Goal: Information Seeking & Learning: Compare options

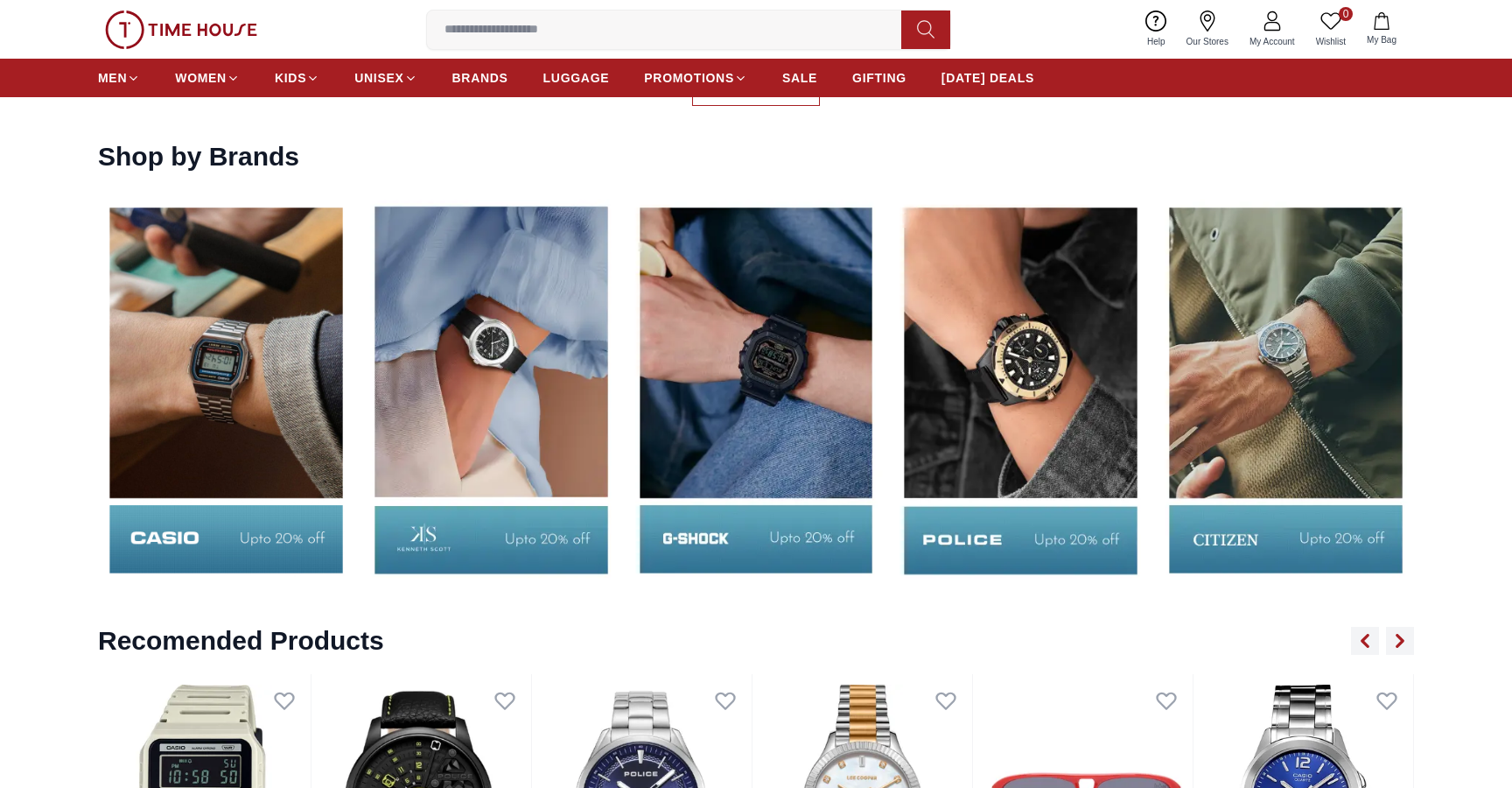
click at [709, 536] on img at bounding box center [756, 390] width 256 height 401
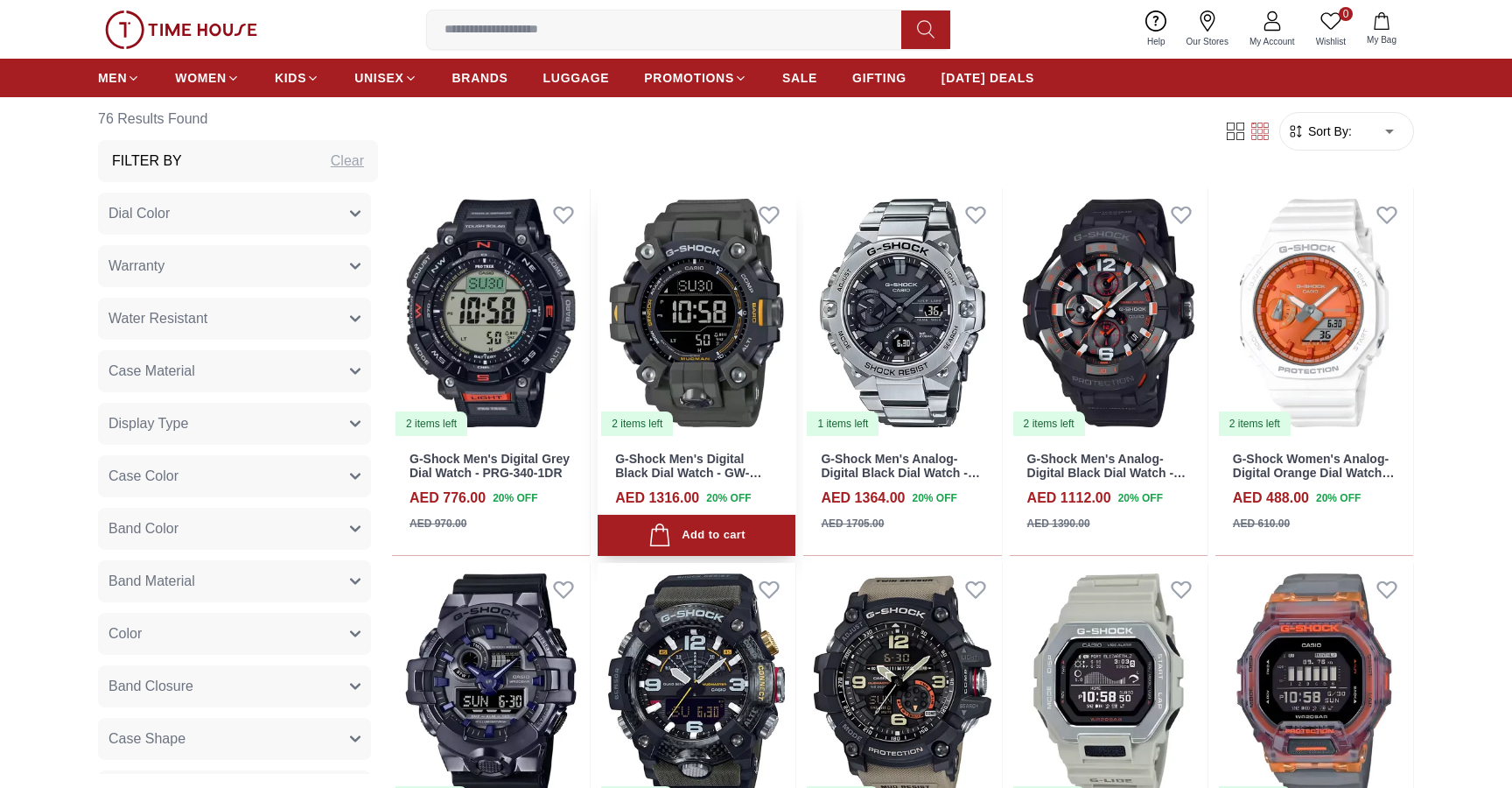
scroll to position [809, 0]
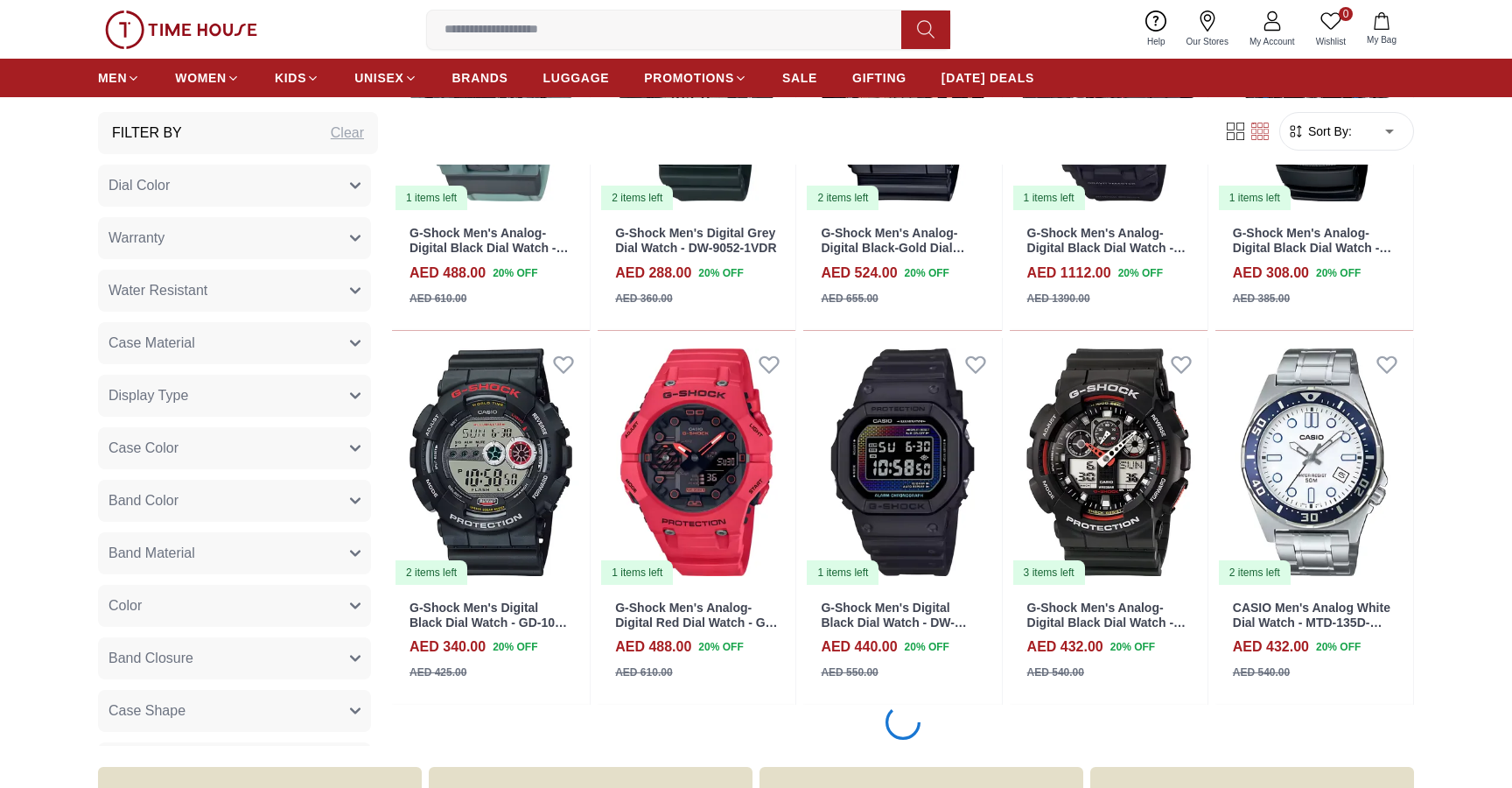
scroll to position [1797, 0]
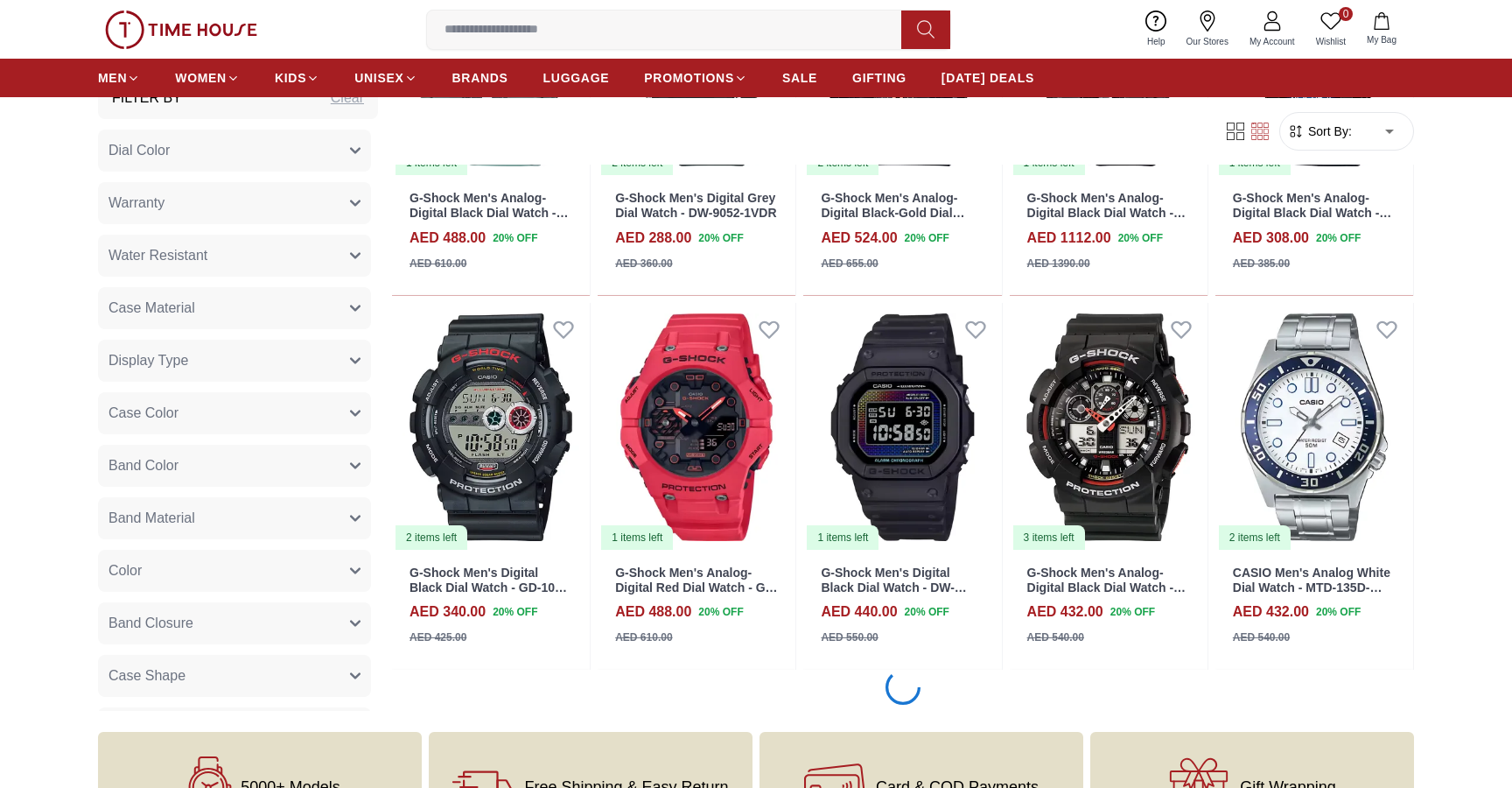
scroll to position [1834, 1]
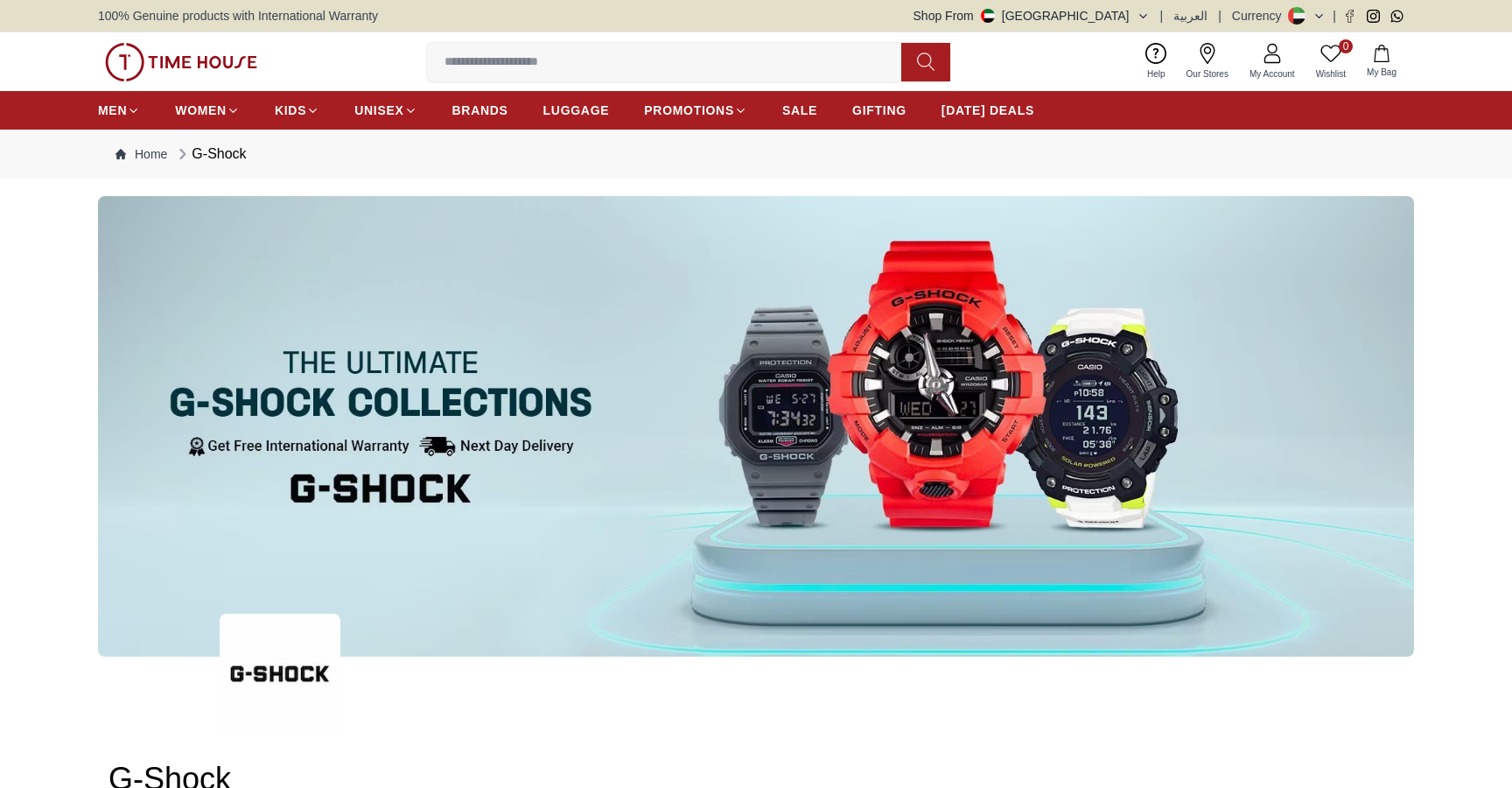
click at [718, 64] on input at bounding box center [670, 62] width 488 height 35
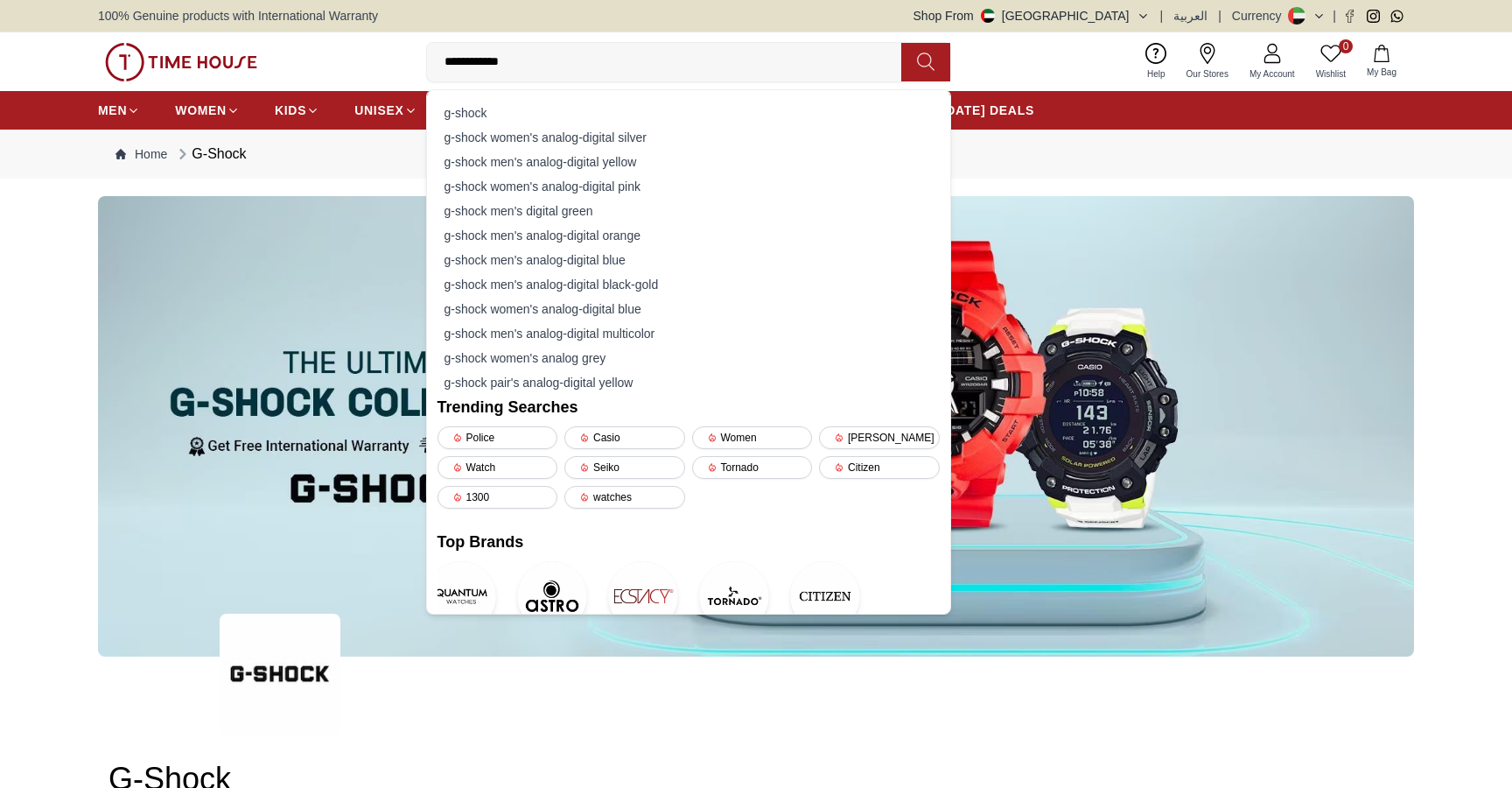
type input "**********"
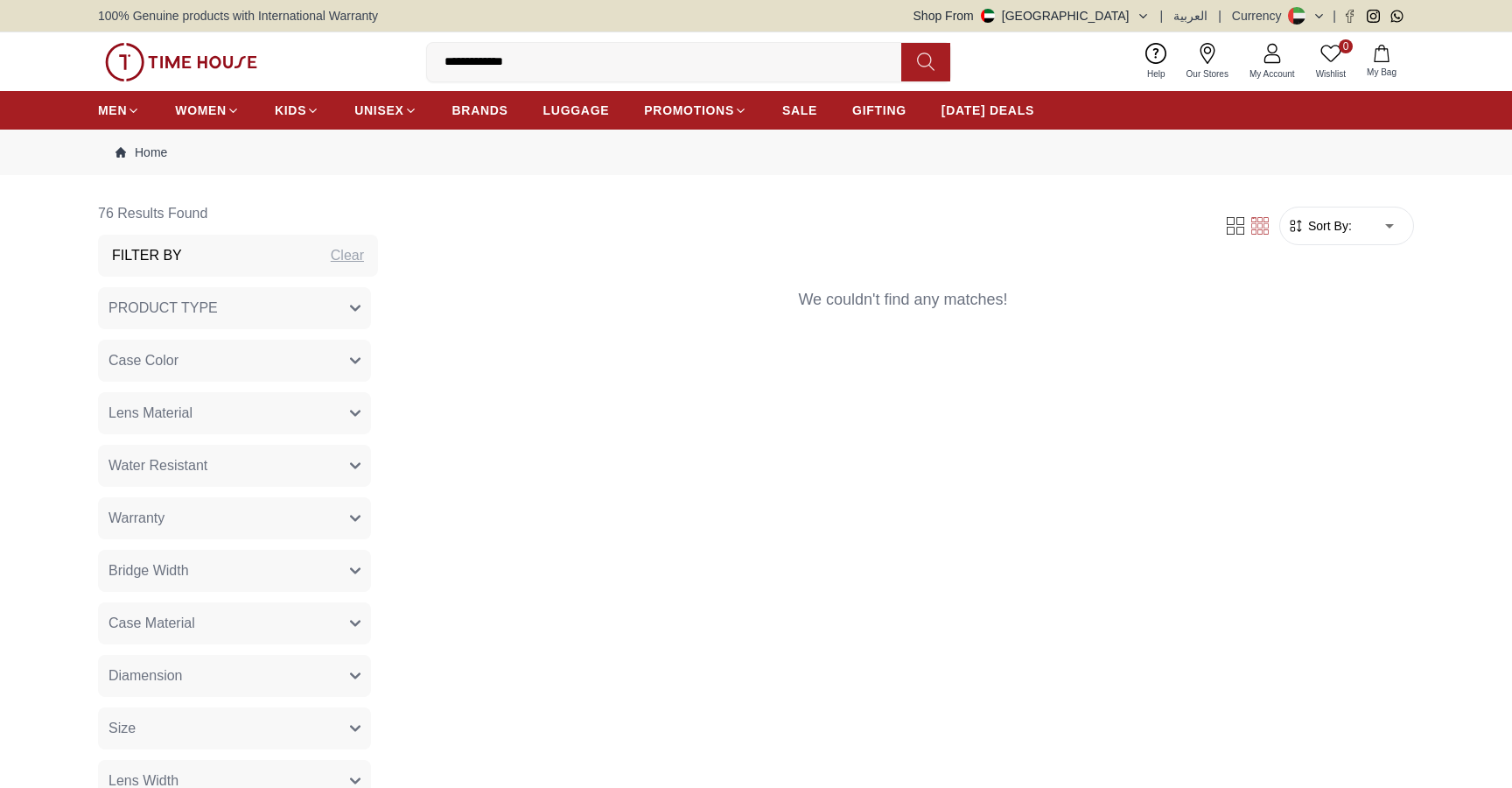
click at [523, 61] on input "**********" at bounding box center [670, 62] width 488 height 35
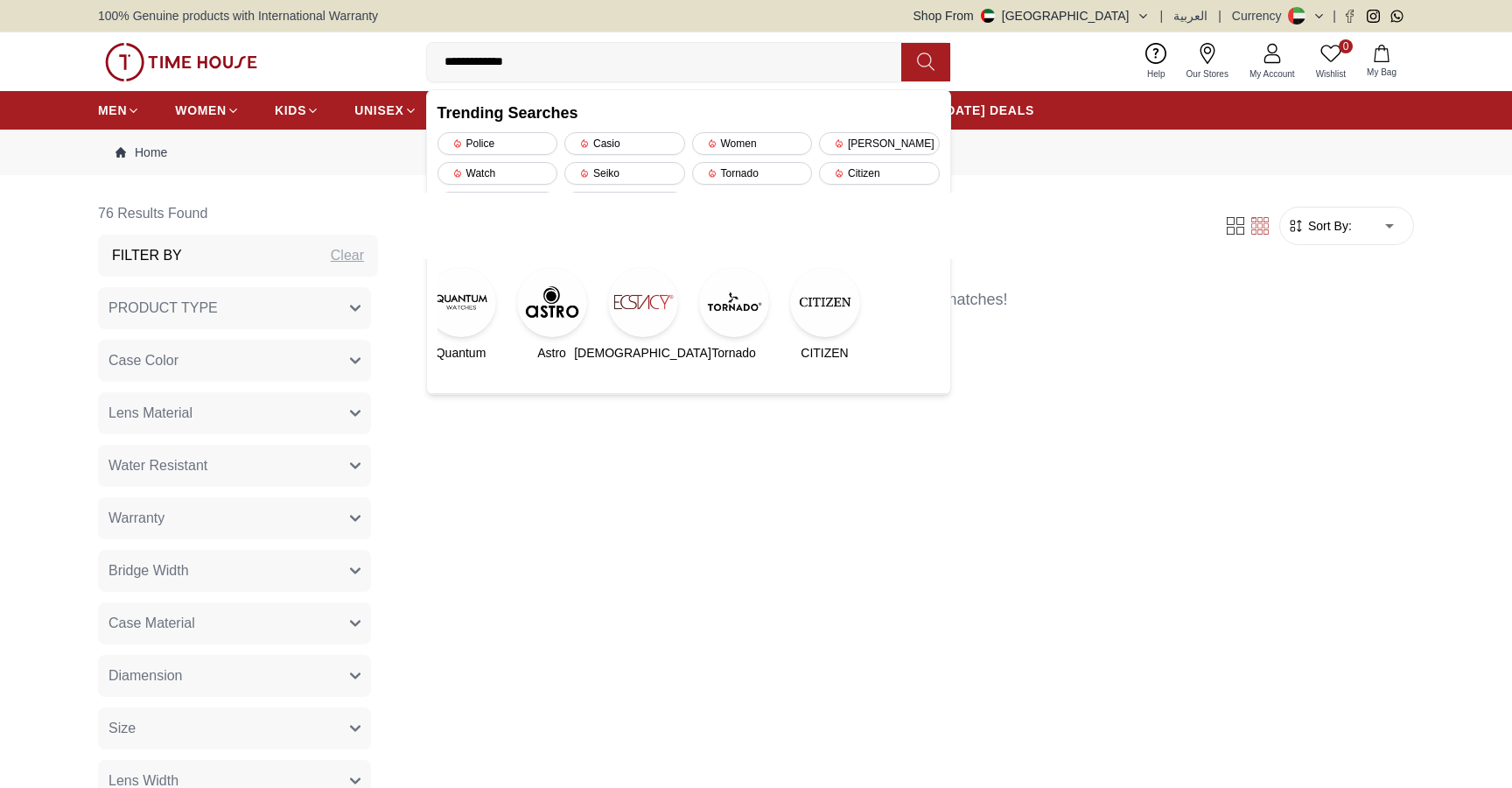
click at [523, 61] on input "**********" at bounding box center [670, 62] width 488 height 35
type input "*******"
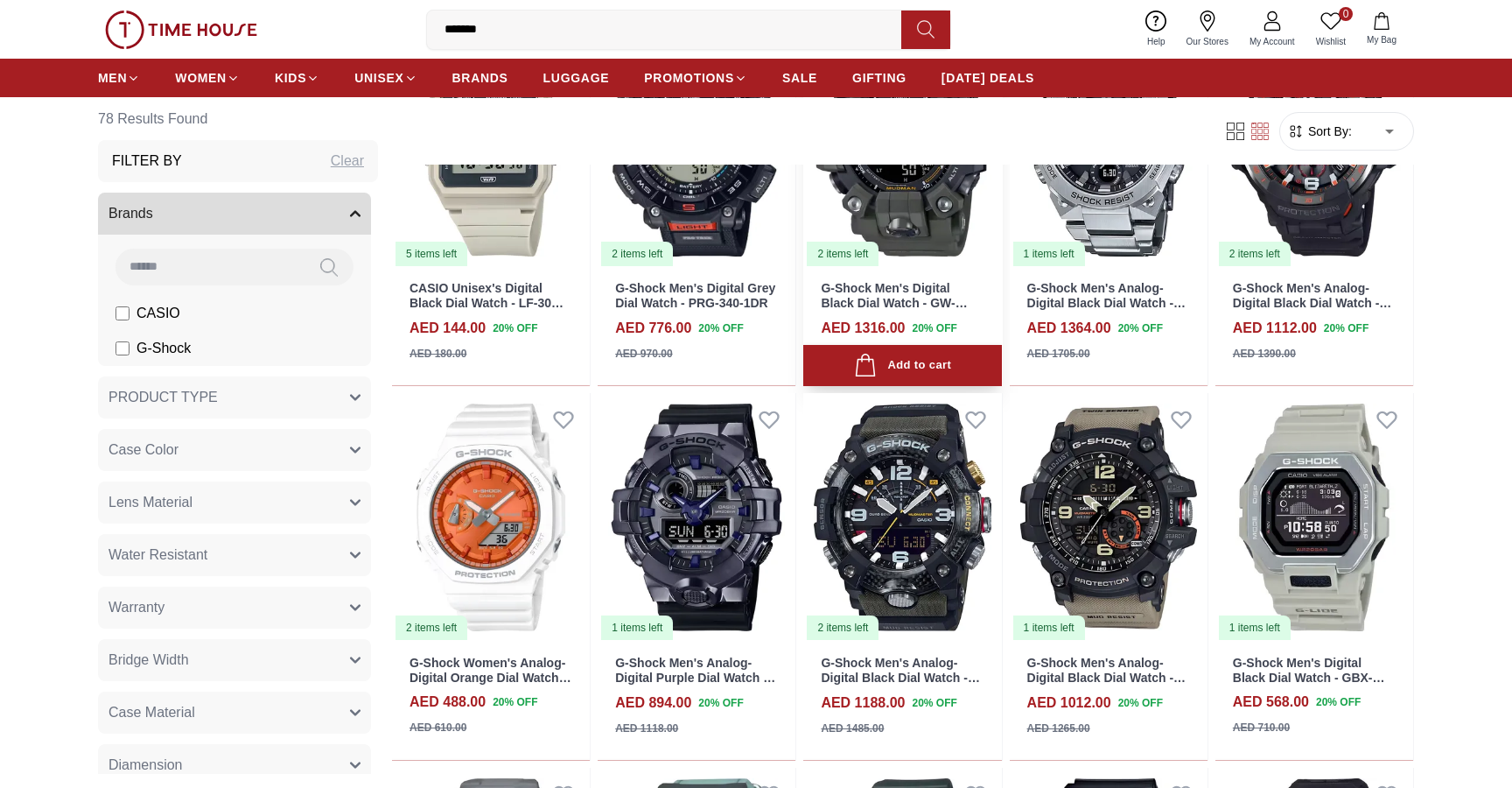
scroll to position [272, 0]
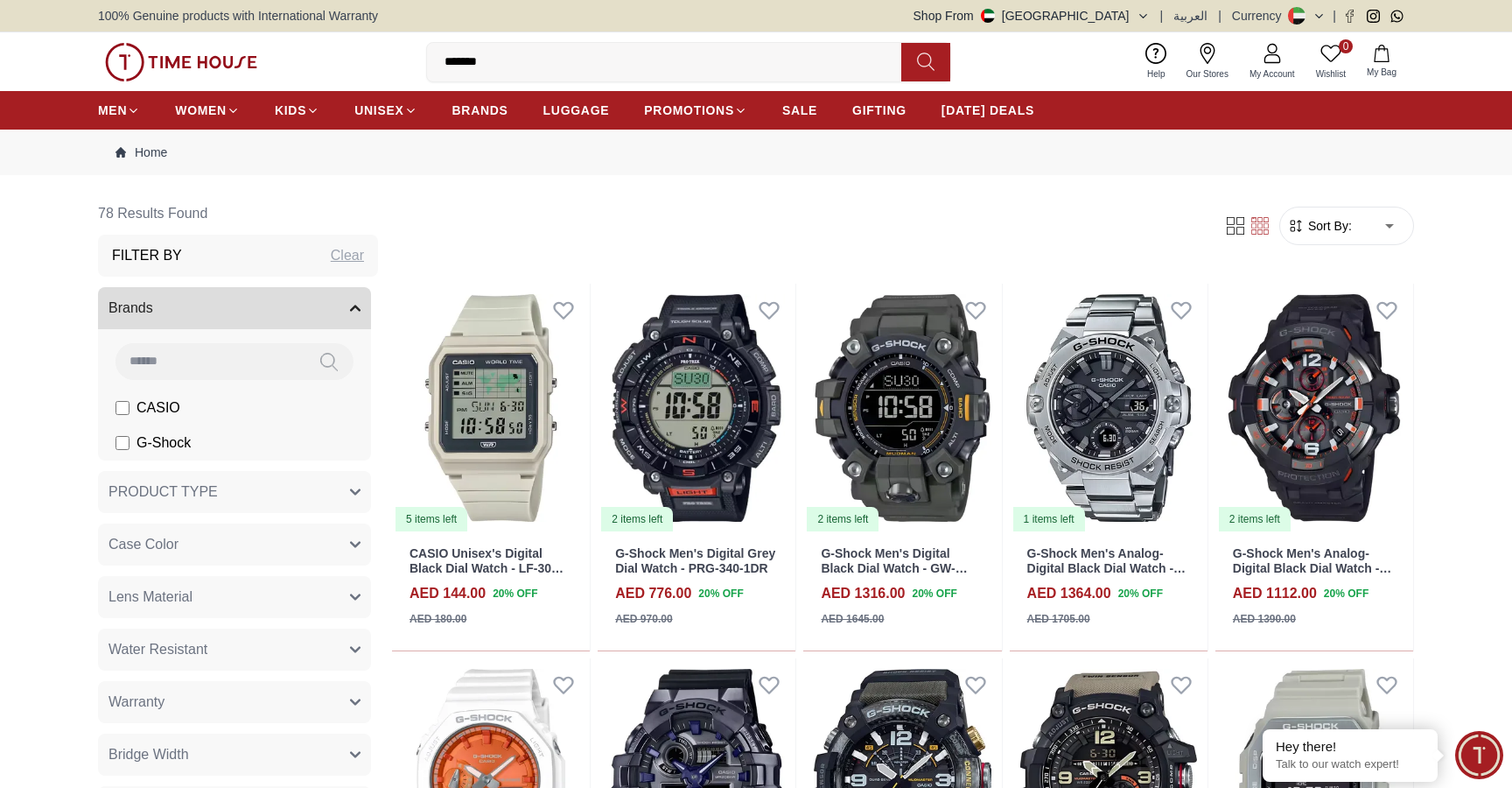
click at [160, 67] on img at bounding box center [181, 62] width 152 height 39
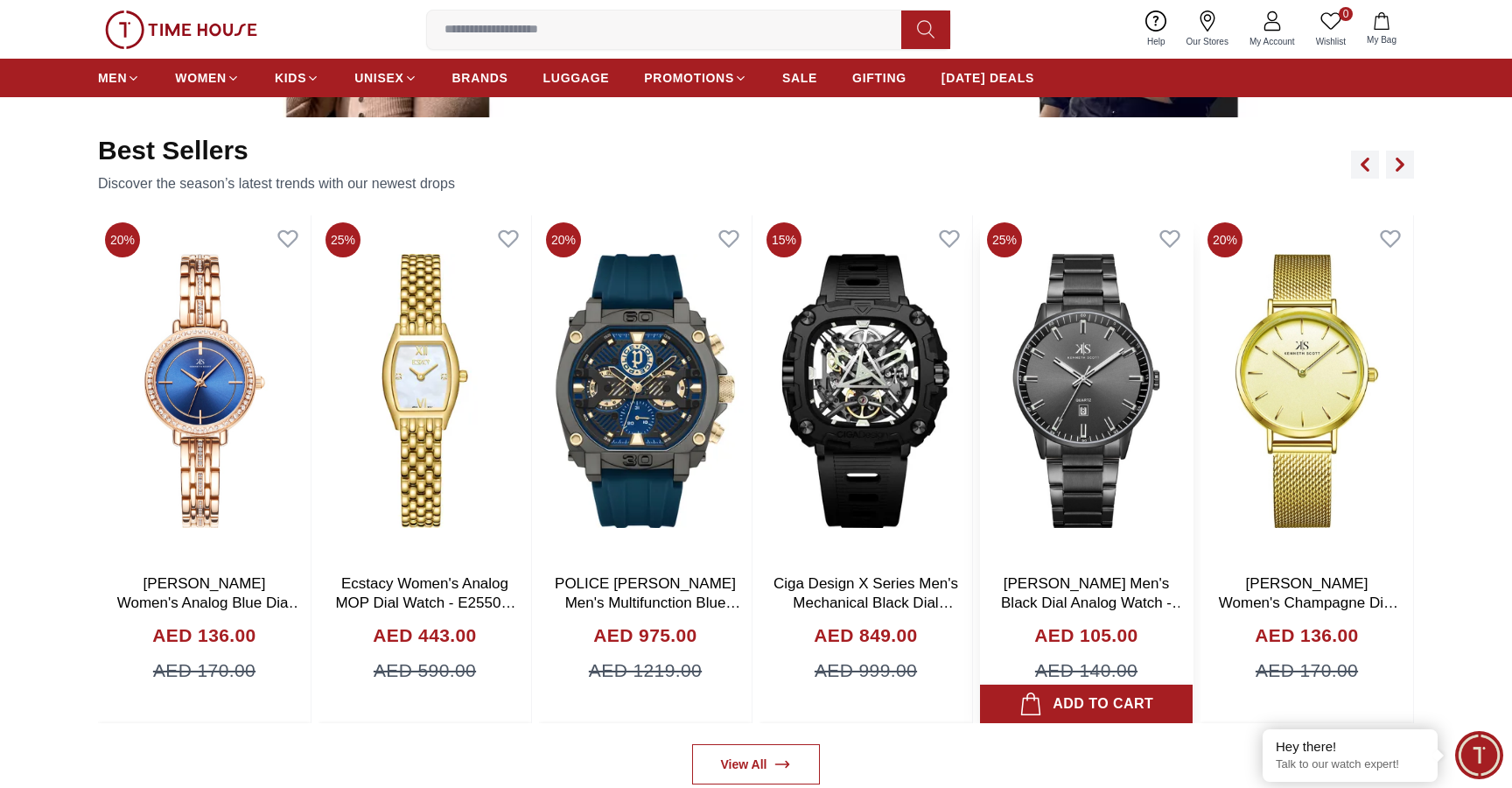
scroll to position [1057, 0]
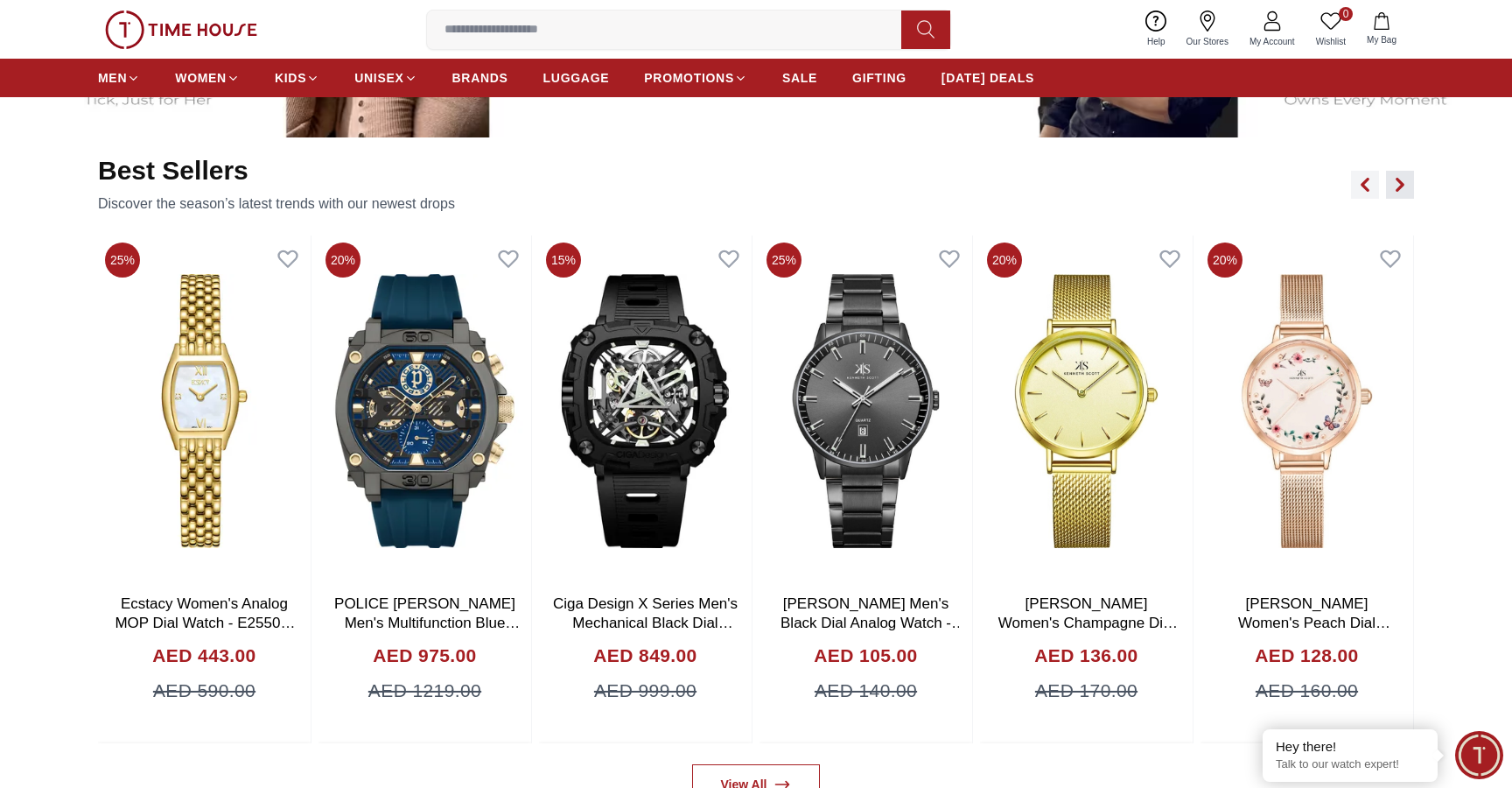
click at [1398, 192] on icon "button" at bounding box center [1400, 185] width 14 height 14
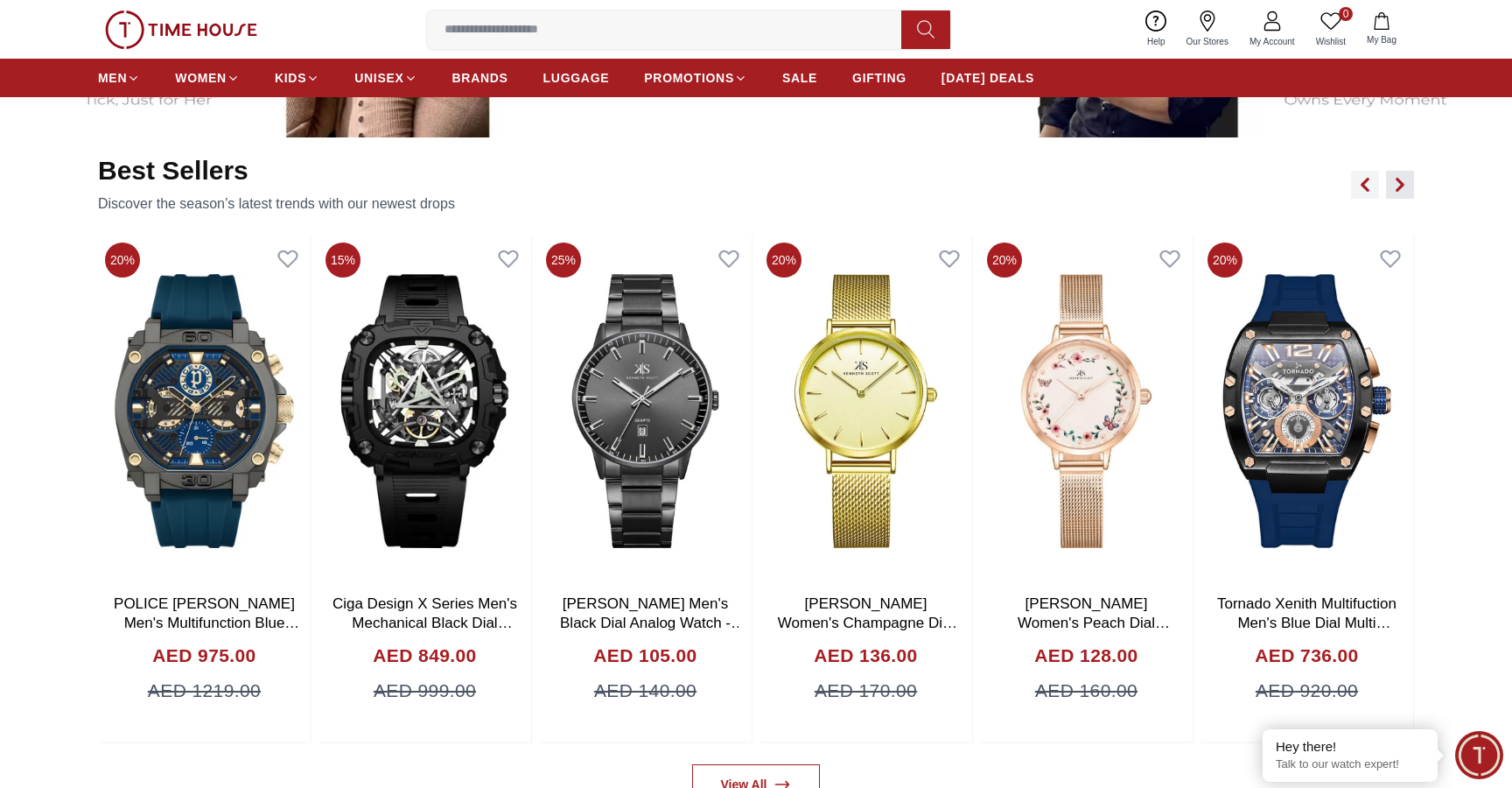
click at [1398, 192] on icon "button" at bounding box center [1400, 185] width 14 height 14
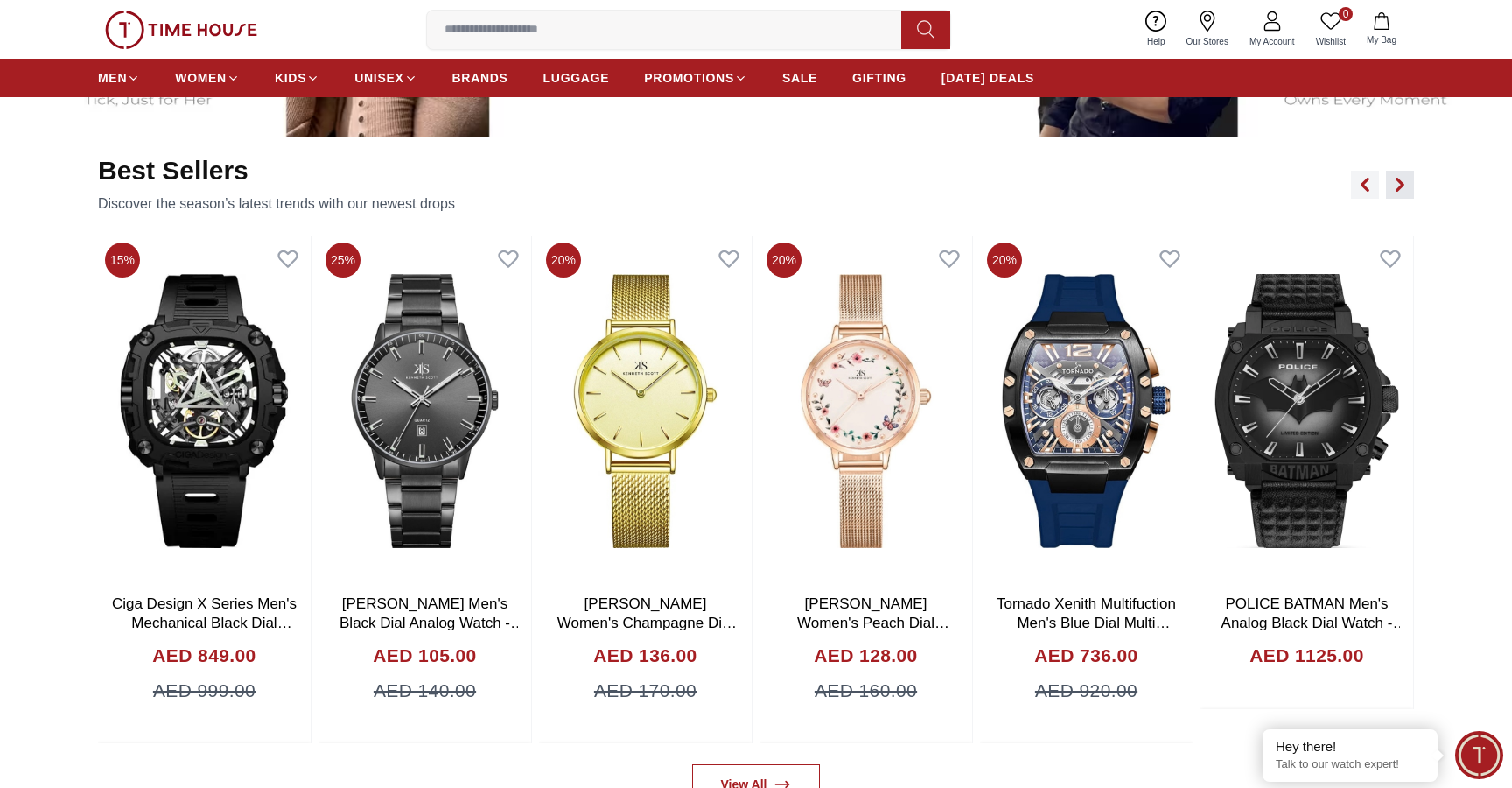
click at [1398, 192] on icon "button" at bounding box center [1400, 185] width 14 height 14
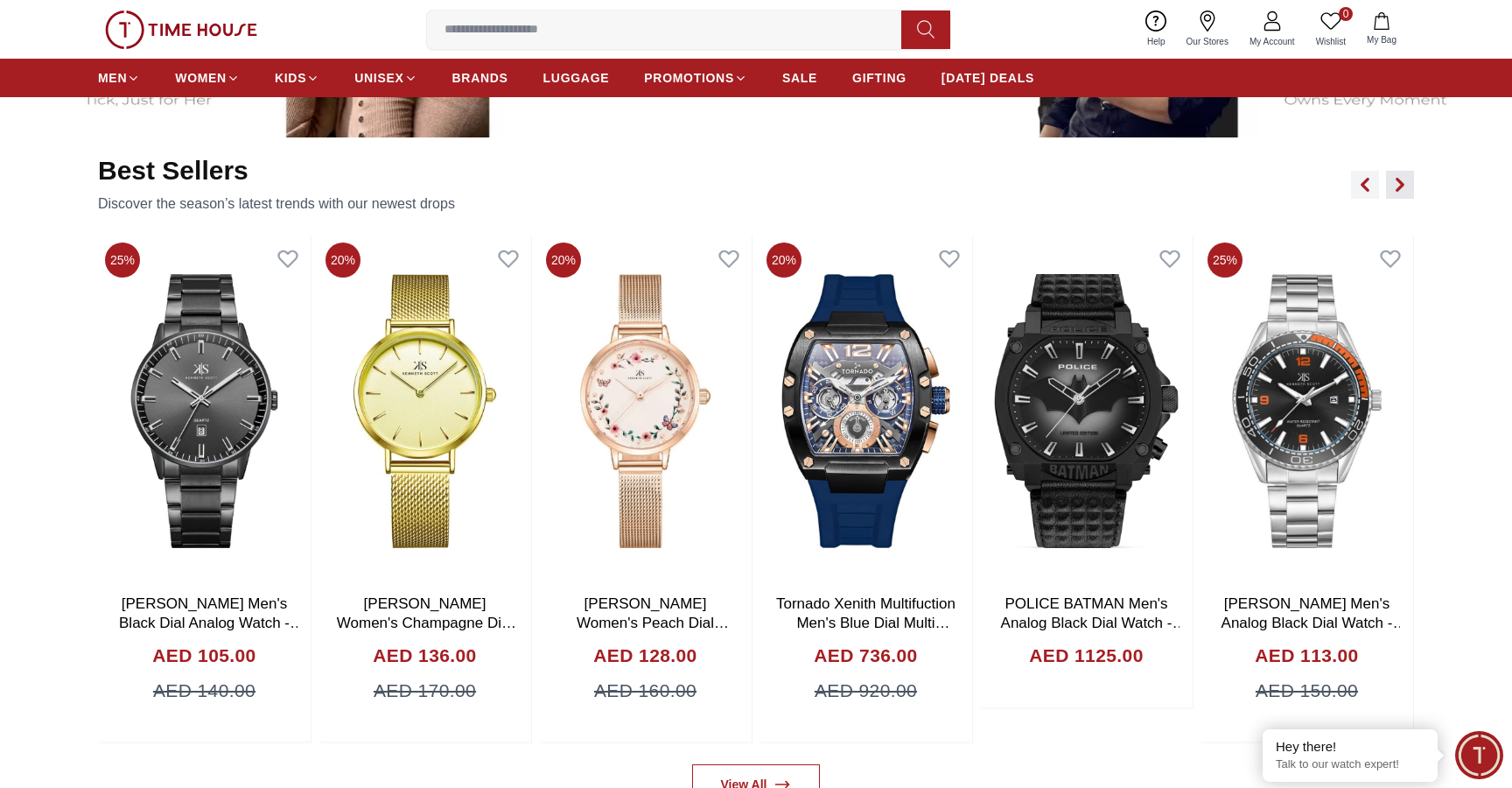
click at [1398, 192] on icon "button" at bounding box center [1400, 185] width 14 height 14
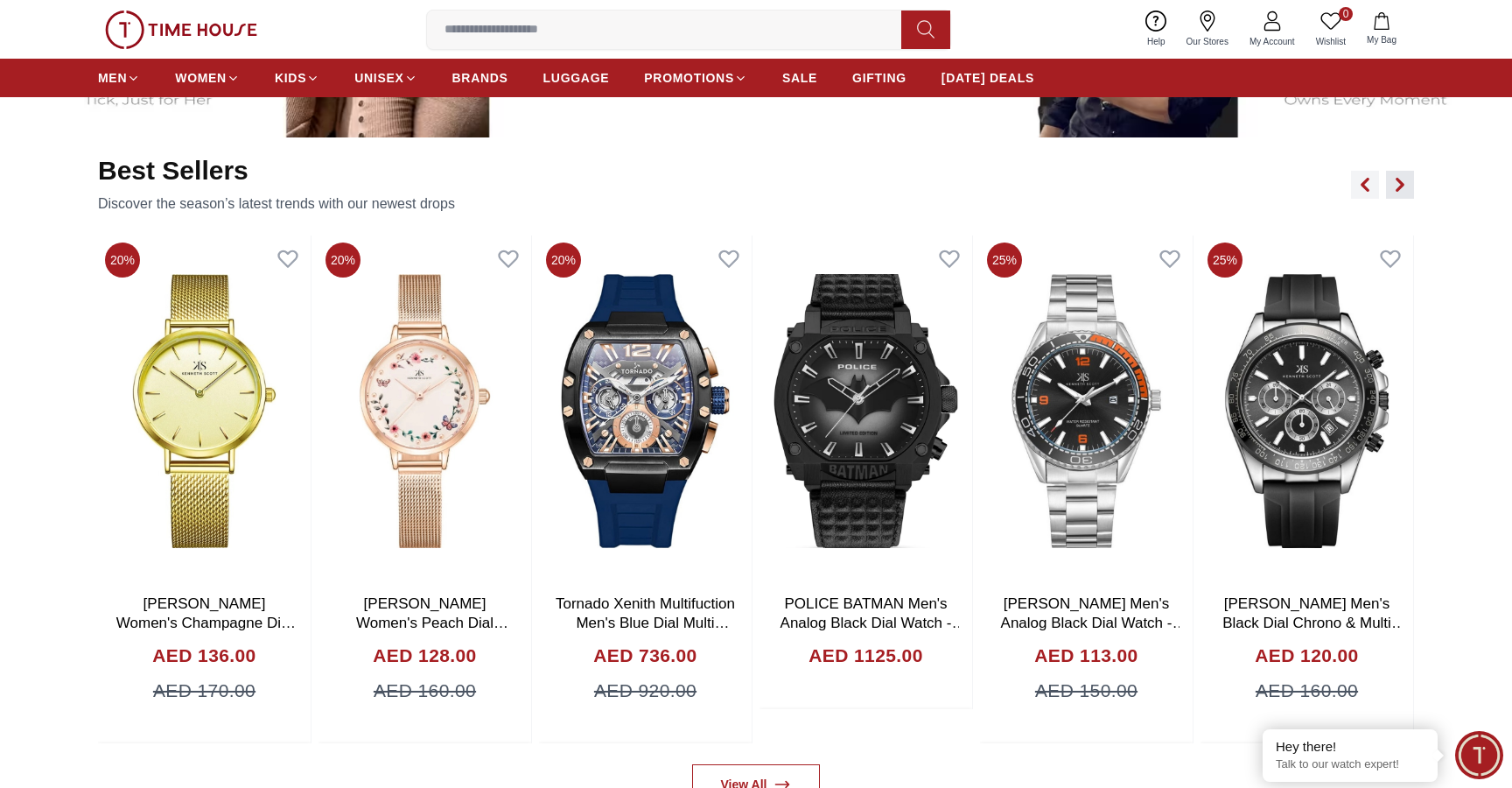
click at [1398, 192] on icon "button" at bounding box center [1400, 185] width 14 height 14
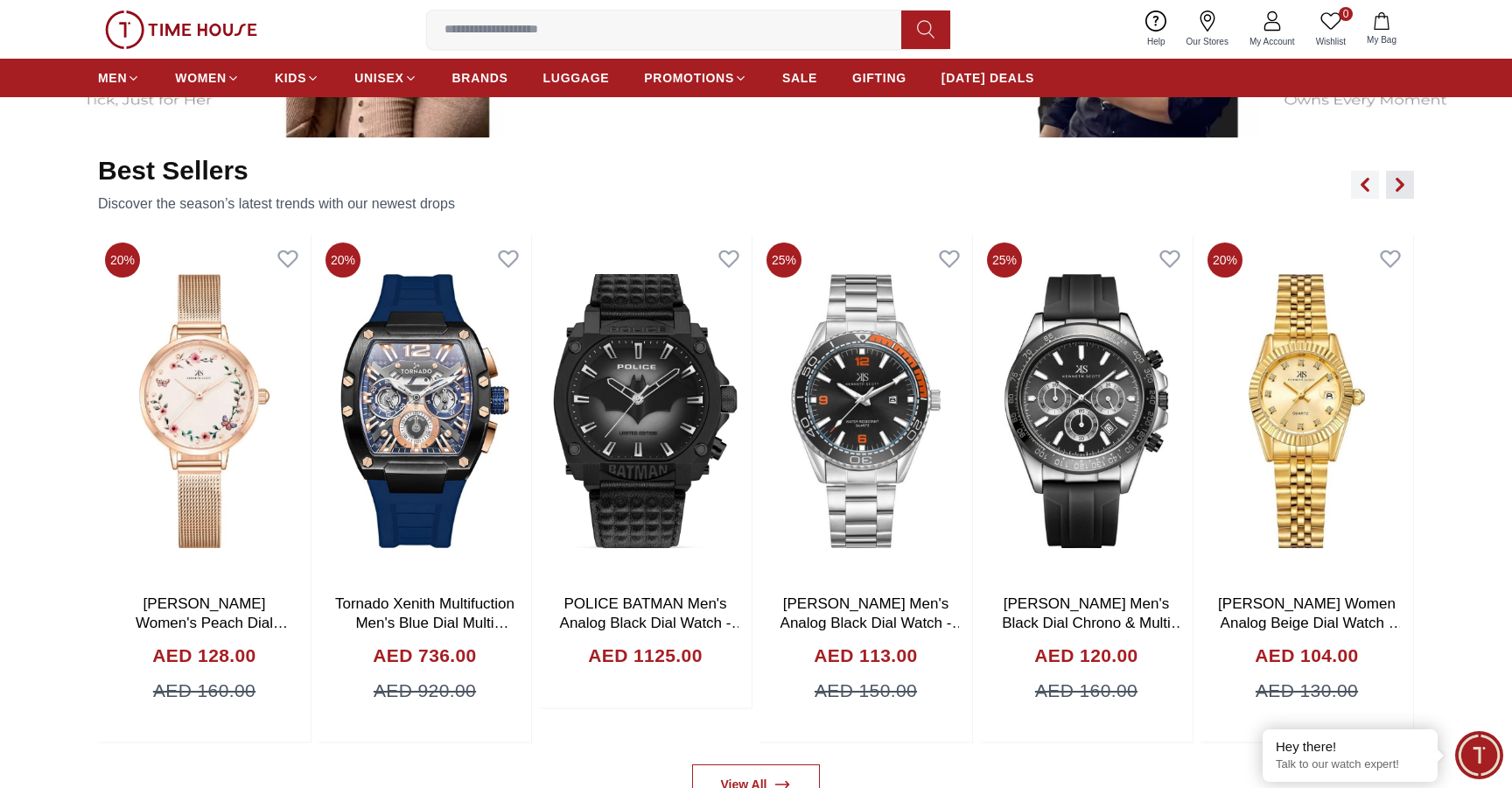
click at [1398, 192] on icon "button" at bounding box center [1400, 185] width 14 height 14
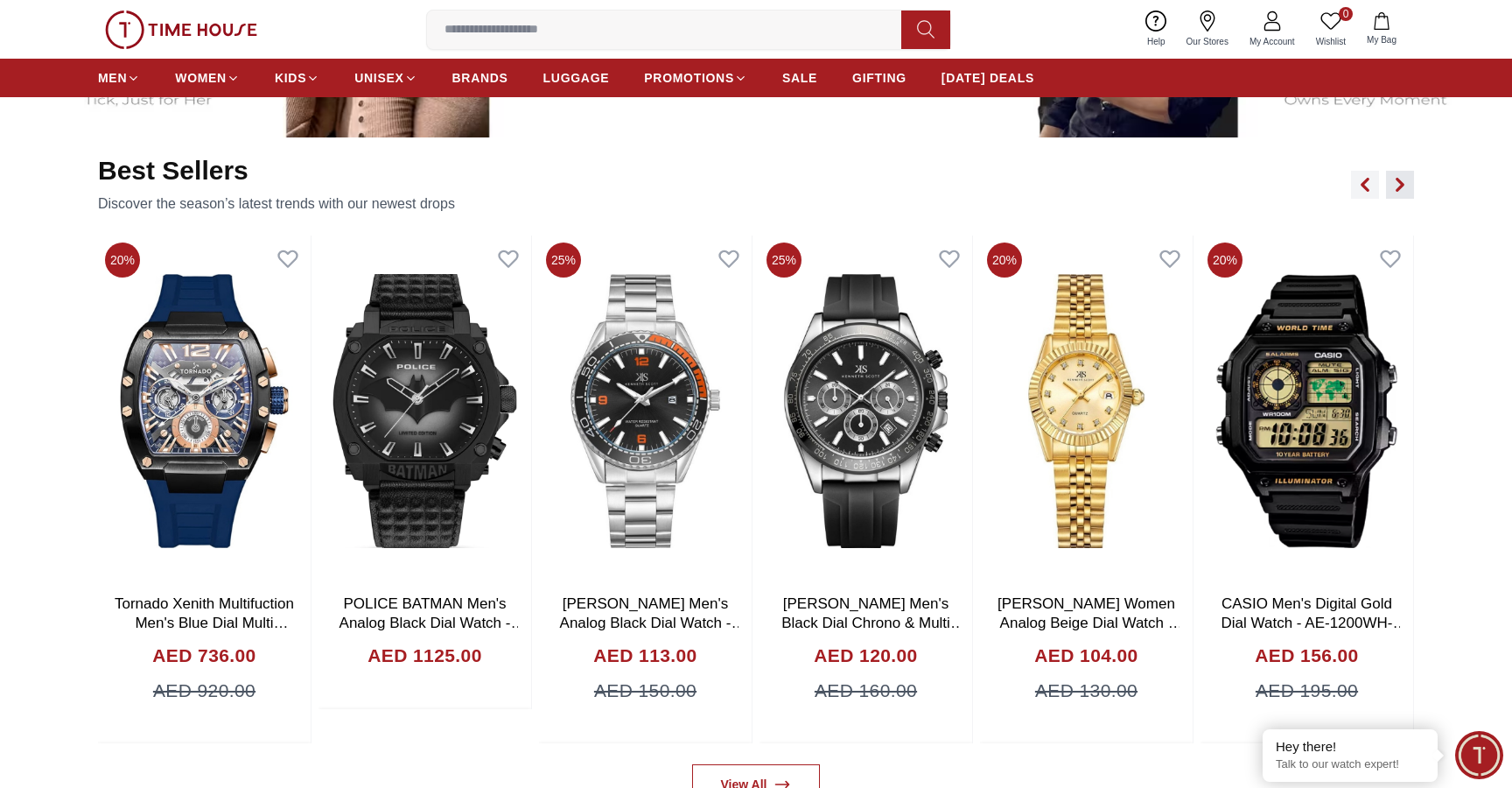
click at [1398, 192] on icon "button" at bounding box center [1400, 185] width 14 height 14
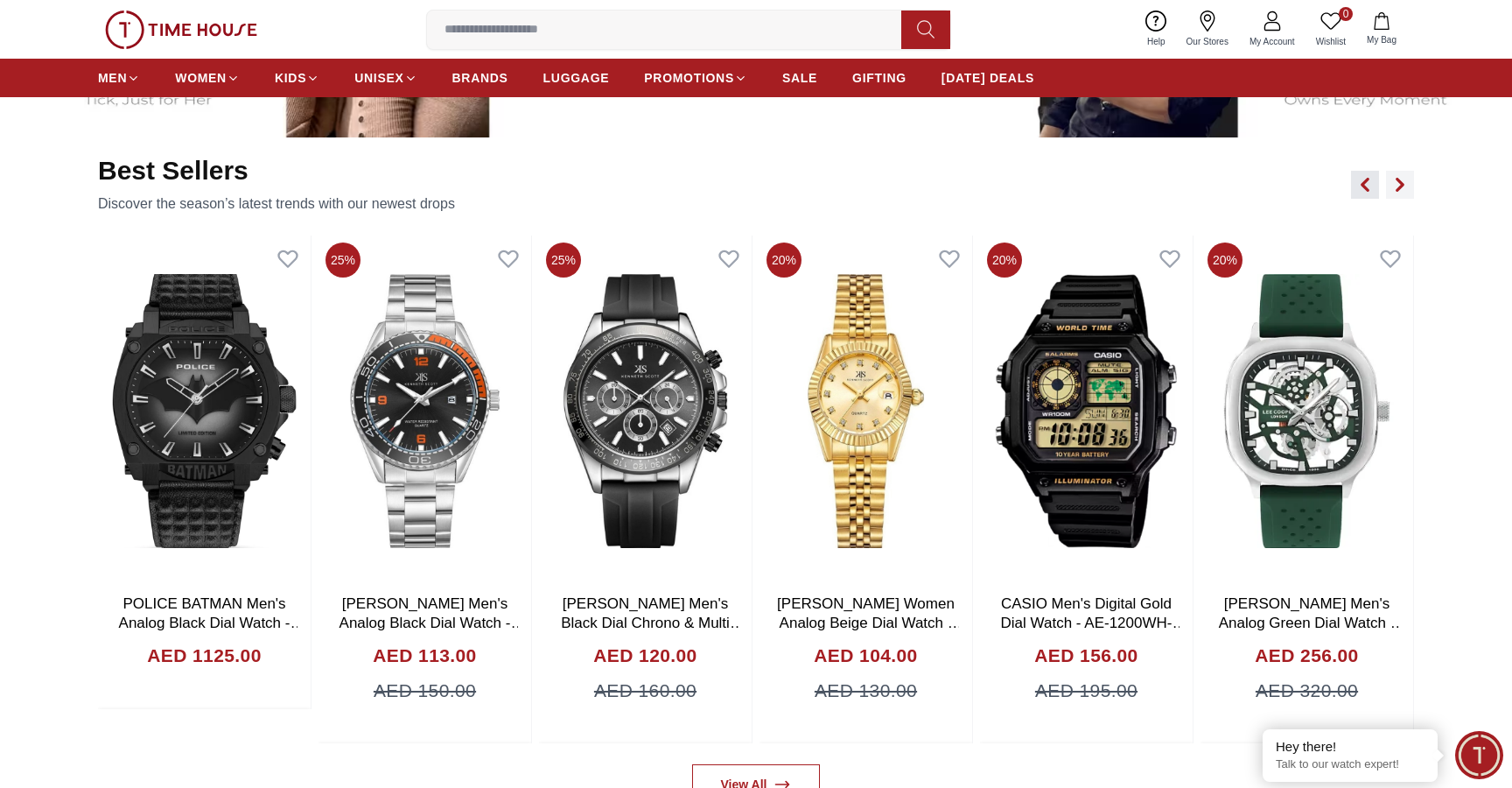
click at [1361, 186] on icon "button" at bounding box center [1365, 185] width 14 height 14
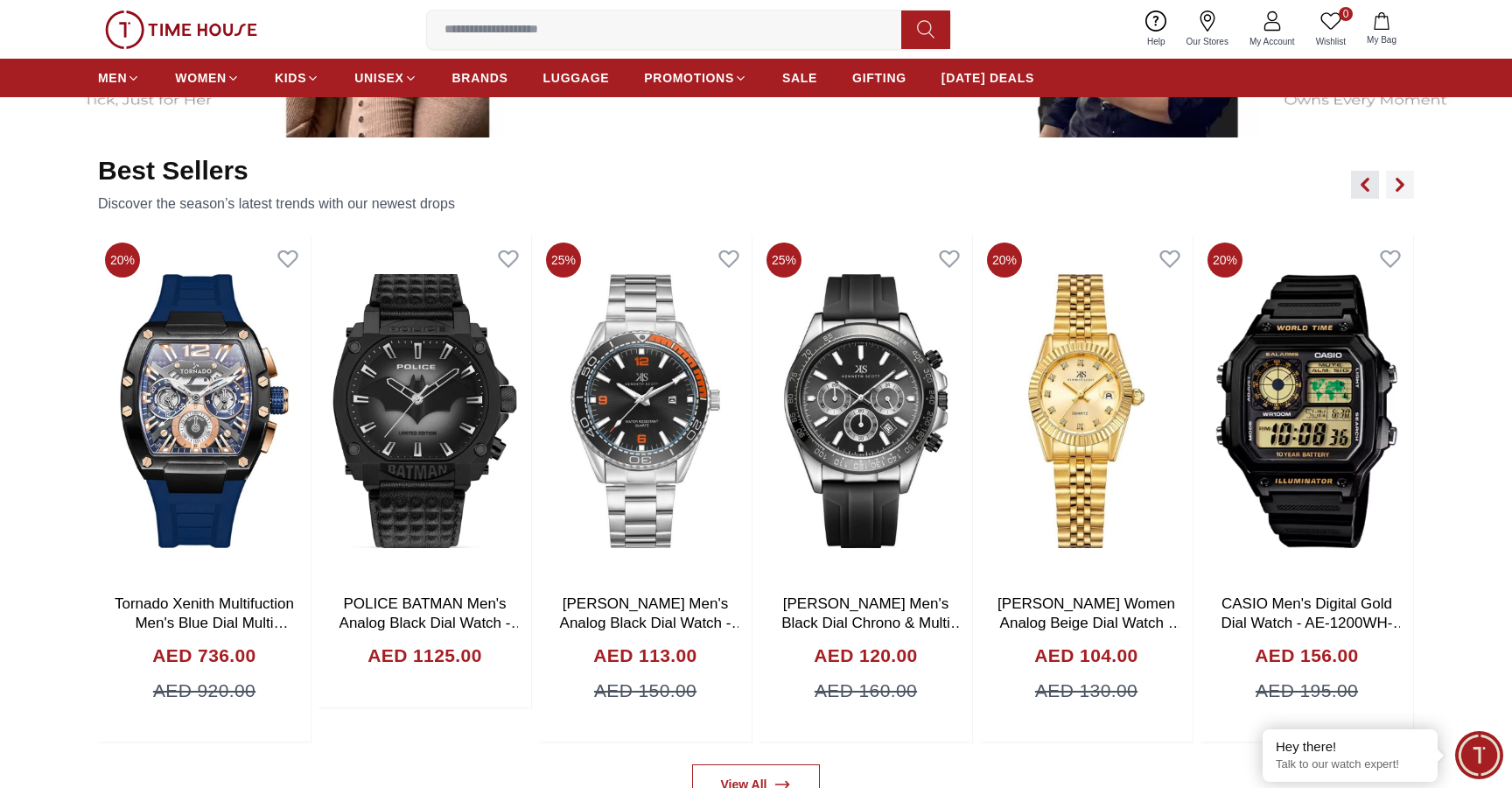
click at [1361, 186] on icon "button" at bounding box center [1365, 185] width 14 height 14
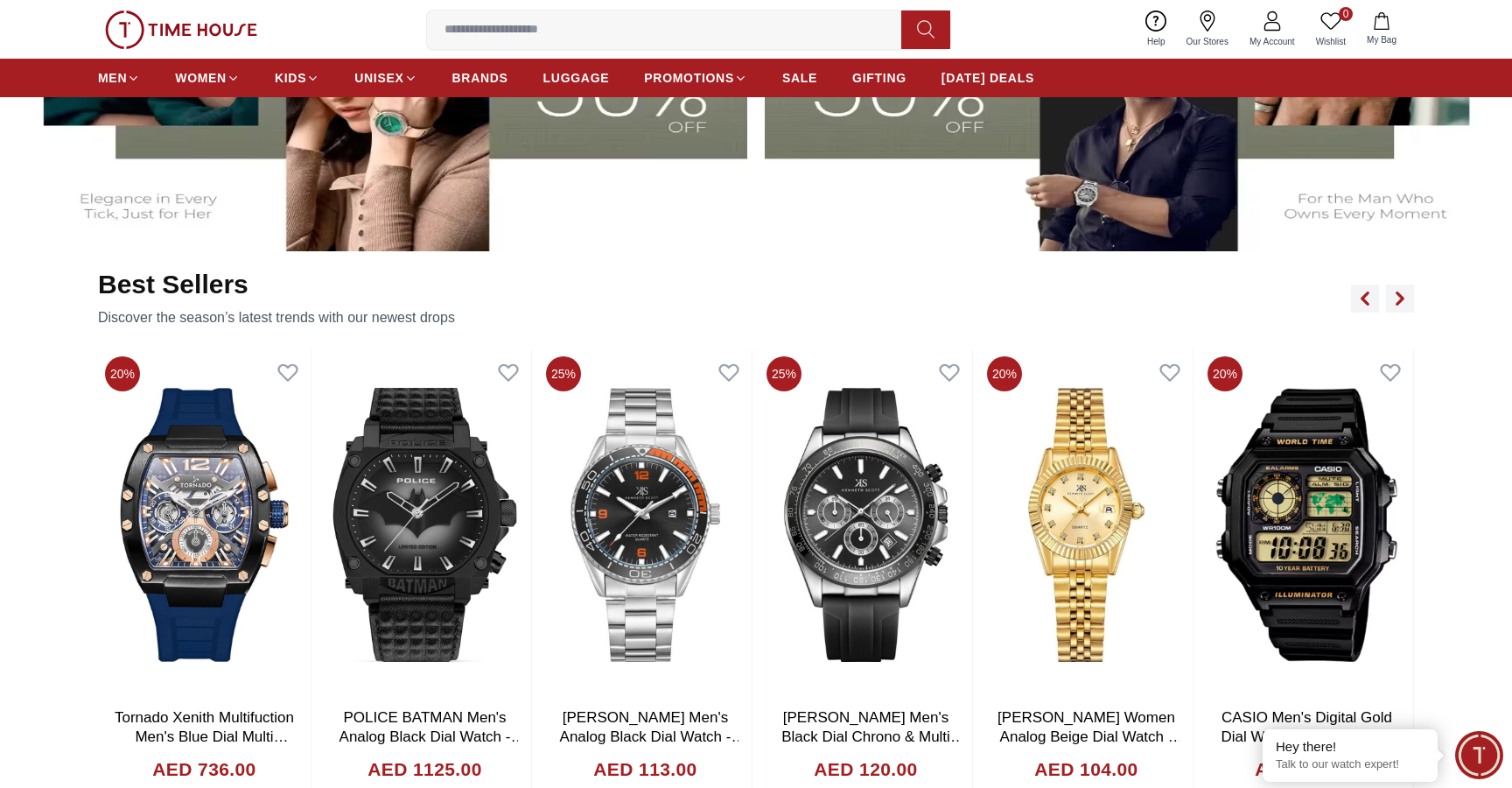
scroll to position [935, 0]
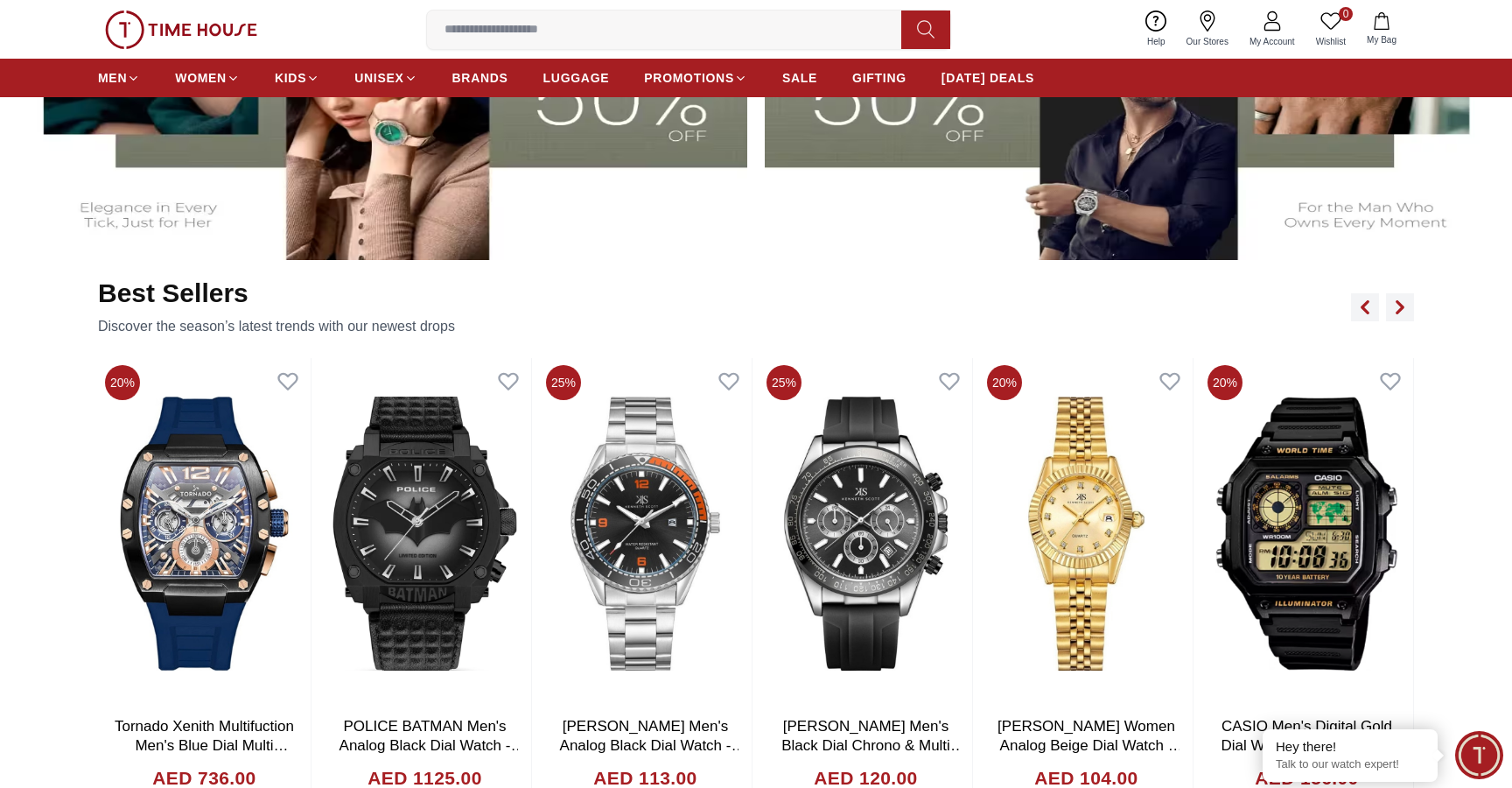
click at [170, 28] on img at bounding box center [181, 30] width 152 height 39
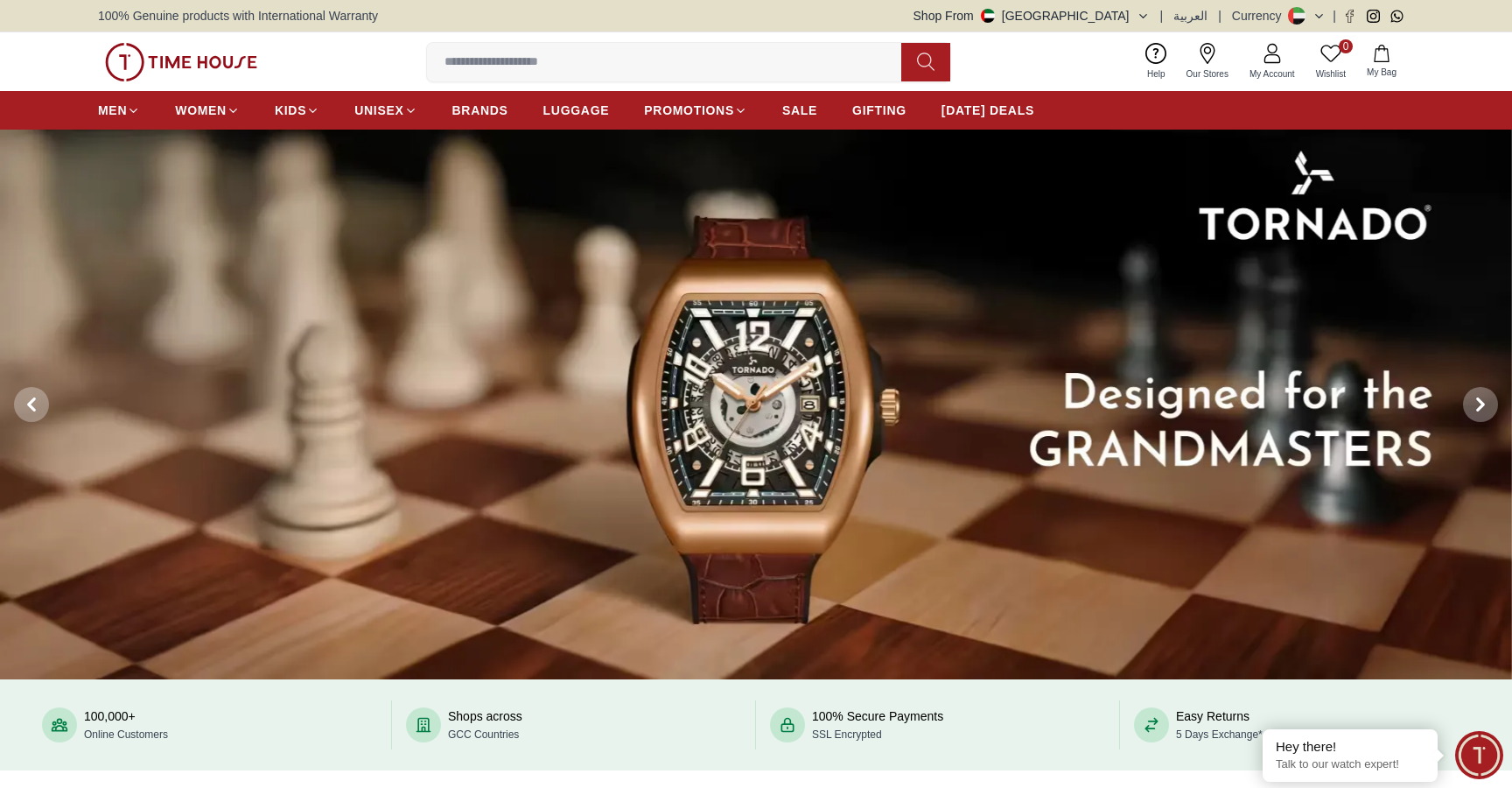
click at [170, 28] on div "100% Genuine products with International Warranty Shop From [GEOGRAPHIC_DATA] |…" at bounding box center [756, 15] width 1316 height 32
click at [218, 53] on img at bounding box center [181, 62] width 152 height 39
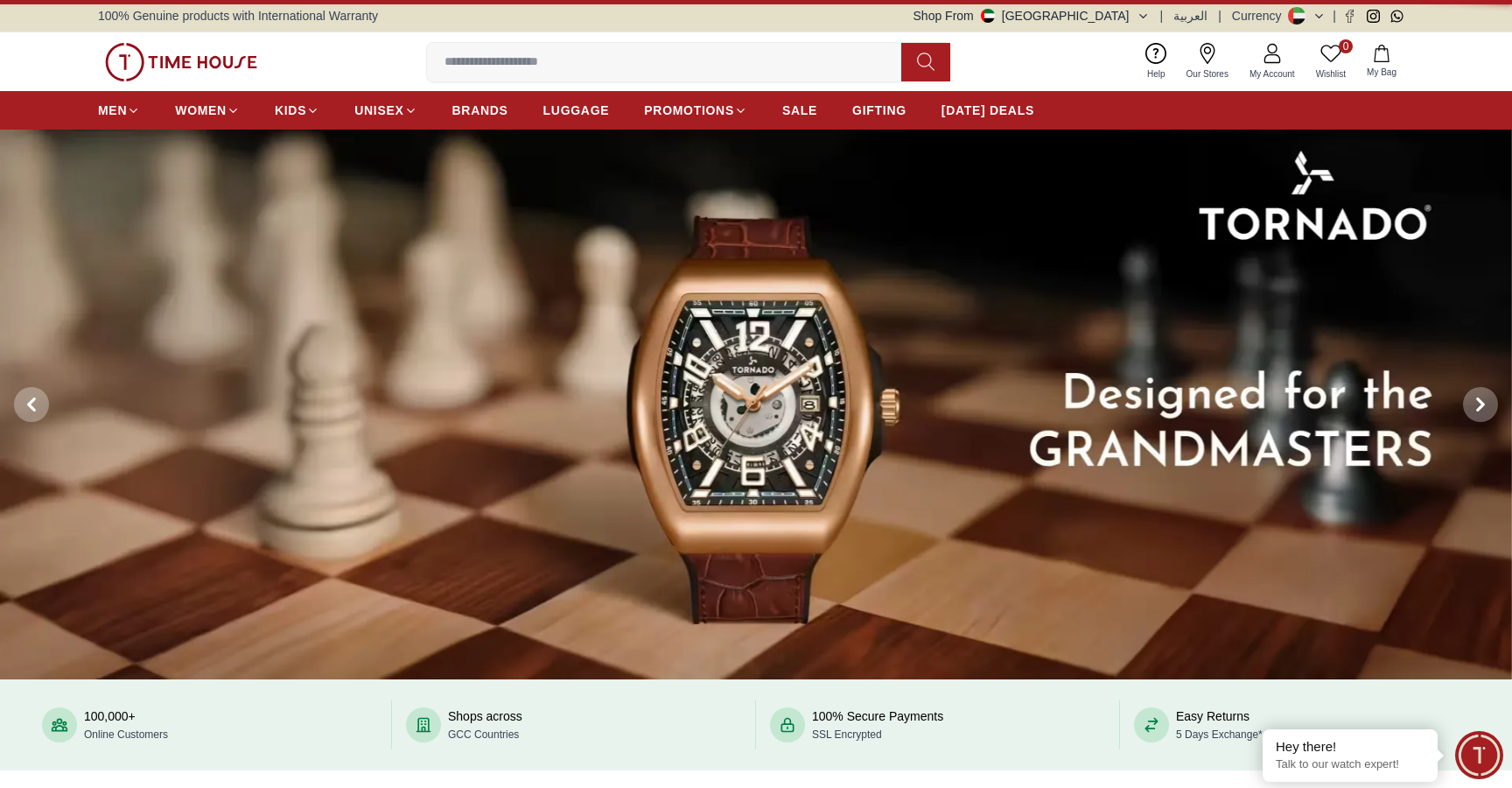
click at [218, 53] on img at bounding box center [181, 62] width 152 height 39
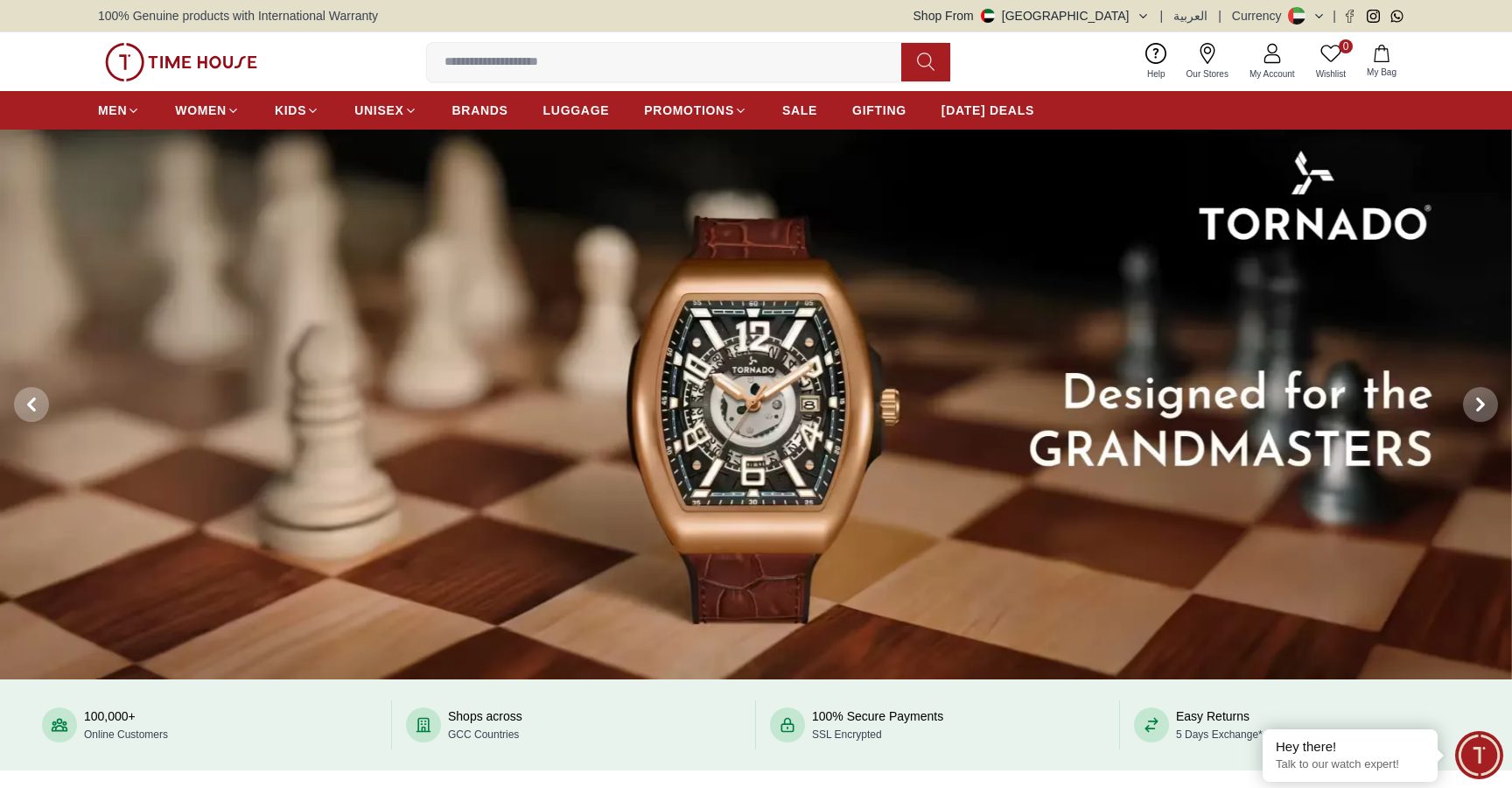
click at [218, 53] on img at bounding box center [181, 62] width 152 height 39
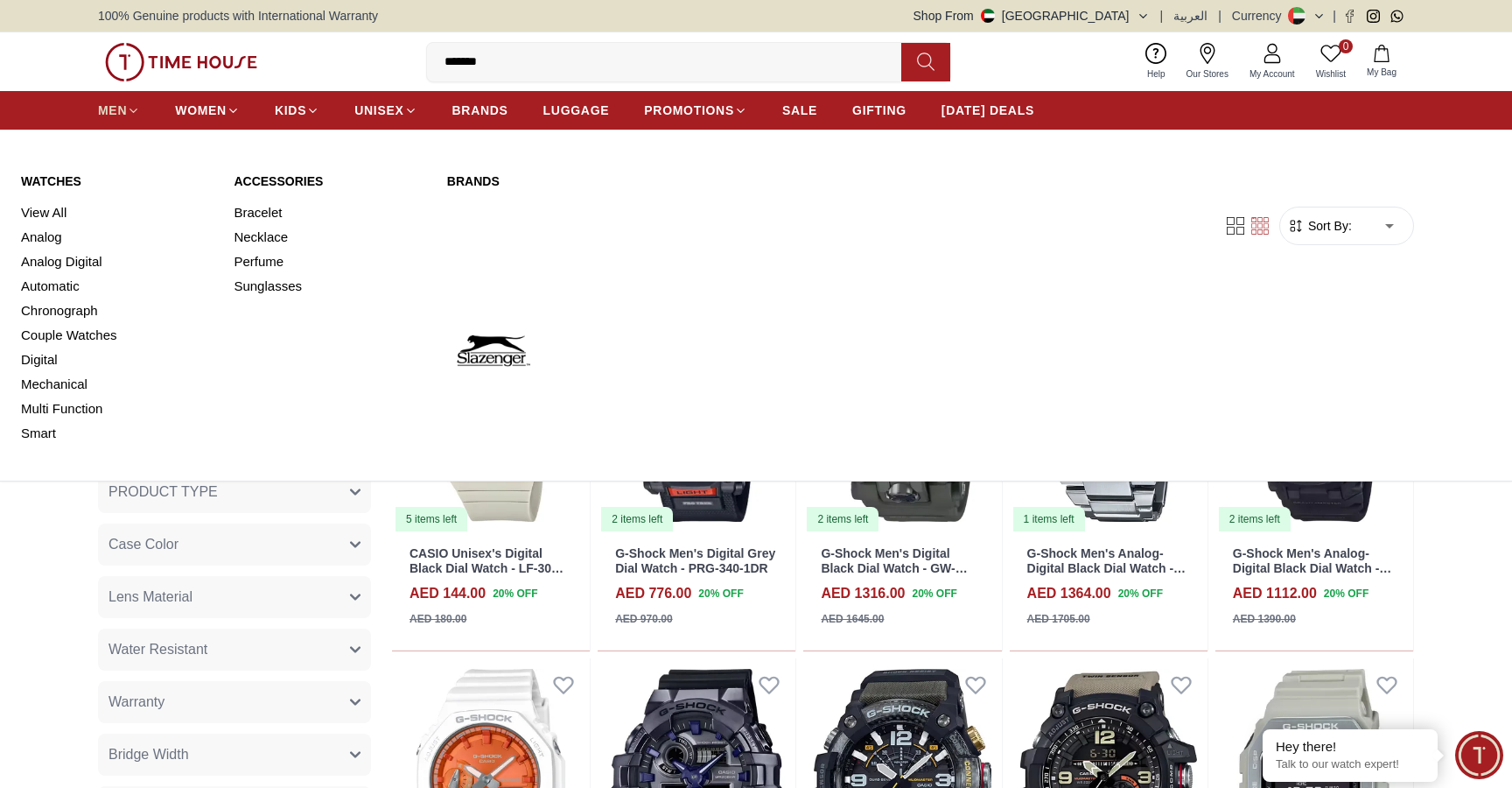
click at [114, 107] on span "MEN" at bounding box center [112, 110] width 29 height 17
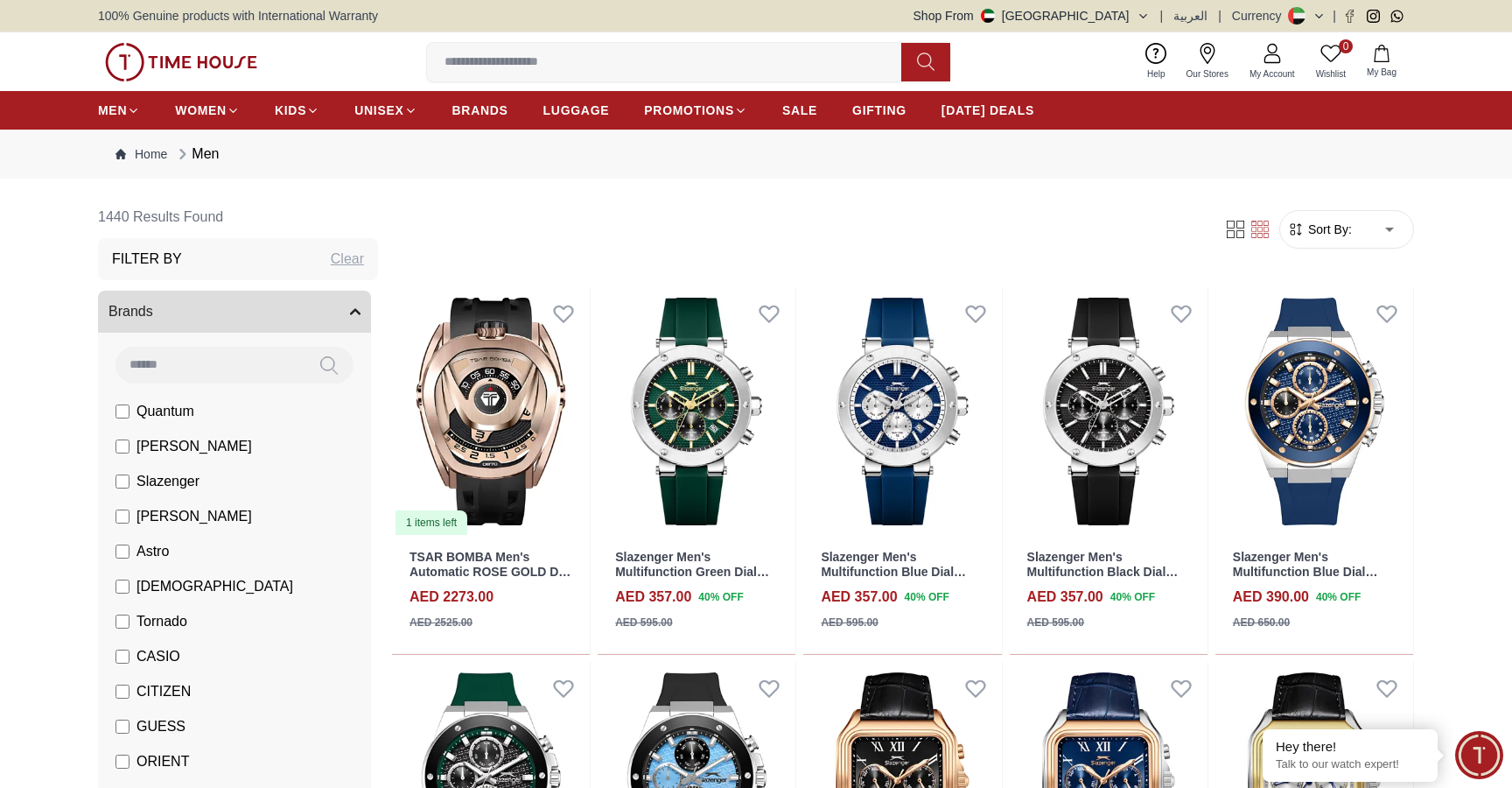
click at [270, 61] on div "0 Wishlist My Bag g-shock g-shock women's analog-digital silver g-shock men's a…" at bounding box center [756, 61] width 1316 height 59
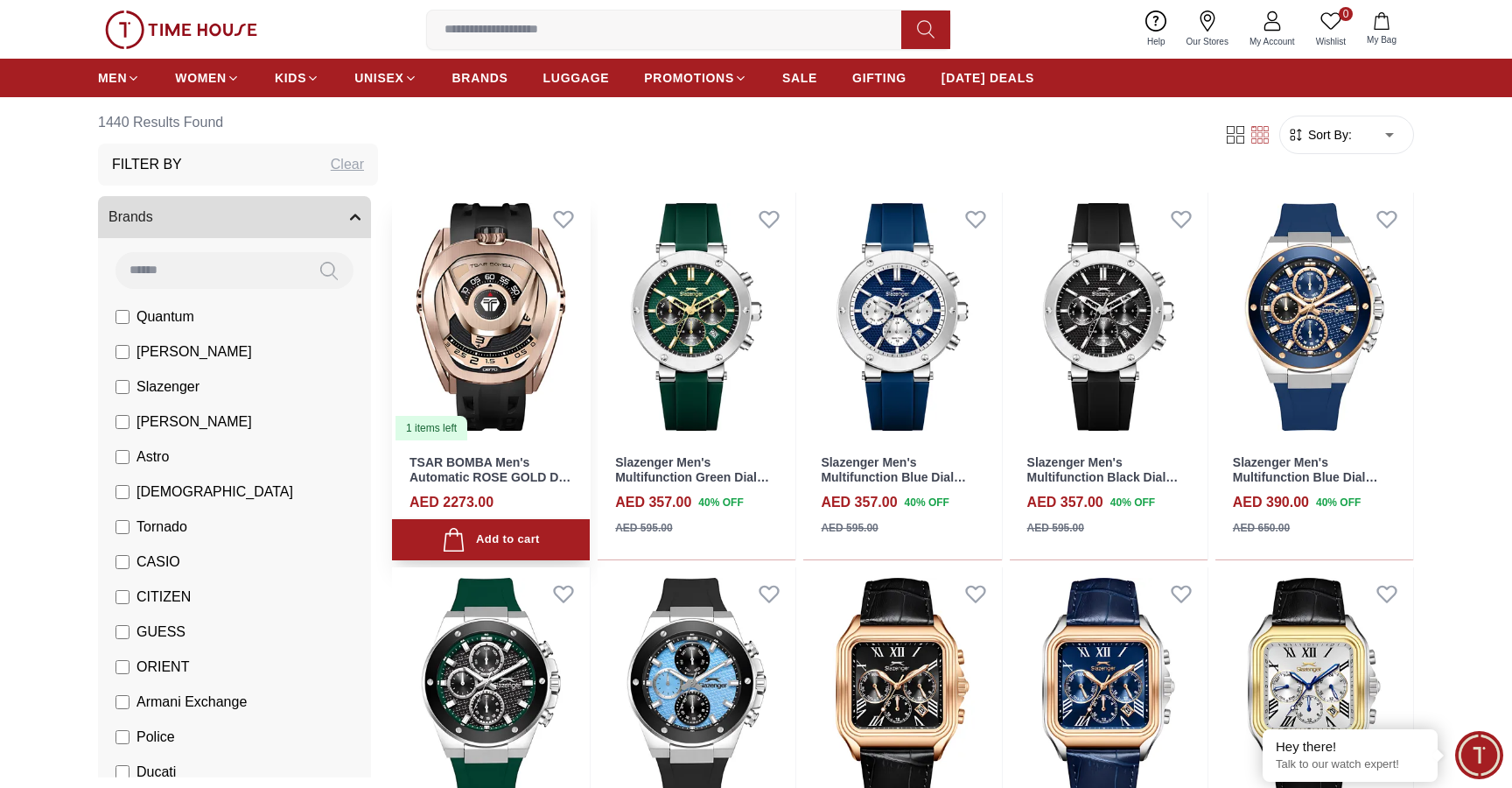
scroll to position [103, 0]
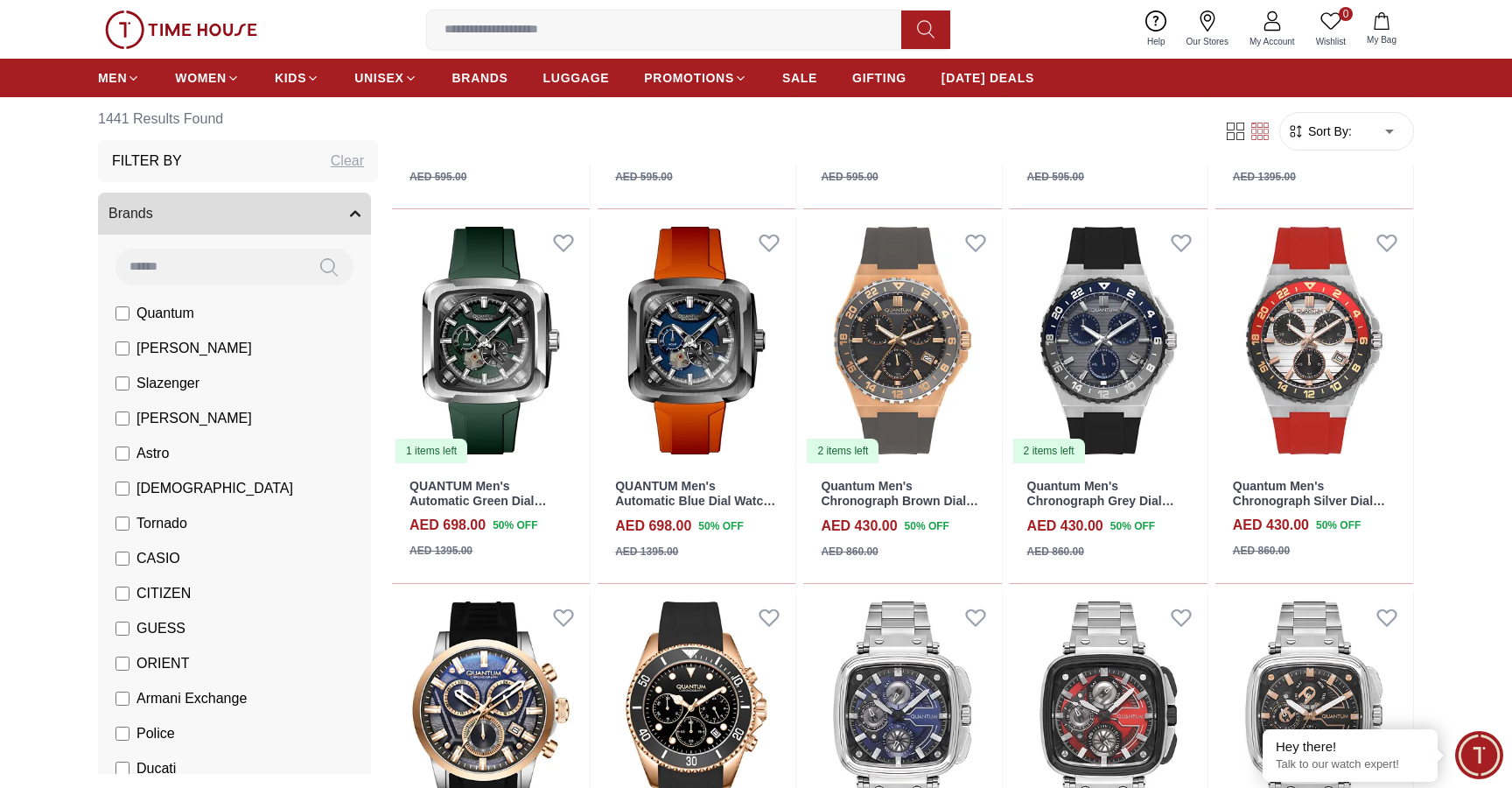
scroll to position [1970, 0]
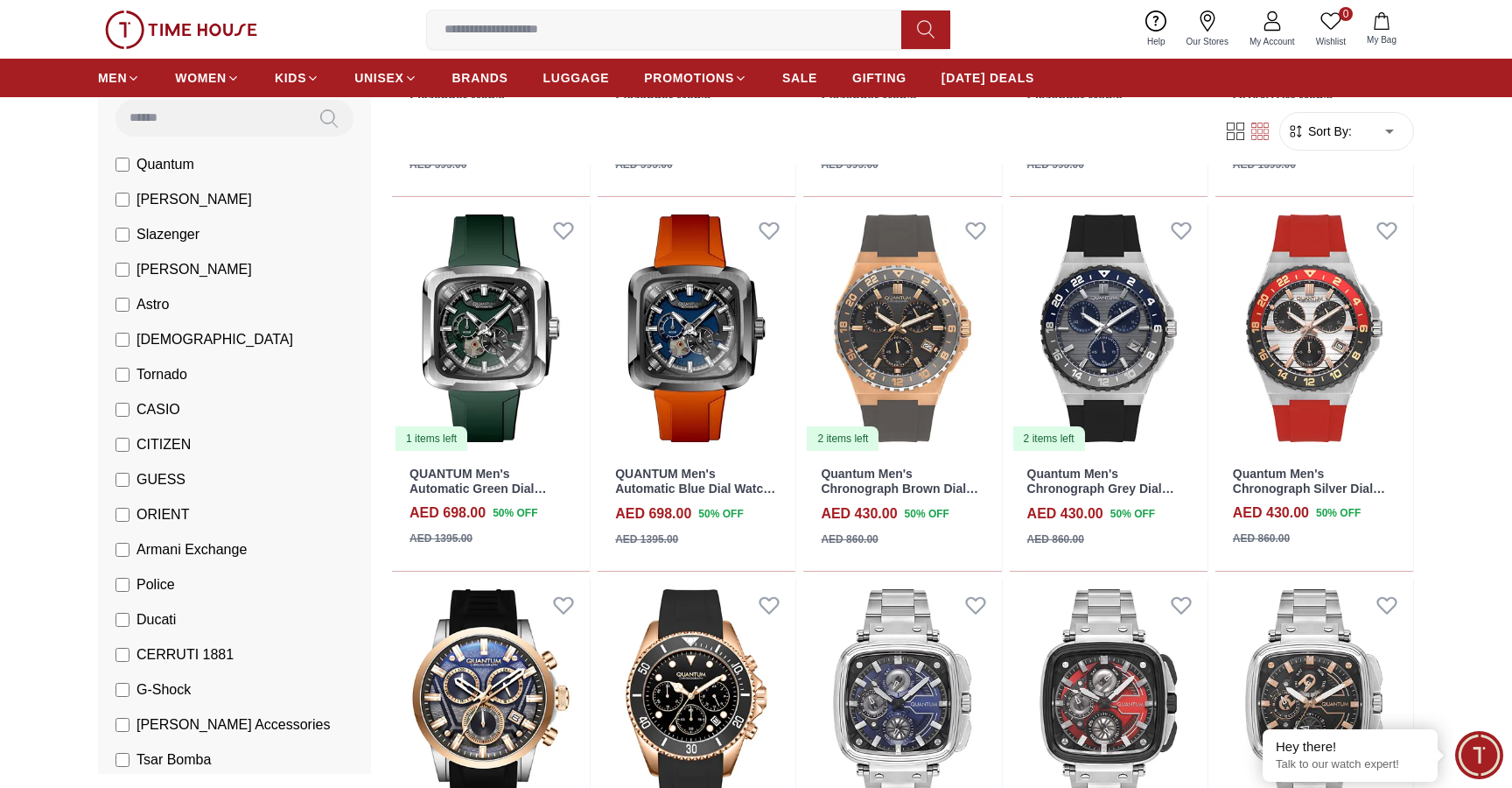
scroll to position [145, 0]
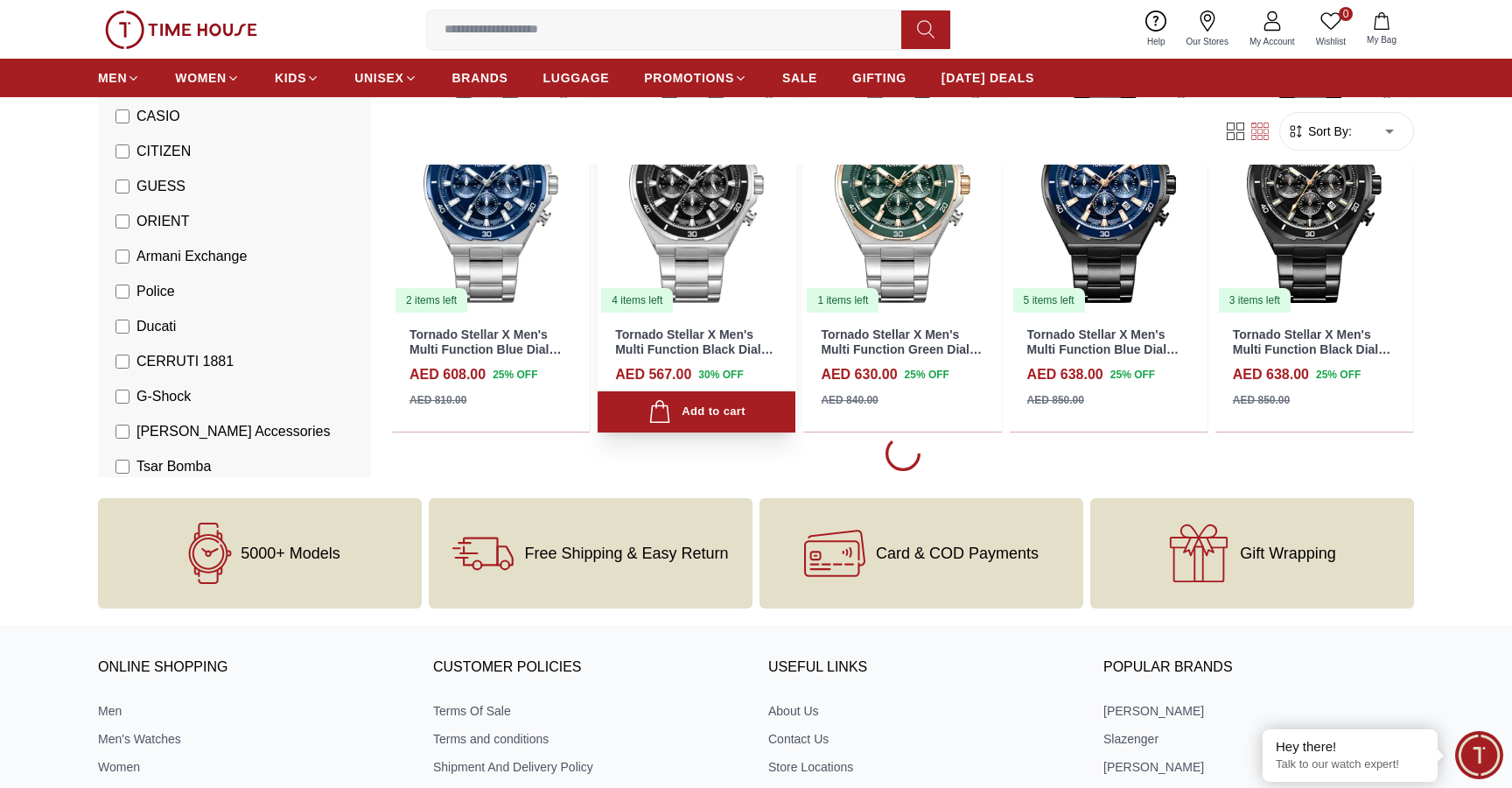
scroll to position [1360, 0]
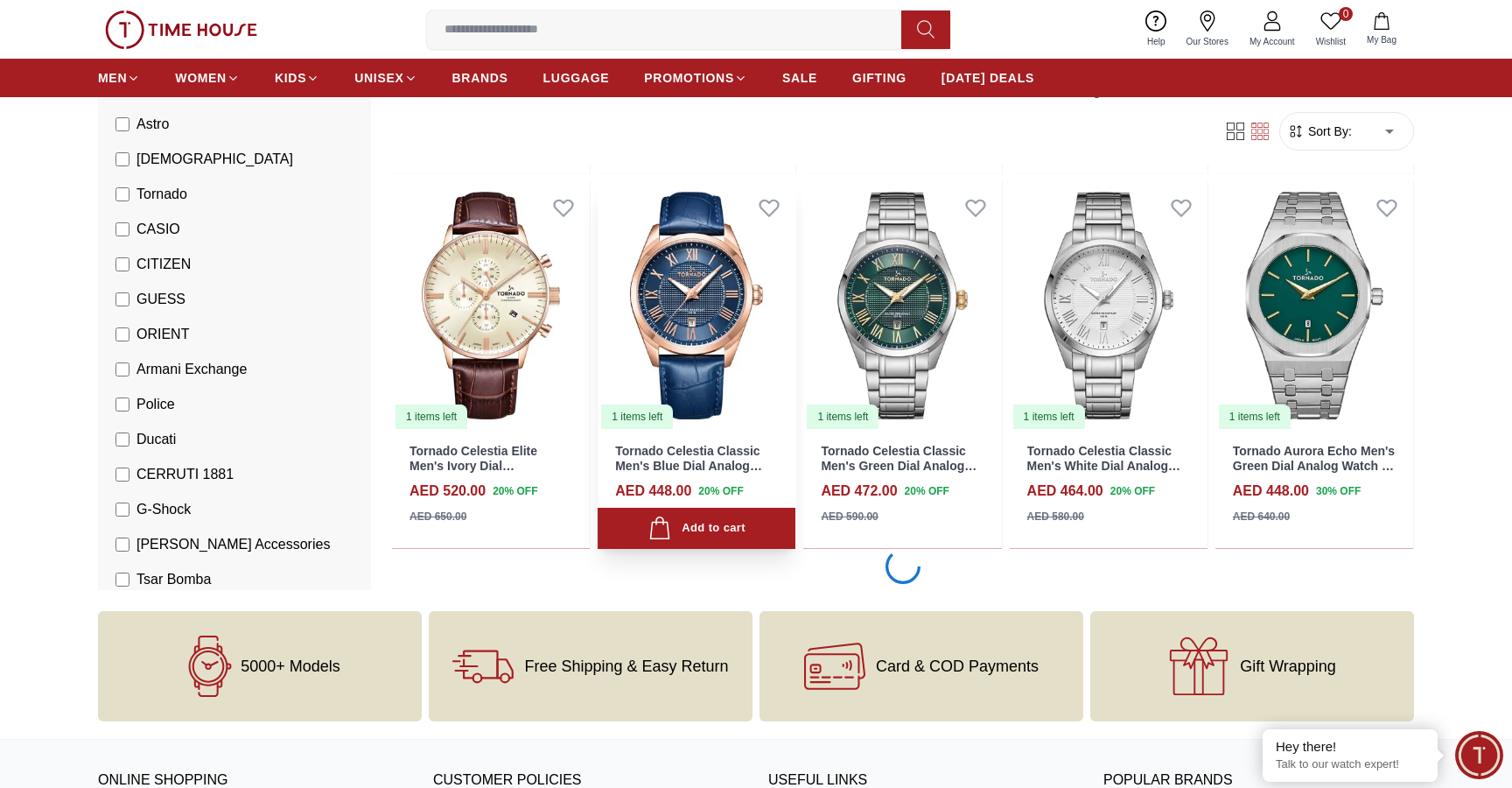
scroll to position [4261, 0]
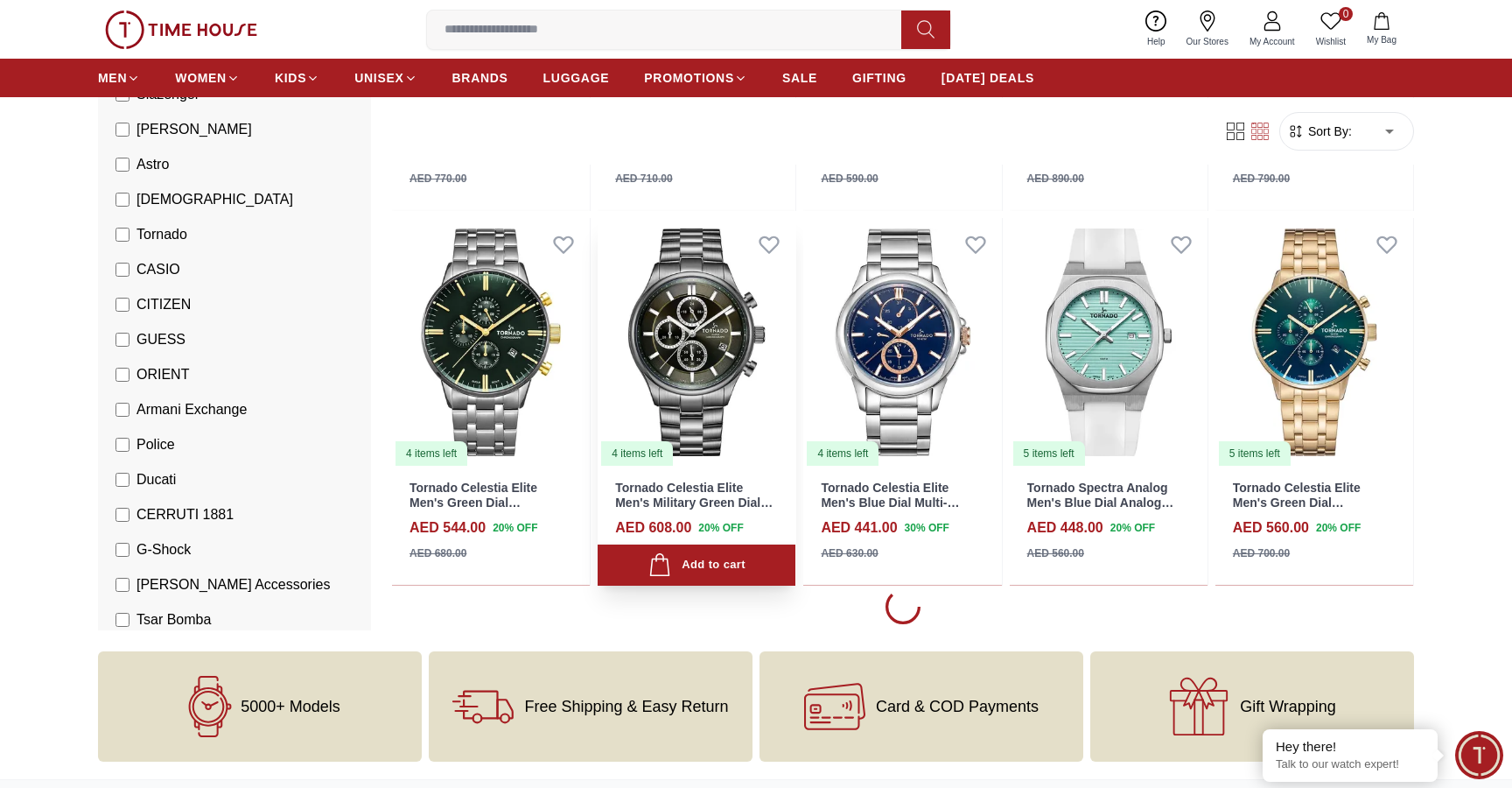
scroll to position [5765, 0]
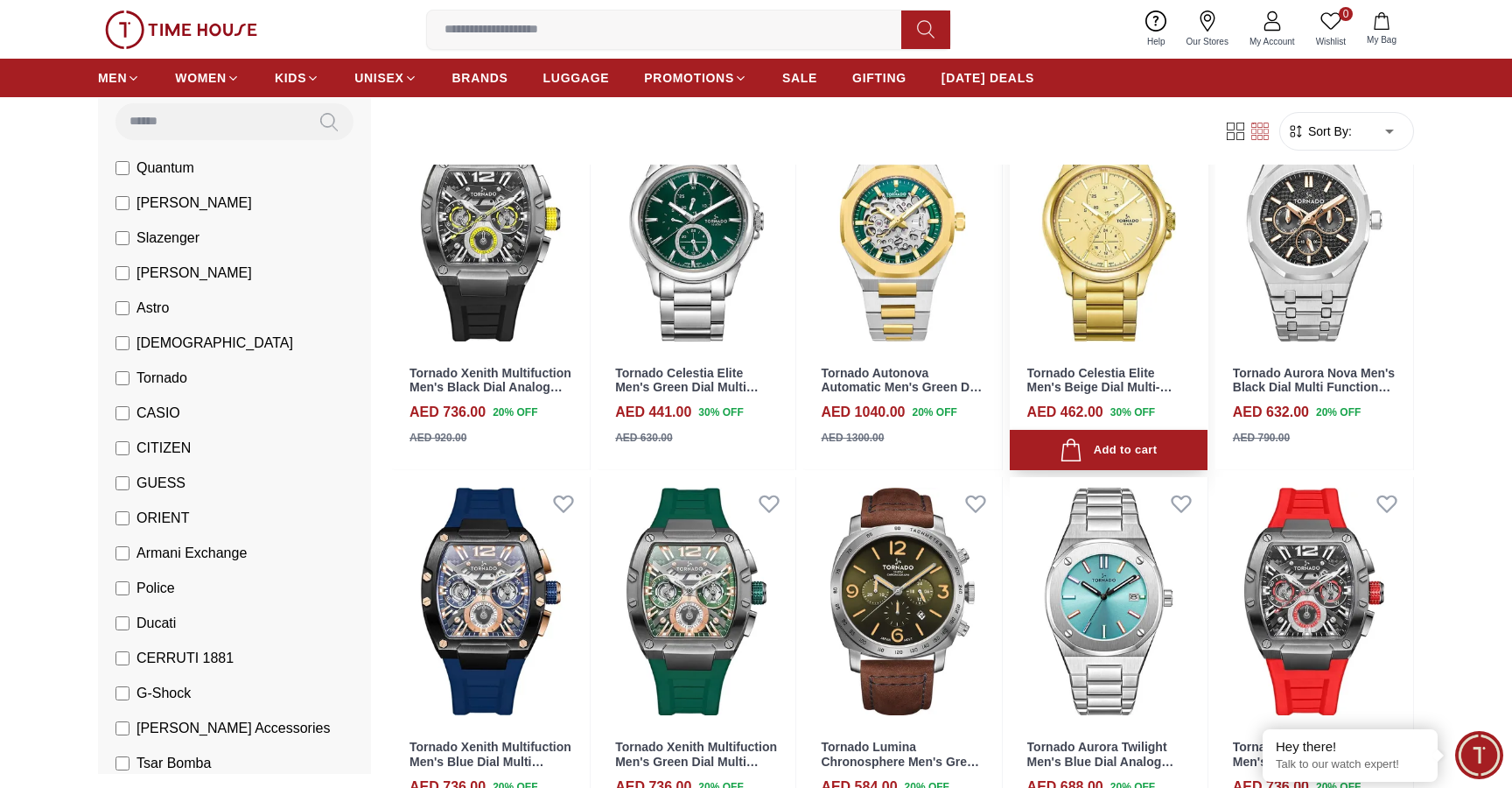
scroll to position [8636, 0]
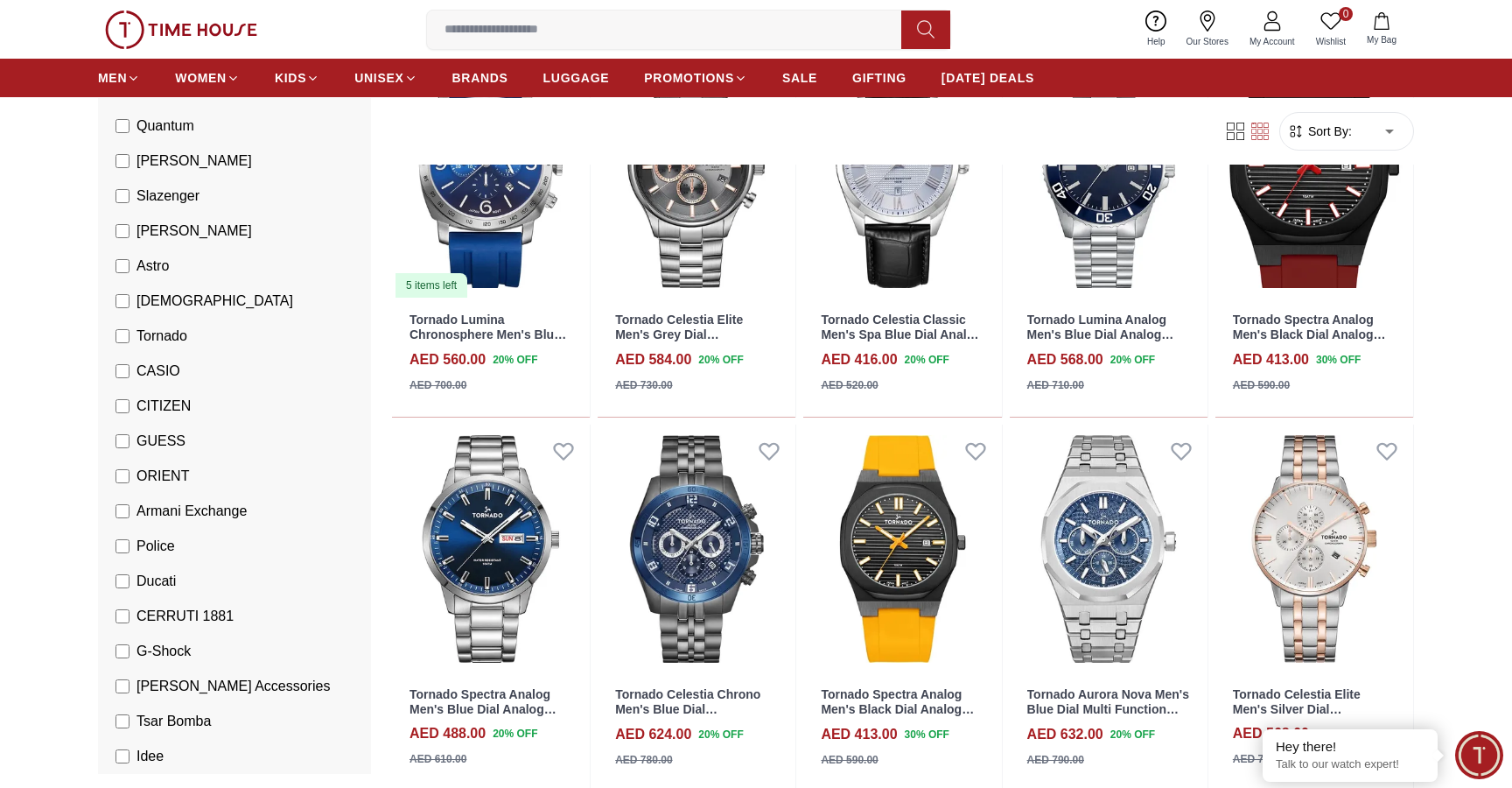
scroll to position [212, 0]
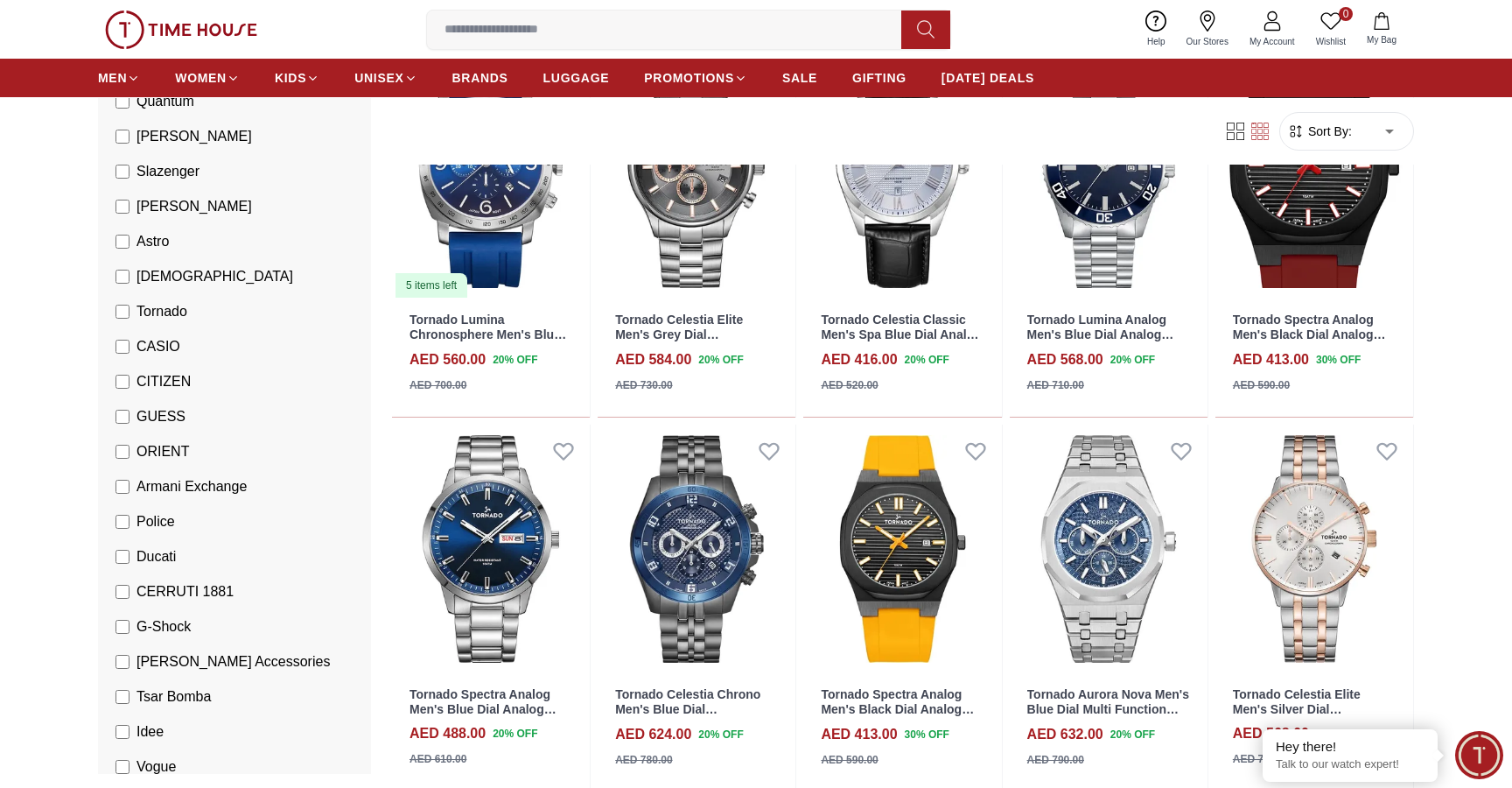
click at [117, 513] on label "Police" at bounding box center [145, 521] width 59 height 21
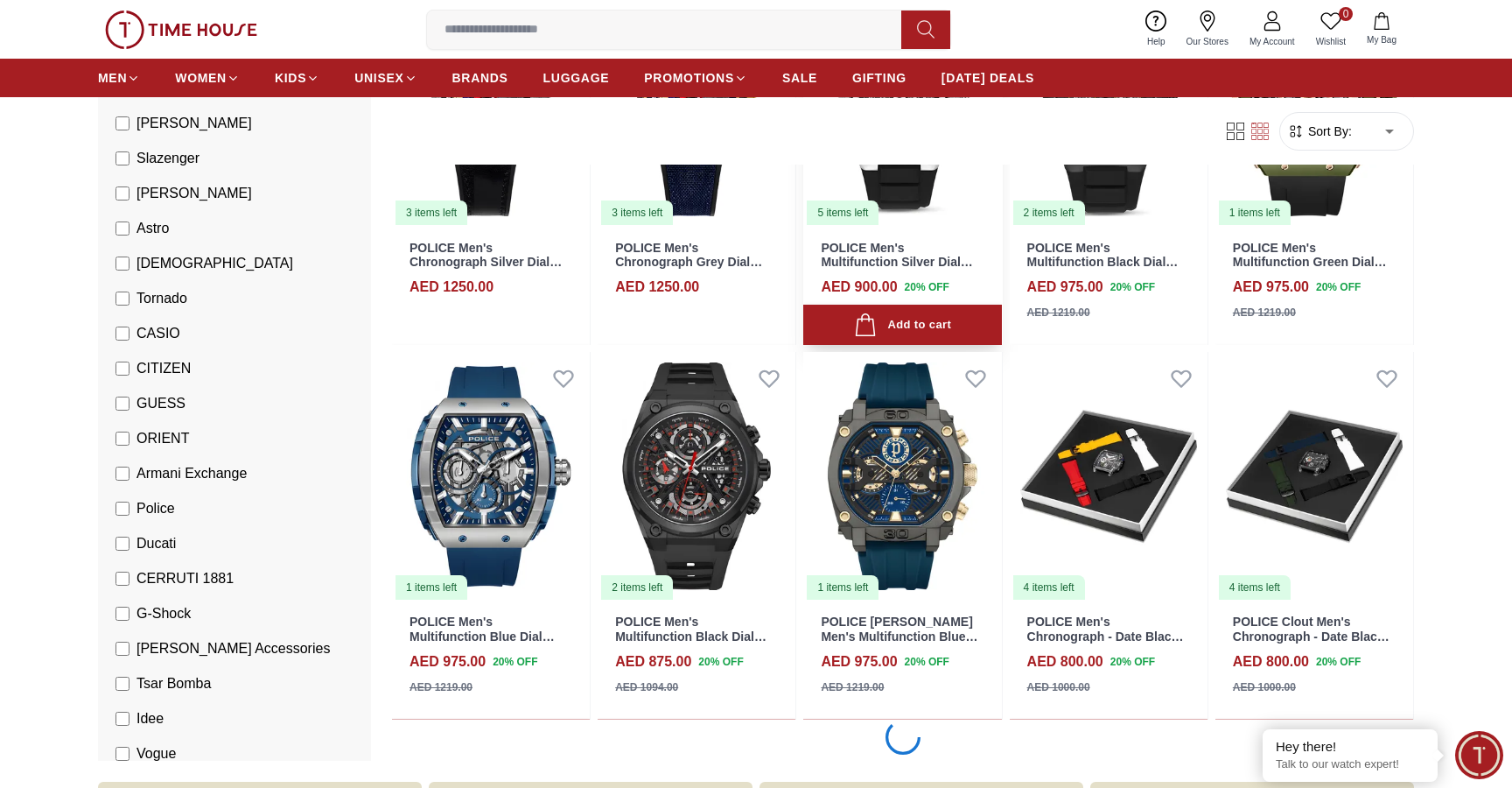
scroll to position [1144, 0]
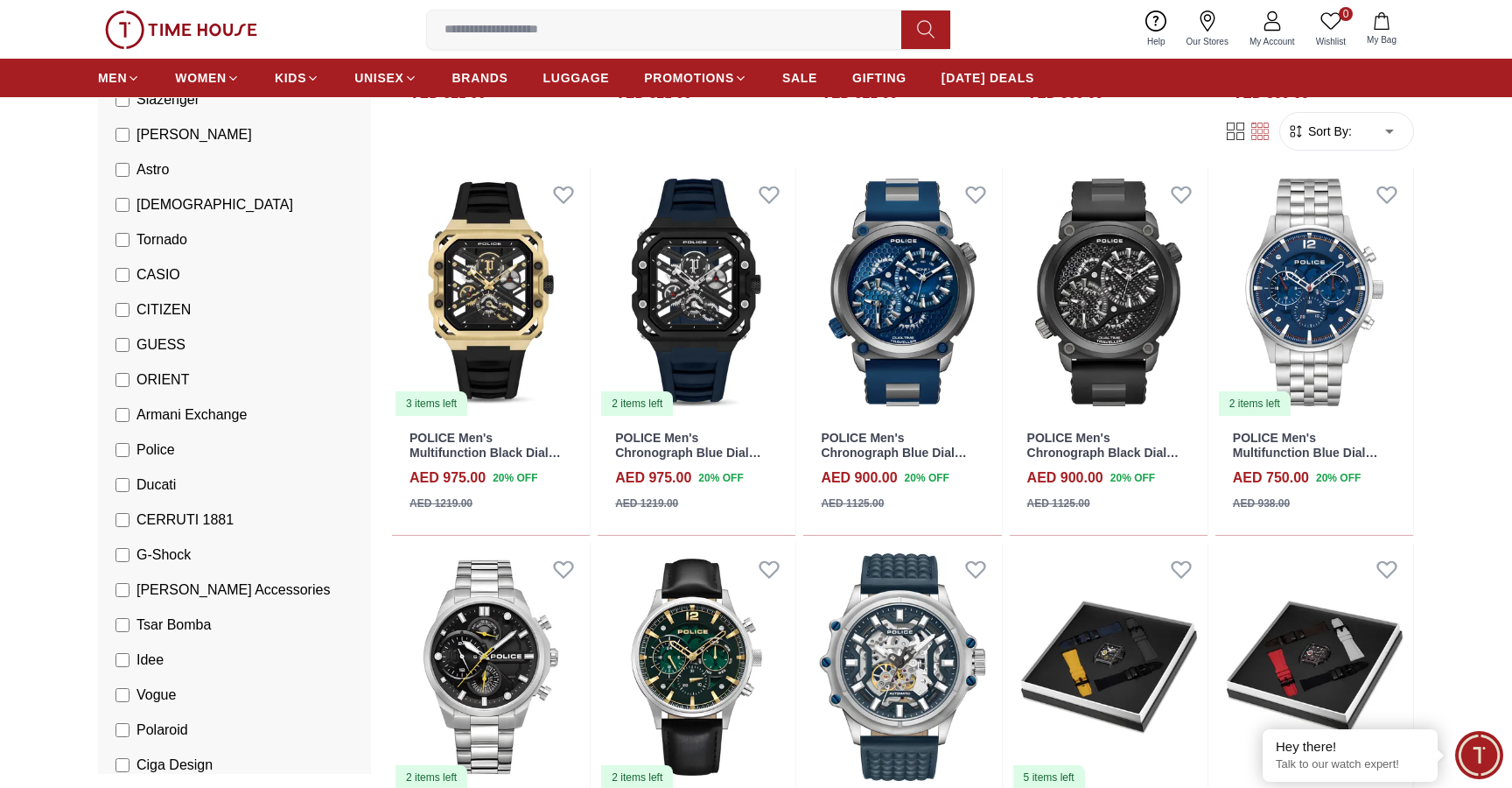
scroll to position [303, 0]
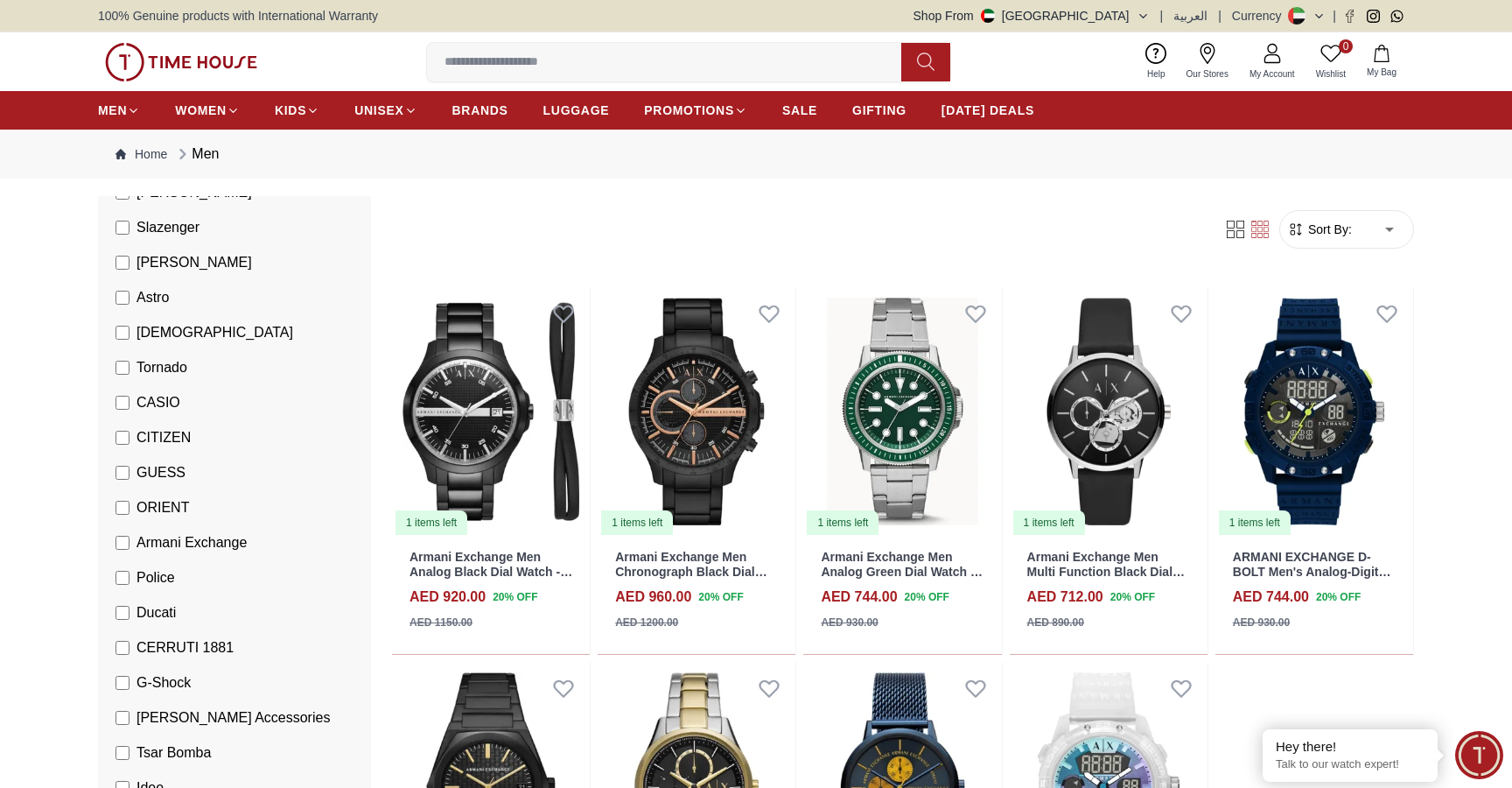
scroll to position [249, 0]
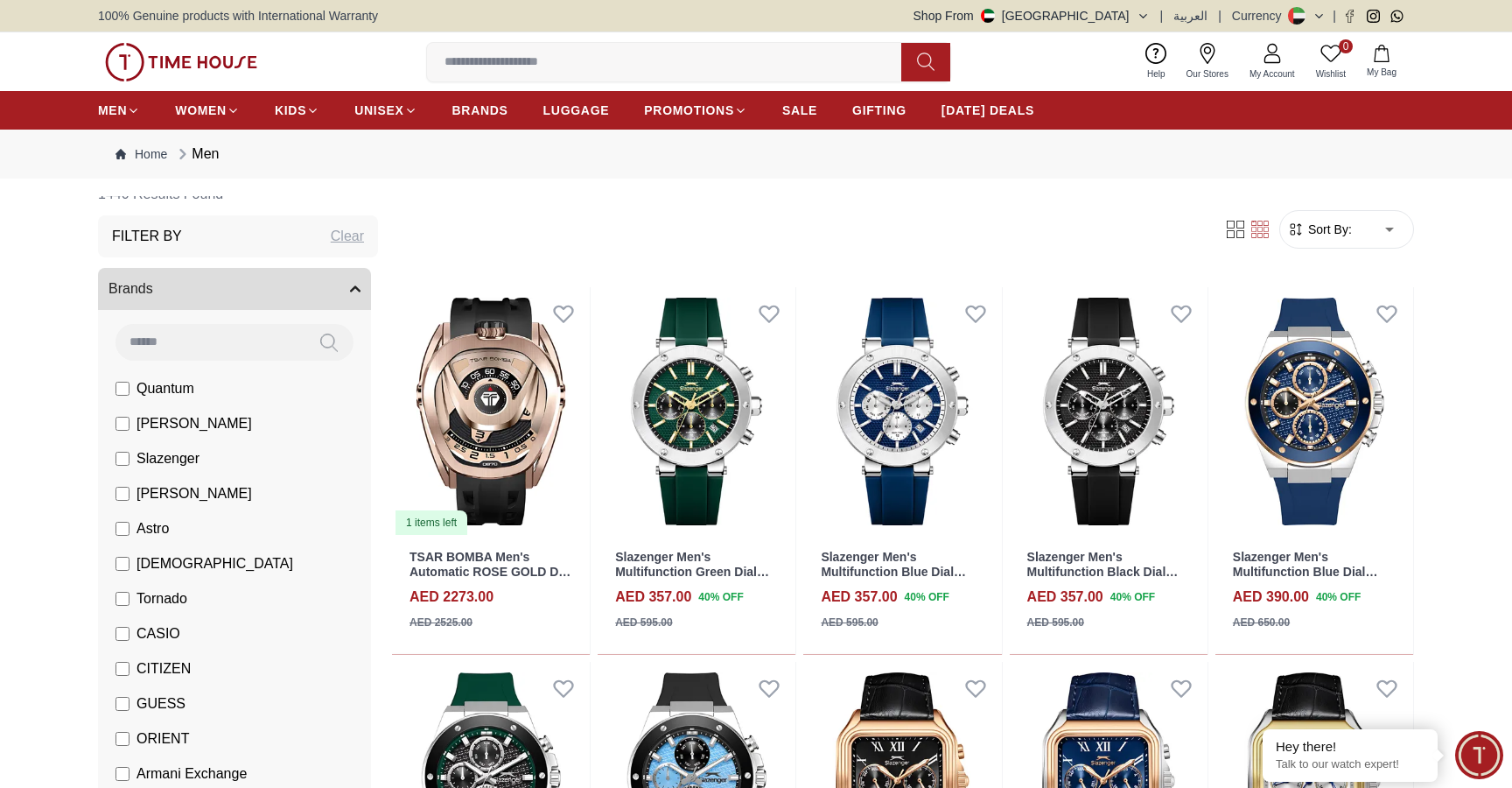
scroll to position [40, 0]
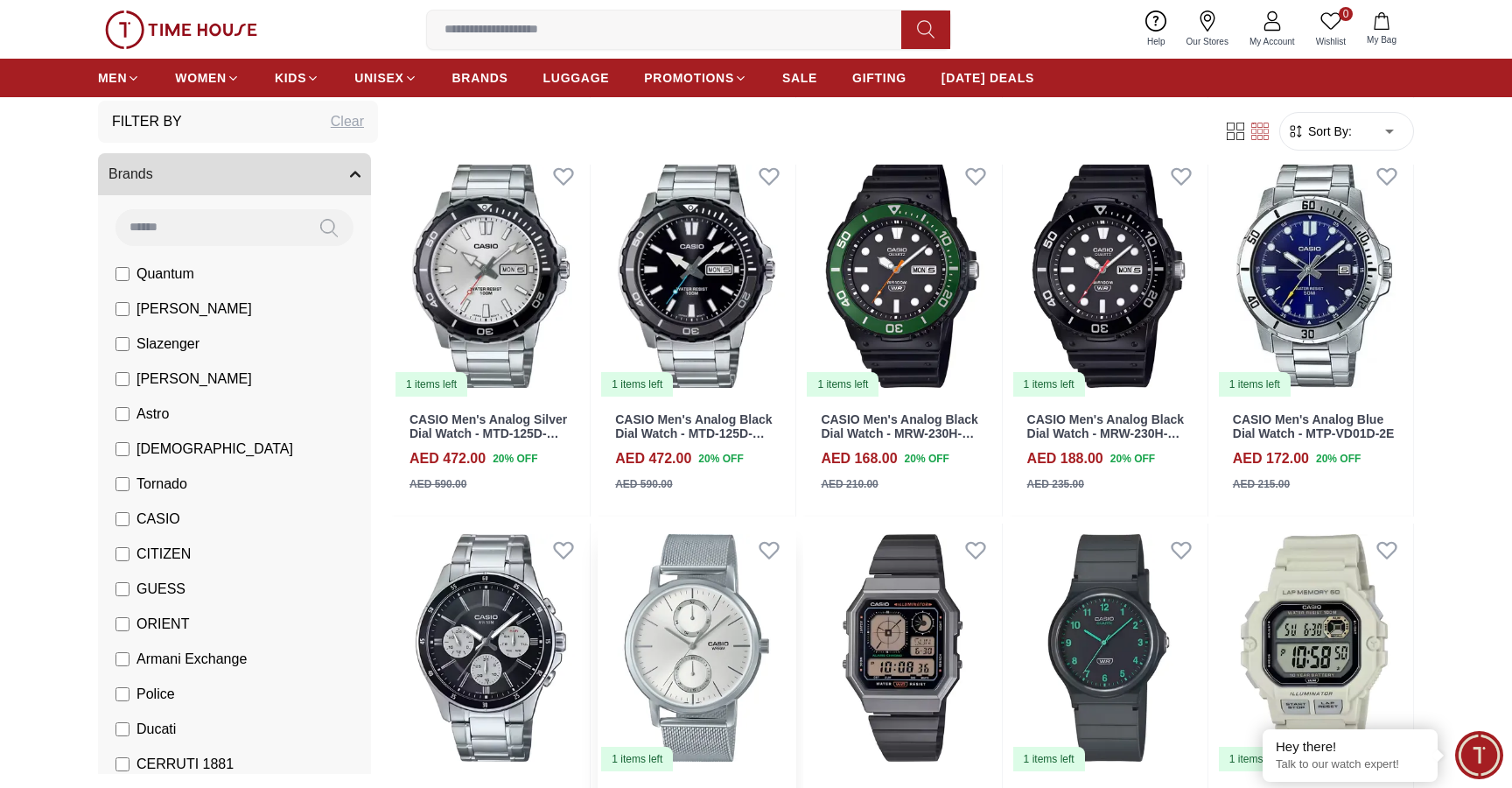
scroll to position [888, 0]
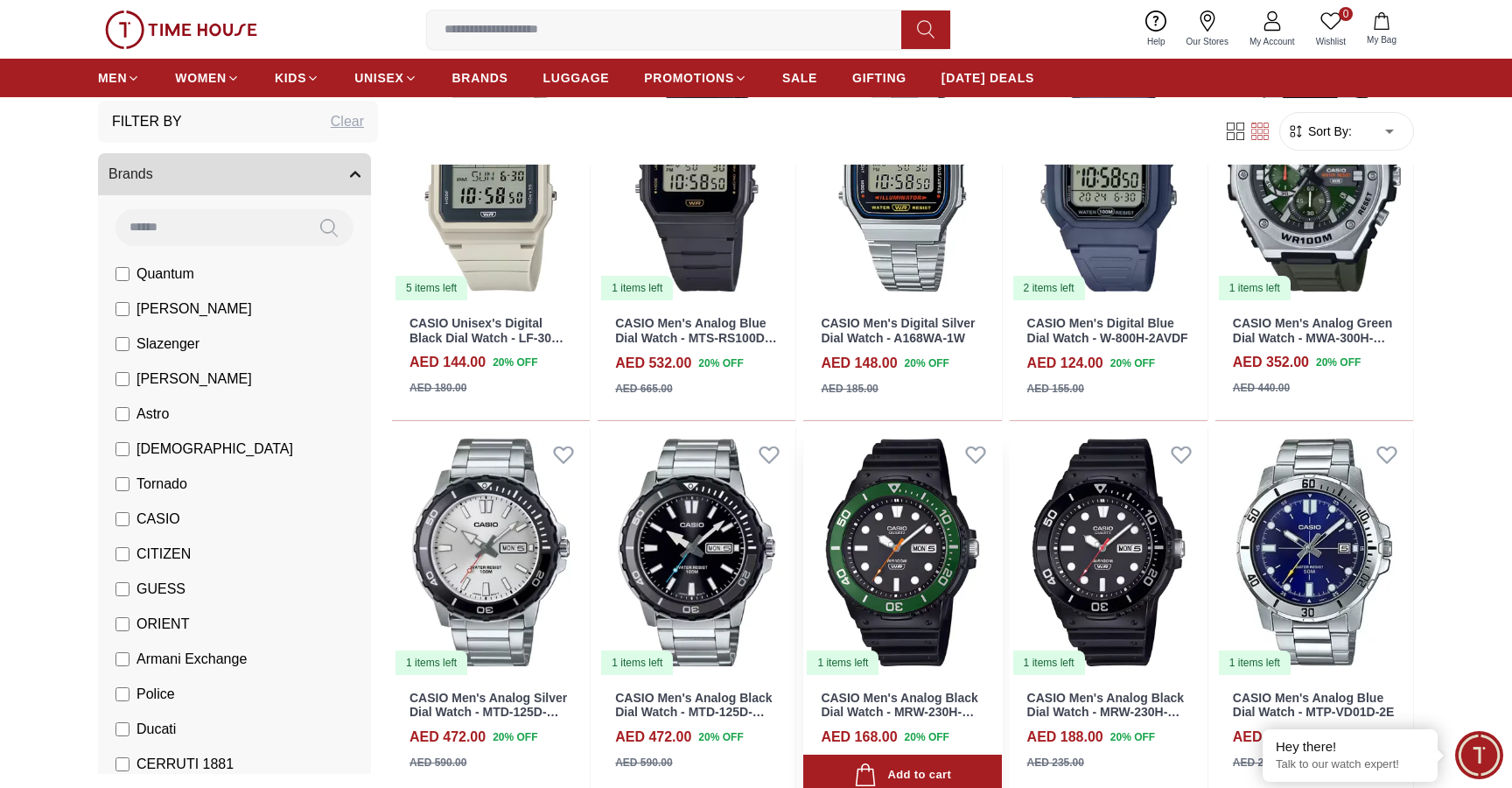
scroll to position [610, 1]
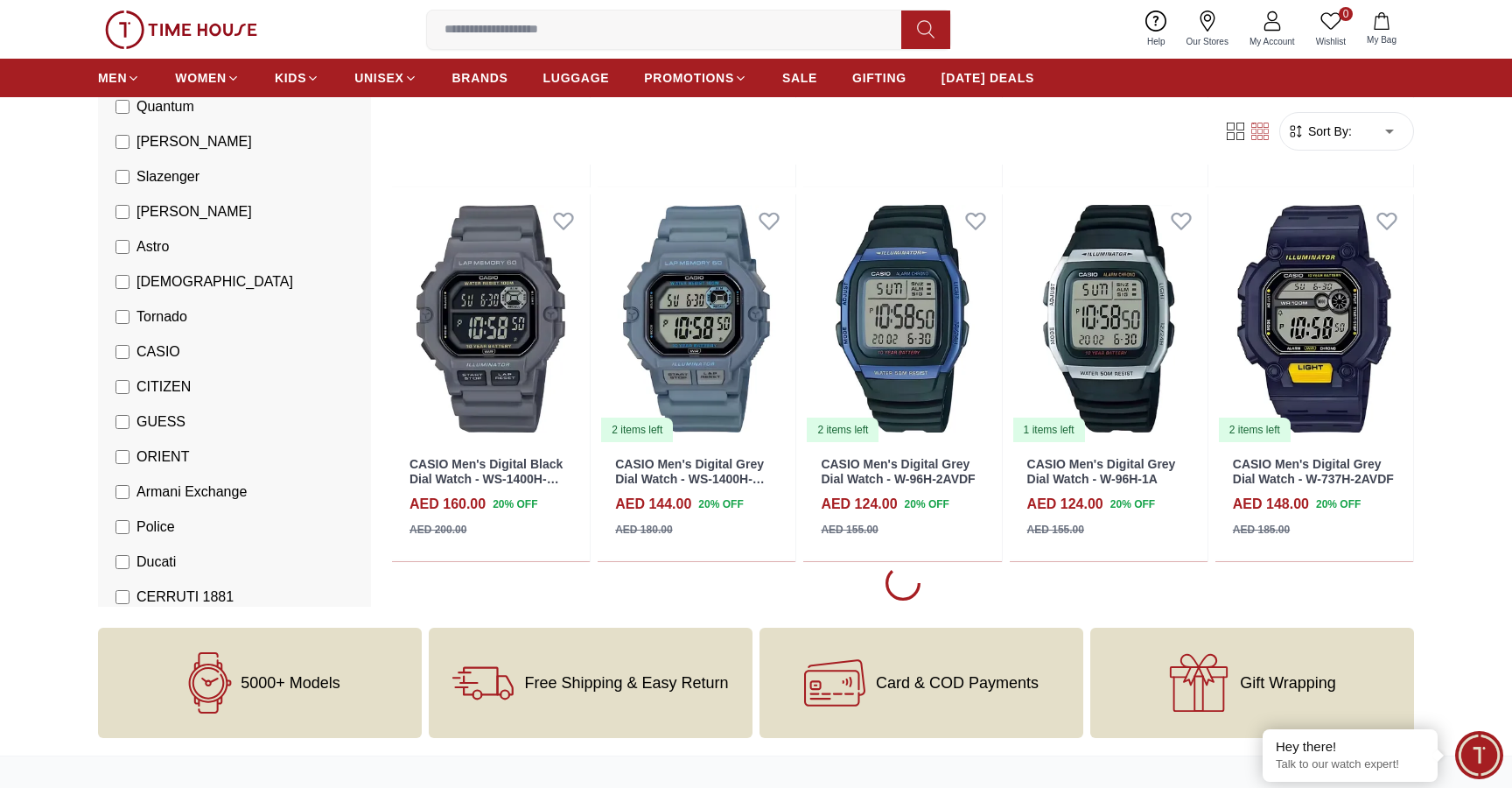
scroll to position [2713, 0]
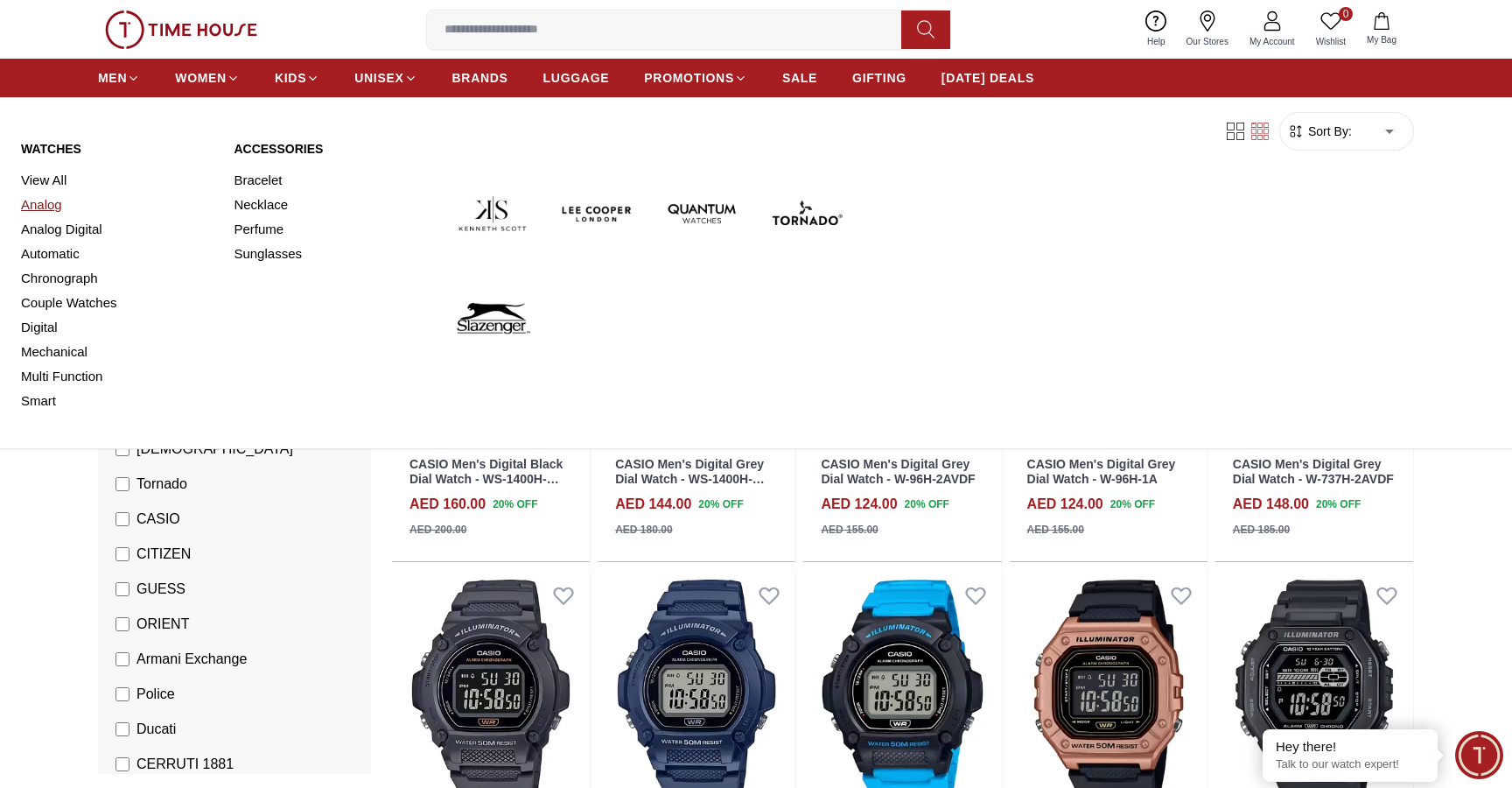
click at [50, 205] on link "Analog" at bounding box center [116, 204] width 192 height 24
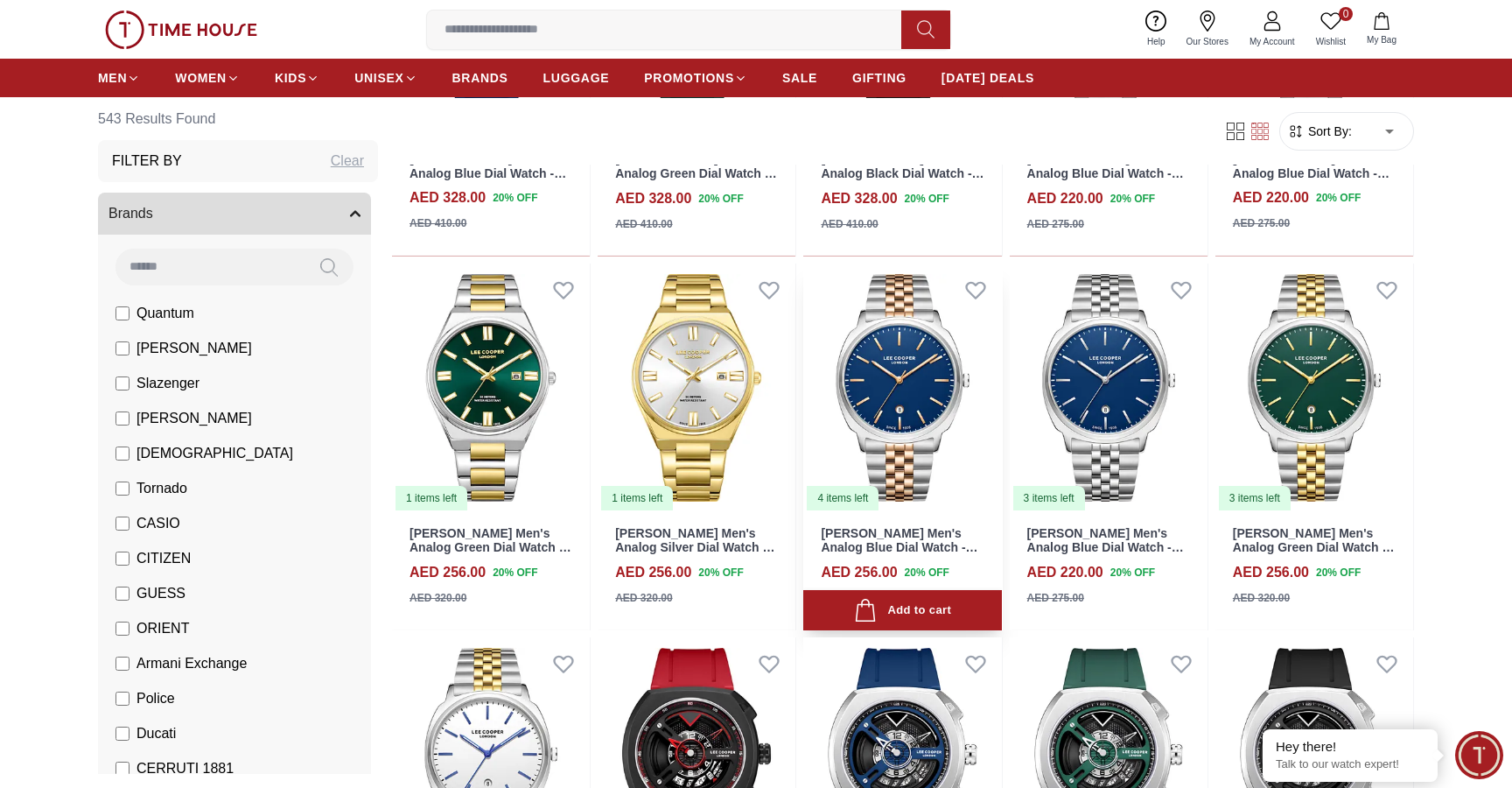
scroll to position [797, 0]
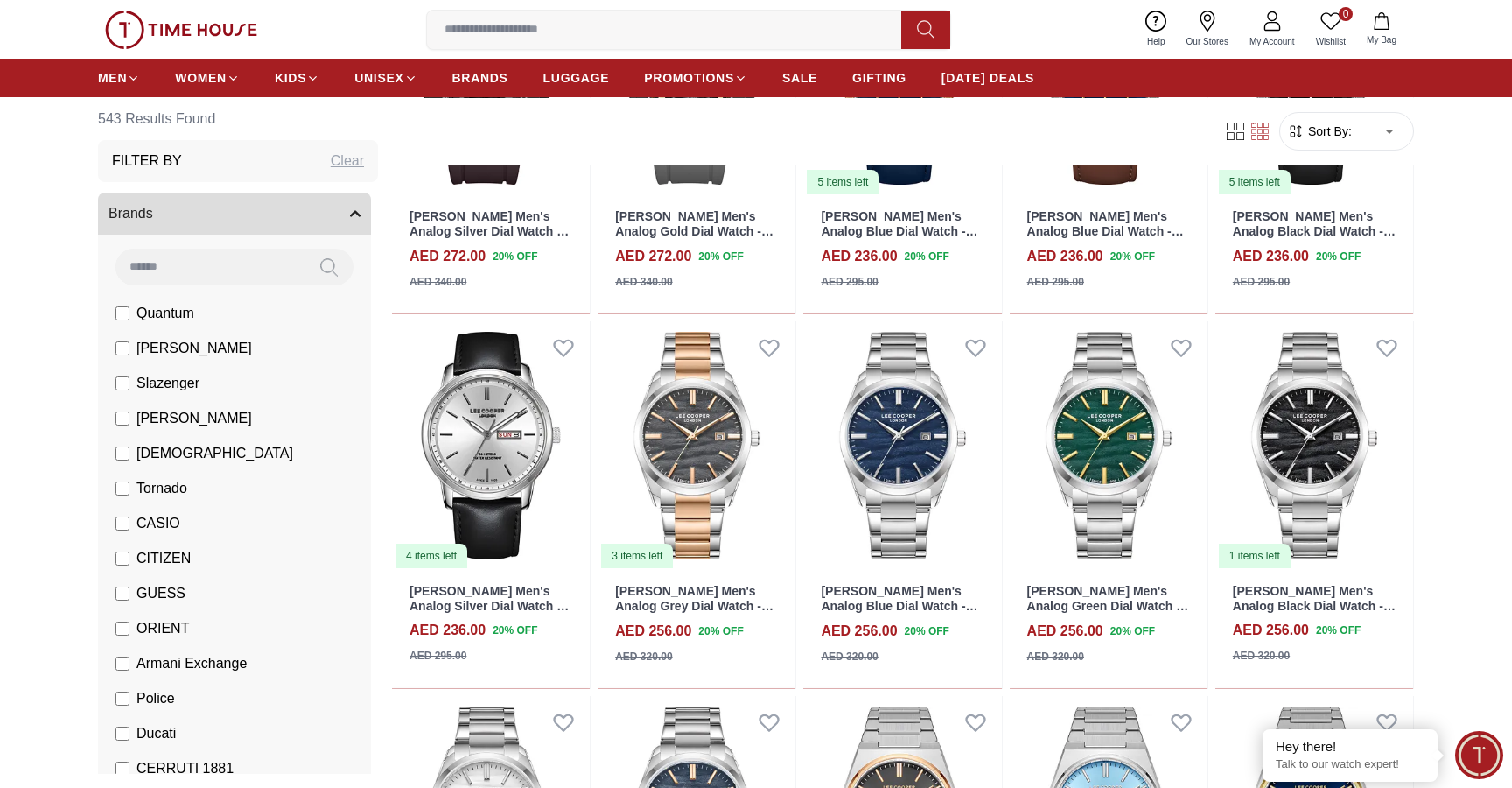
scroll to position [1853, 1]
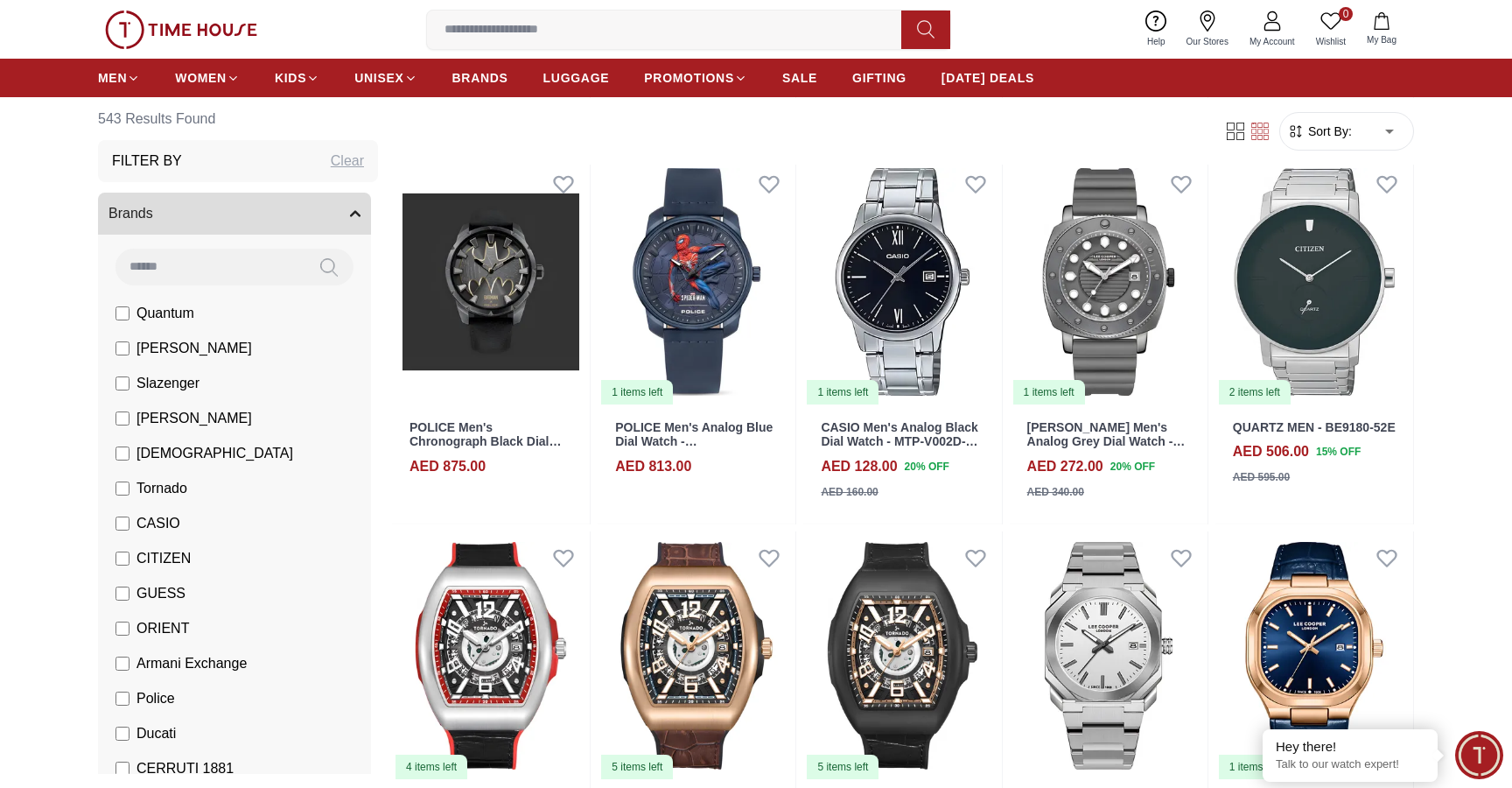
scroll to position [3878, 1]
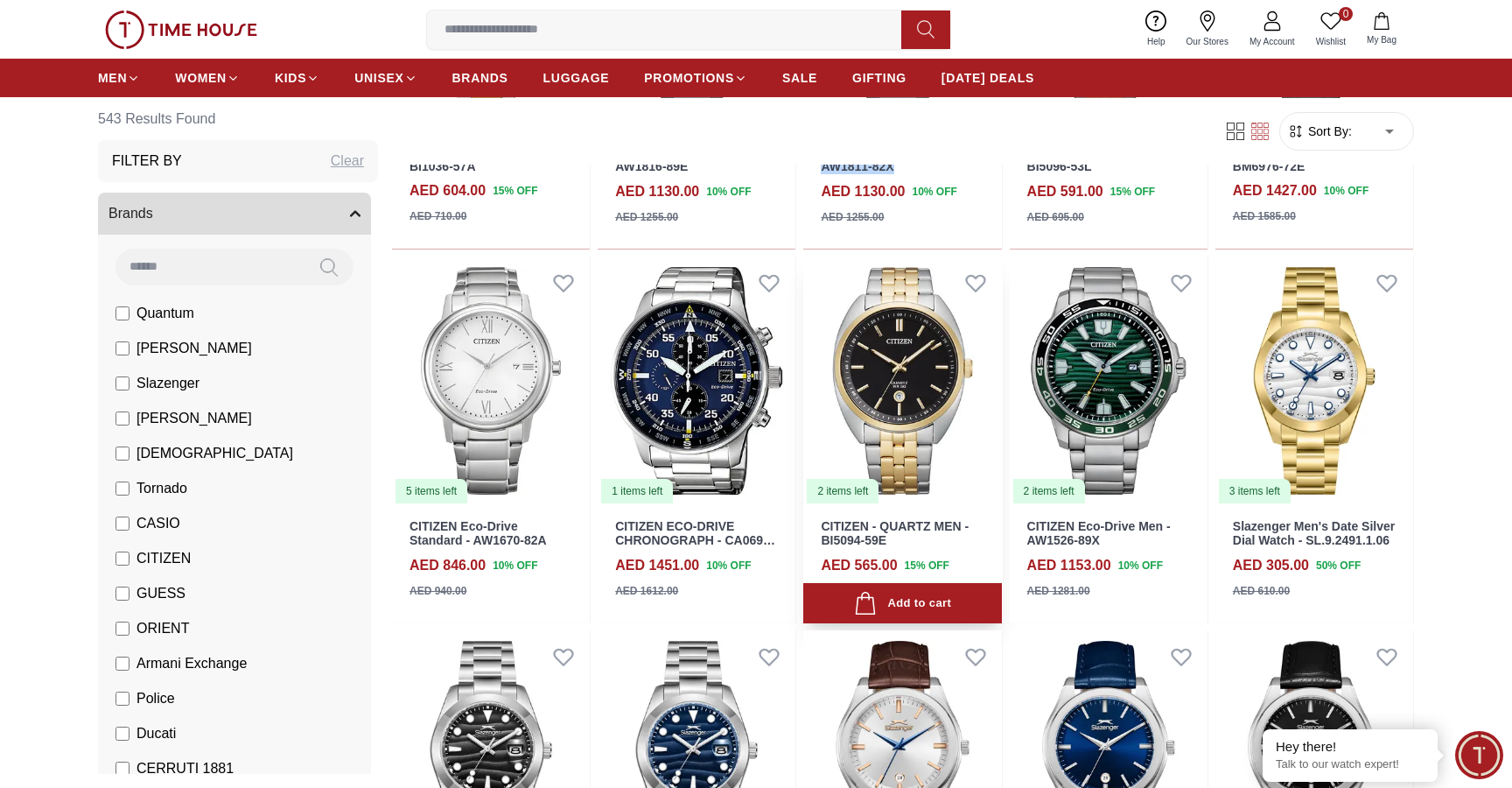
scroll to position [5286, 0]
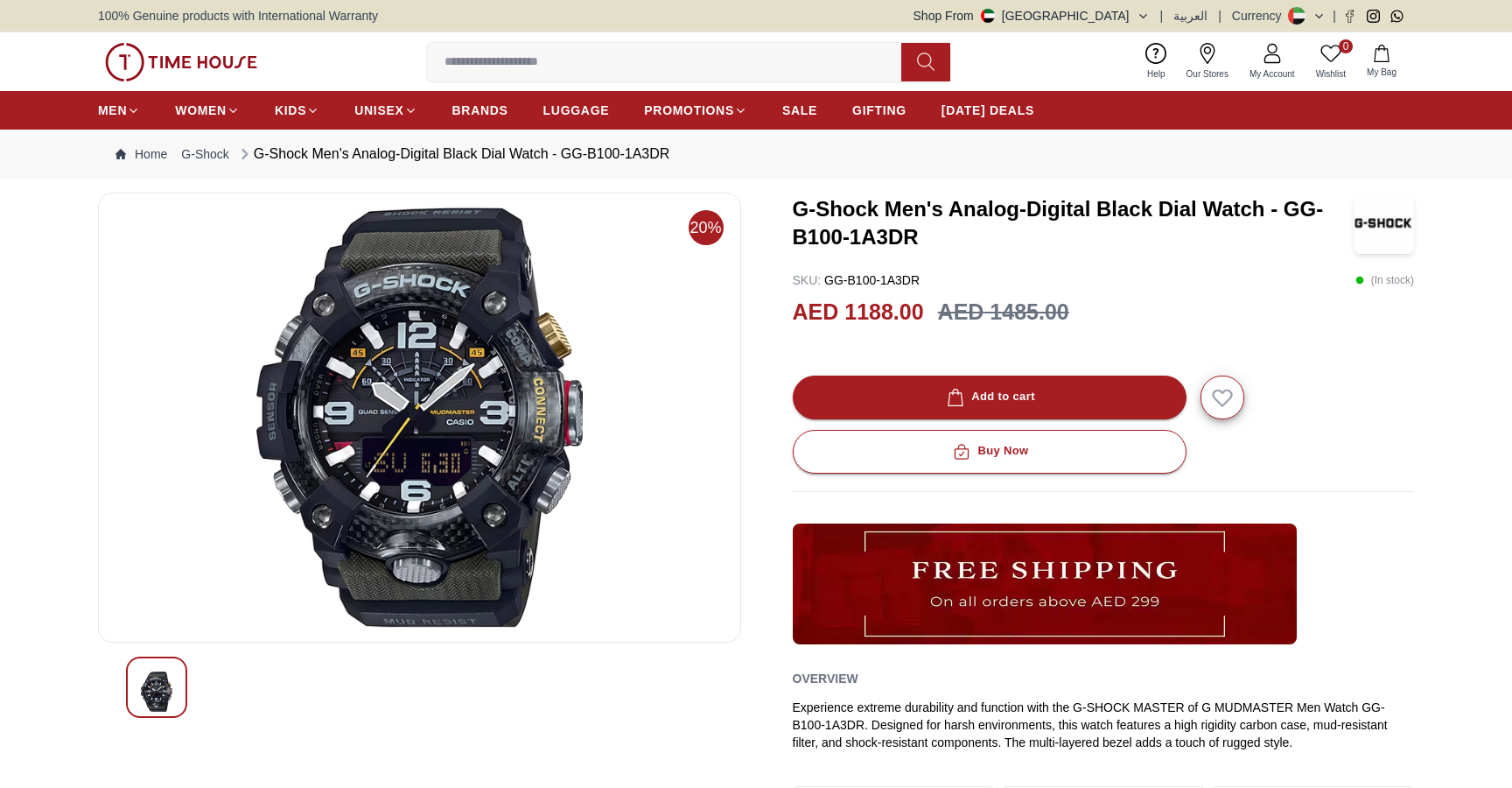
click at [609, 350] on img at bounding box center [418, 417] width 613 height 421
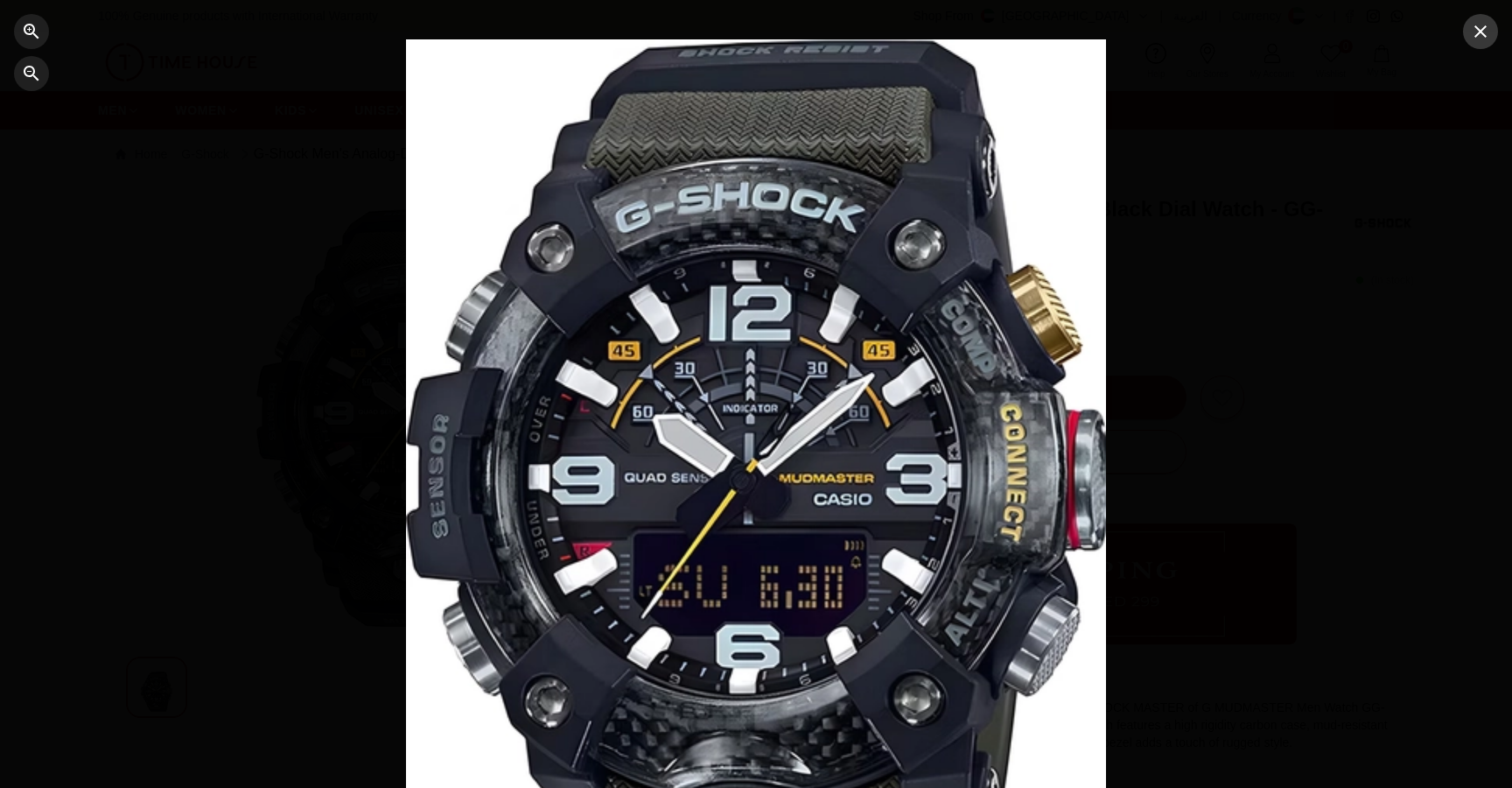
click at [1480, 19] on button "button" at bounding box center [1480, 32] width 35 height 35
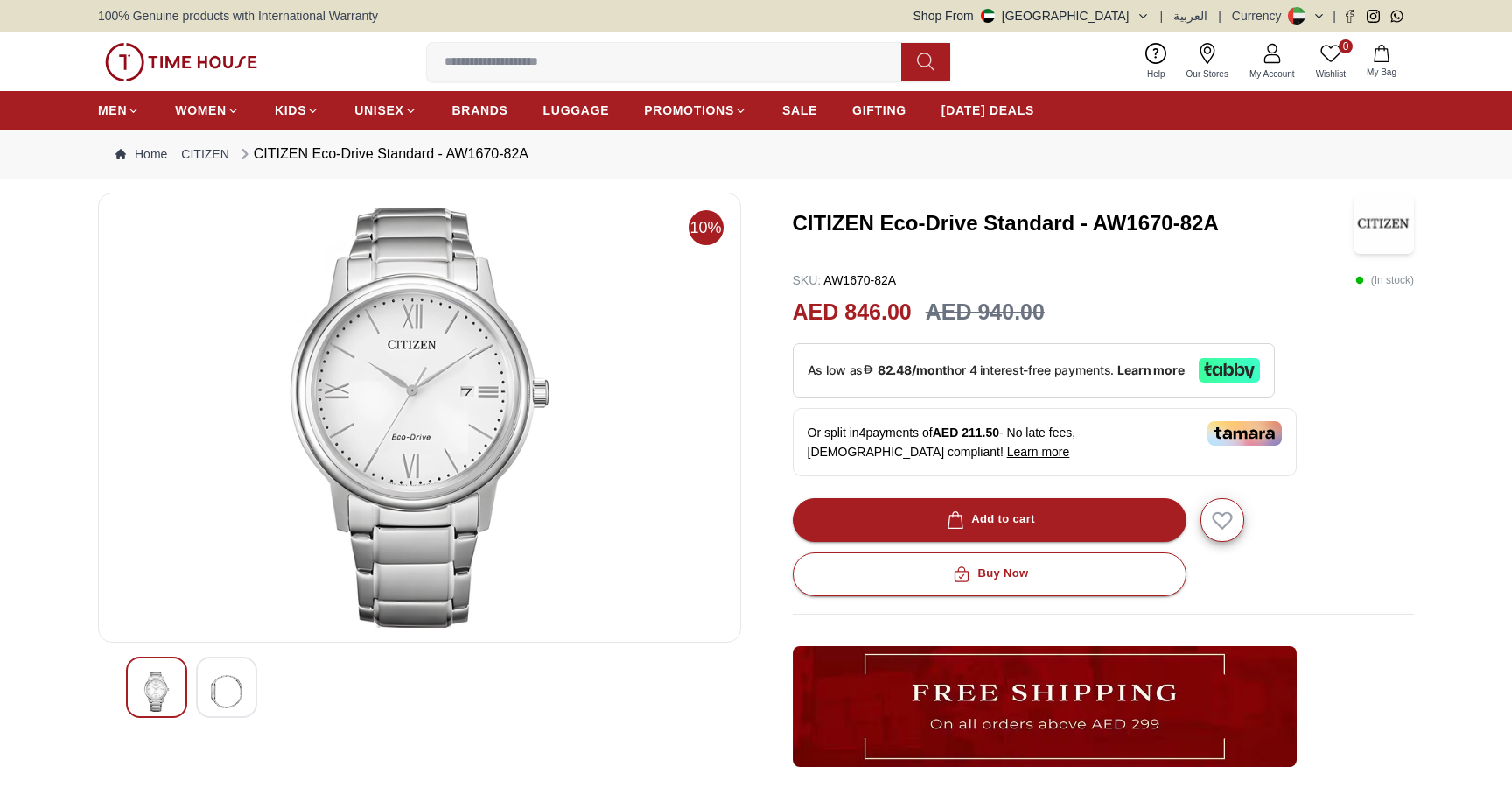
click at [227, 682] on img at bounding box center [226, 692] width 32 height 41
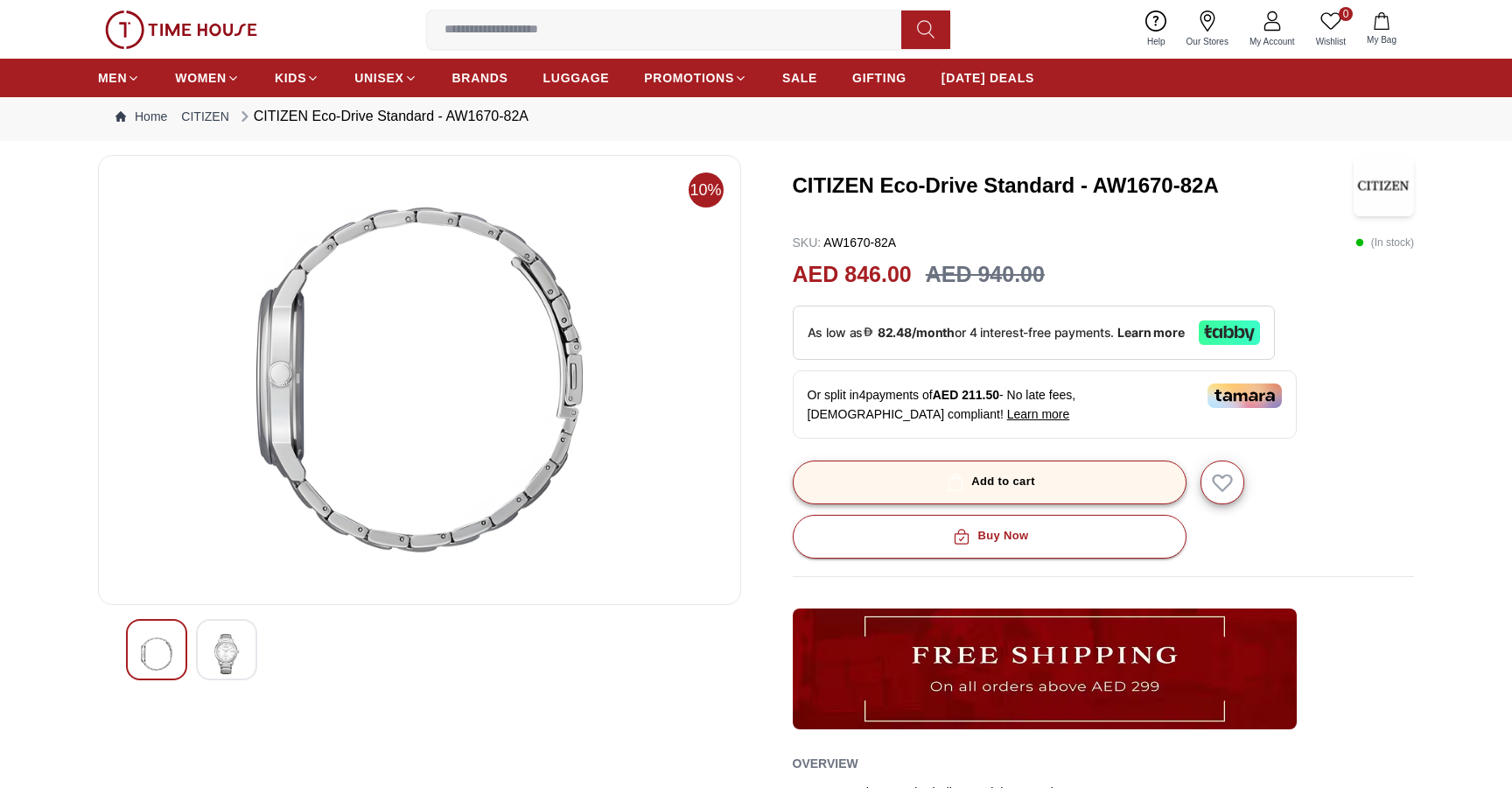
scroll to position [40, 0]
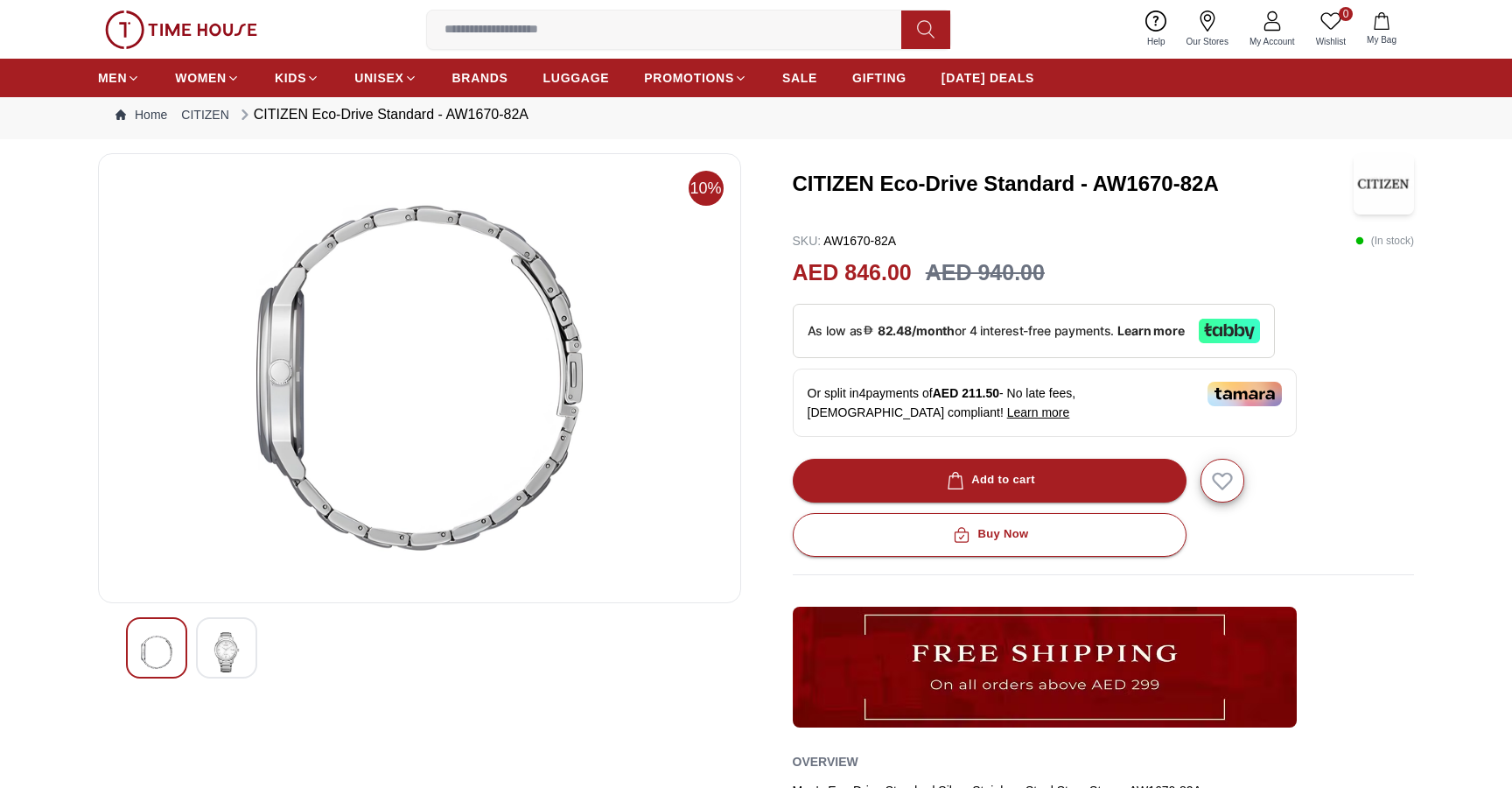
click at [211, 666] on img at bounding box center [226, 652] width 32 height 41
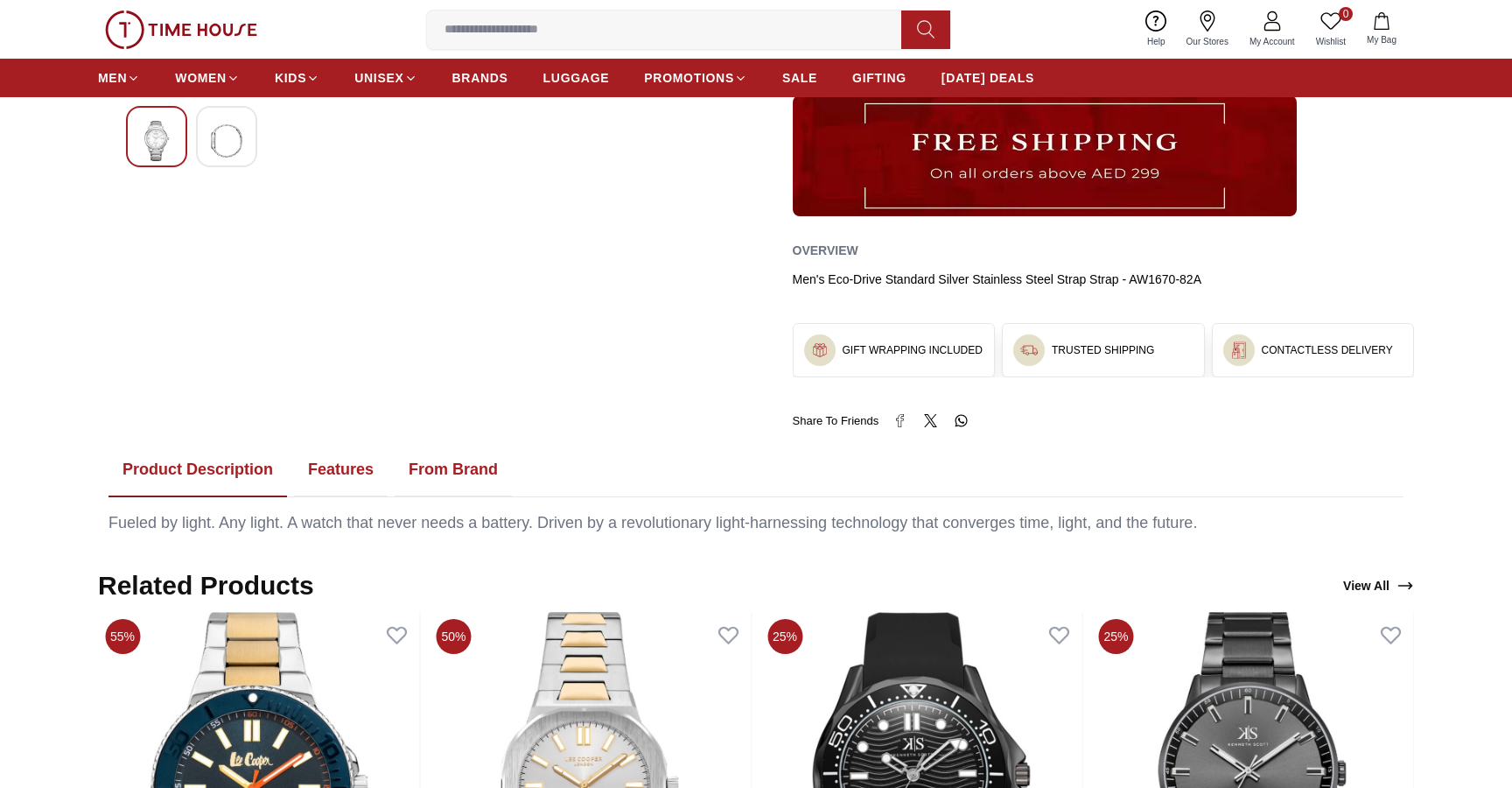
scroll to position [533, 0]
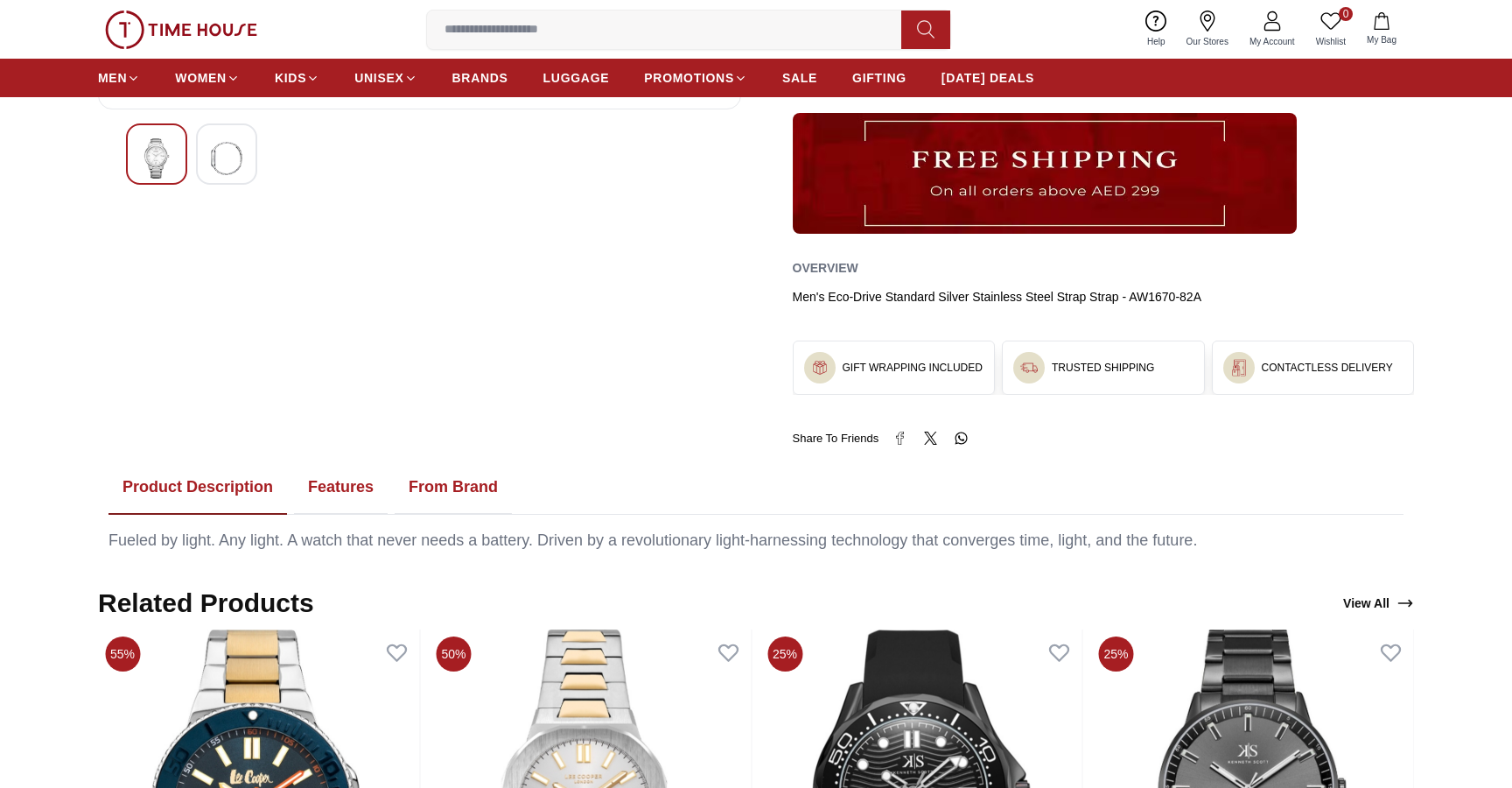
click at [904, 296] on div "Men's Eco-Drive Standard Silver Stainless Steel Strap Strap - AW1670-82A" at bounding box center [1103, 296] width 622 height 17
click at [1001, 293] on div "Men's Eco-Drive Standard Silver Stainless Steel Strap Strap - AW1670-82A" at bounding box center [1103, 296] width 622 height 17
click at [1071, 297] on div "Men's Eco-Drive Standard Silver Stainless Steel Strap Strap - AW1670-82A" at bounding box center [1103, 296] width 622 height 17
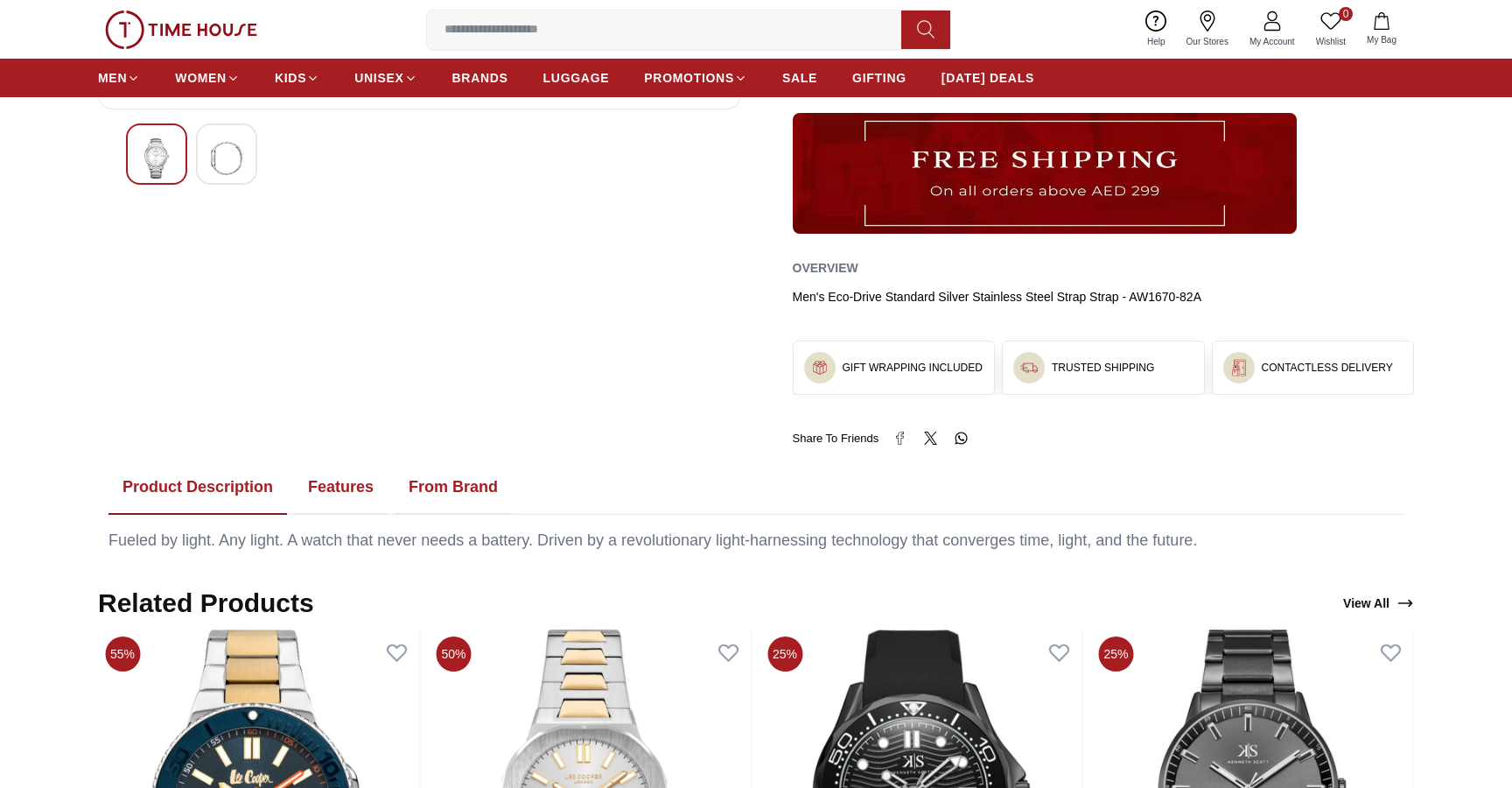
click at [1071, 297] on div "Men's Eco-Drive Standard Silver Stainless Steel Strap Strap - AW1670-82A" at bounding box center [1103, 296] width 622 height 17
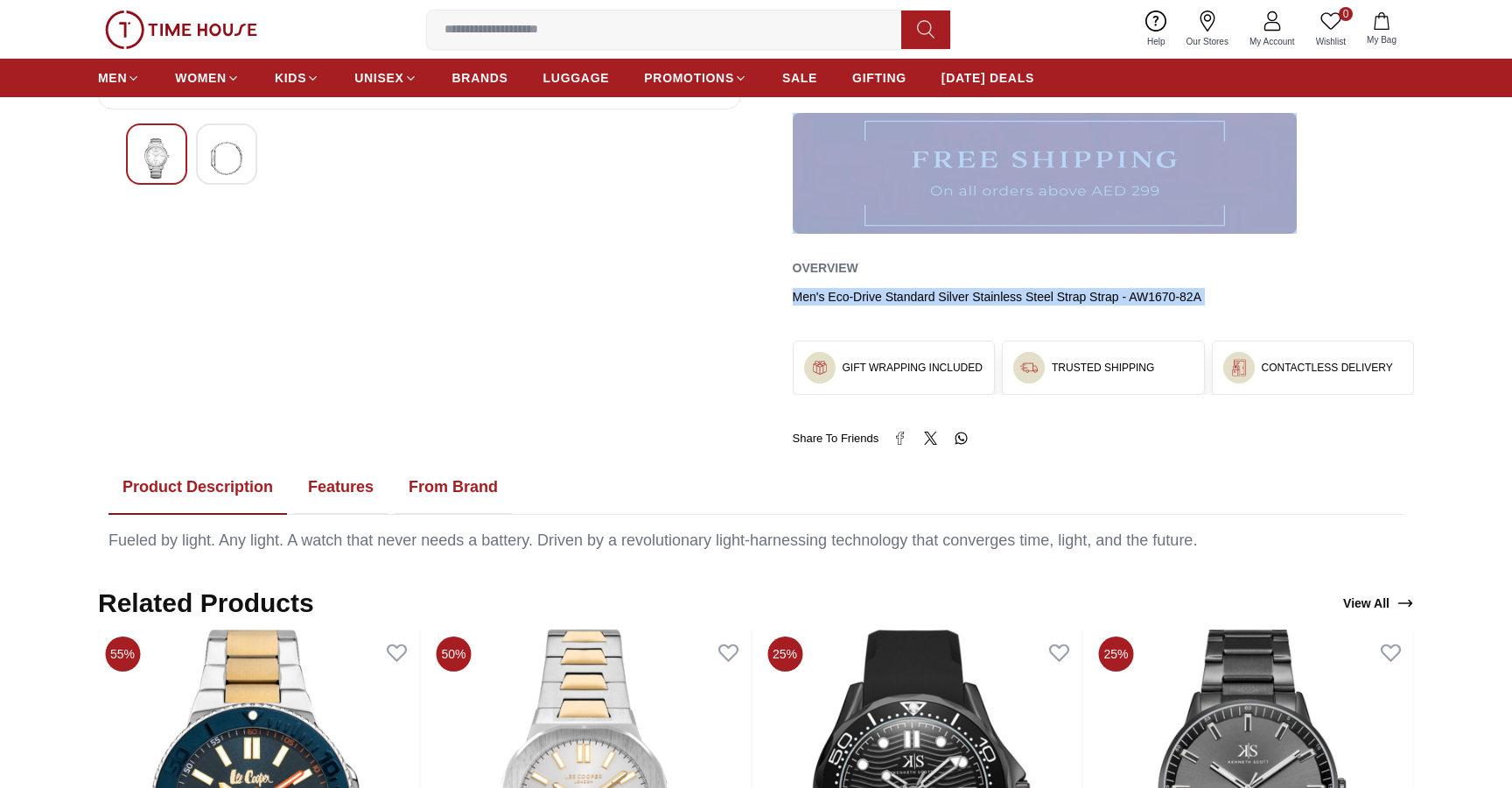
click at [865, 296] on div "Men's Eco-Drive Standard Silver Stainless Steel Strap Strap - AW1670-82A" at bounding box center [1103, 296] width 622 height 17
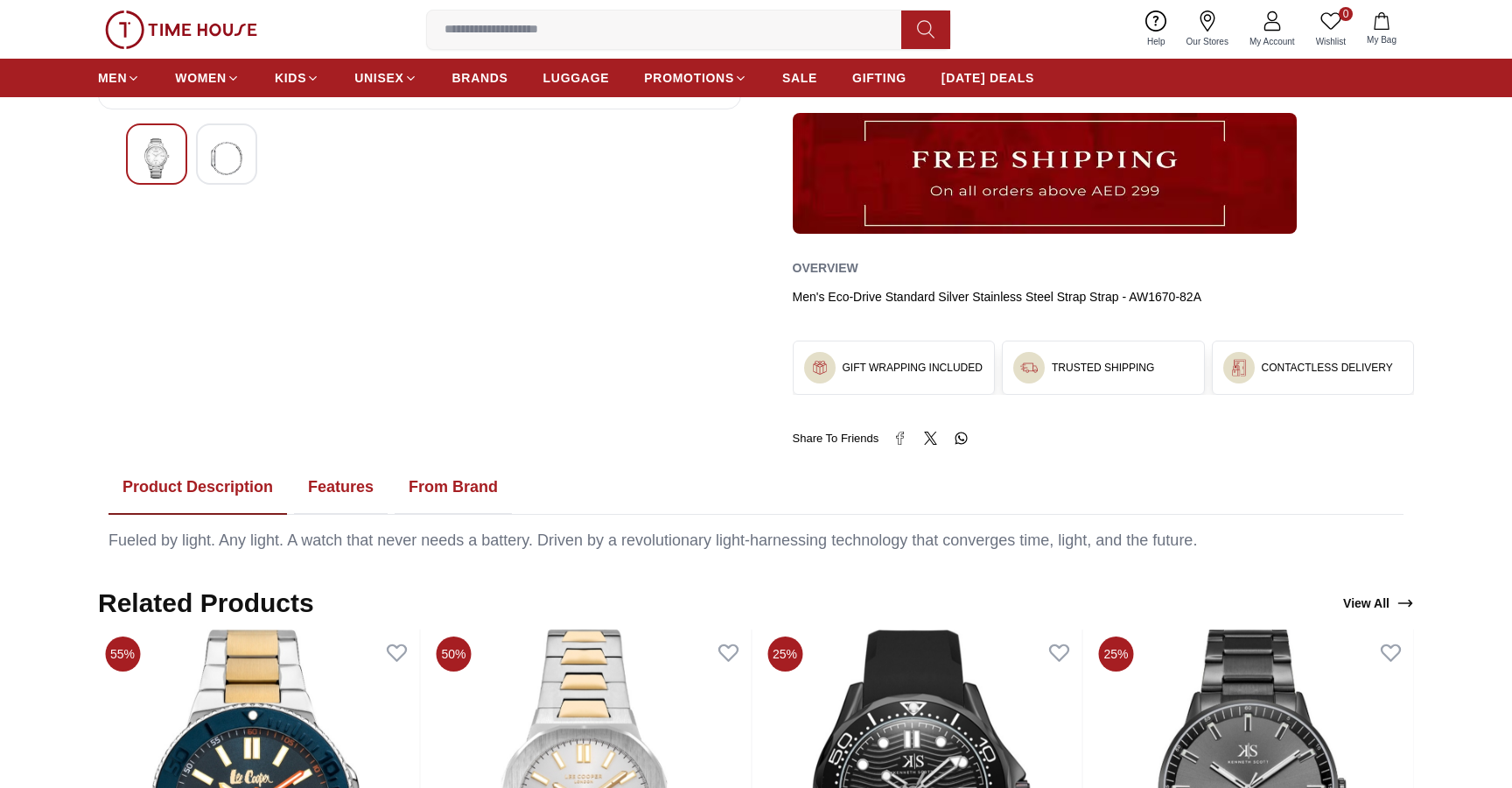
click at [865, 296] on div "Men's Eco-Drive Standard Silver Stainless Steel Strap Strap - AW1670-82A" at bounding box center [1103, 296] width 622 height 17
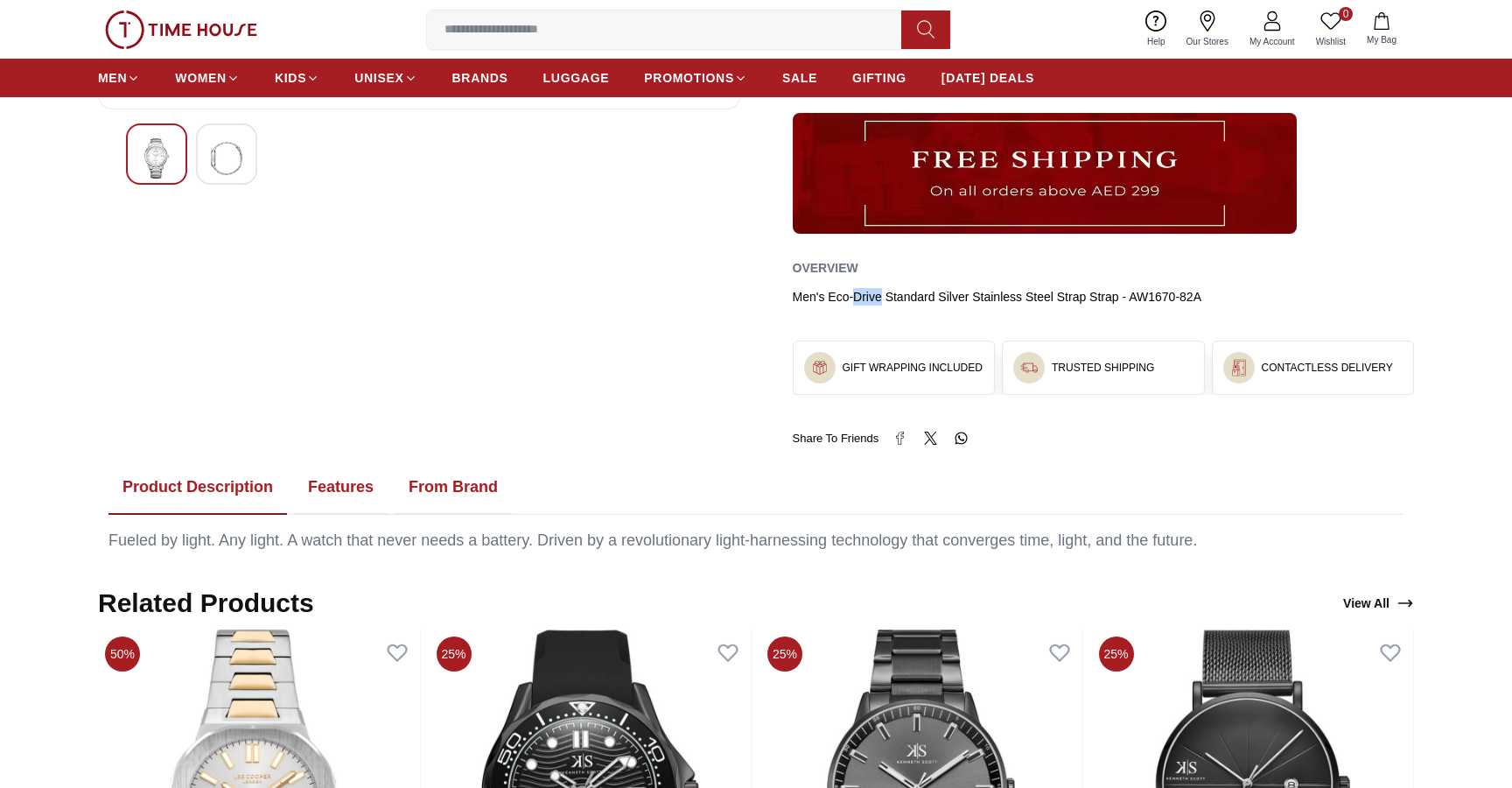
click at [865, 296] on div "Men's Eco-Drive Standard Silver Stainless Steel Strap Strap - AW1670-82A" at bounding box center [1103, 296] width 622 height 17
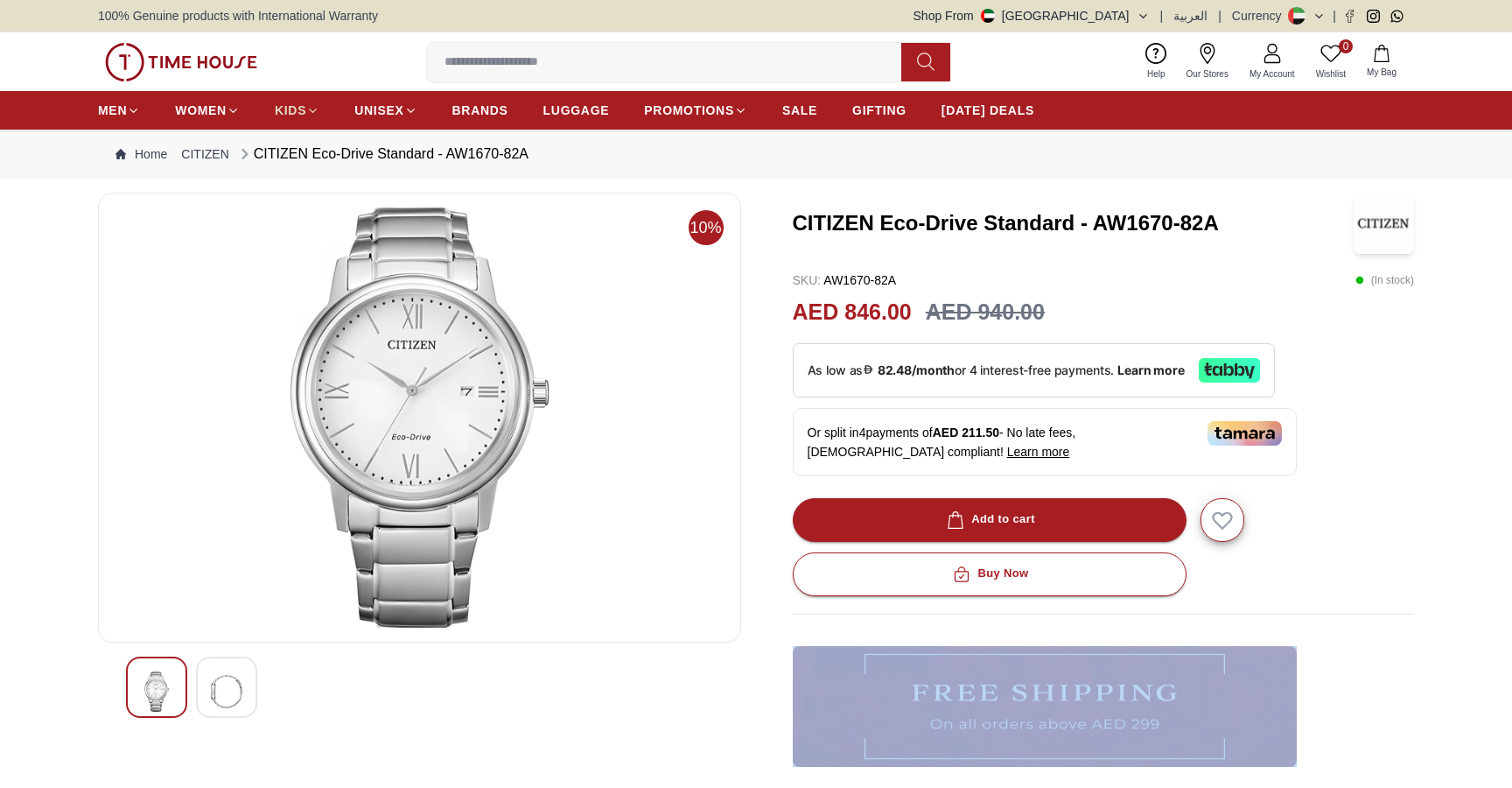
scroll to position [0, 0]
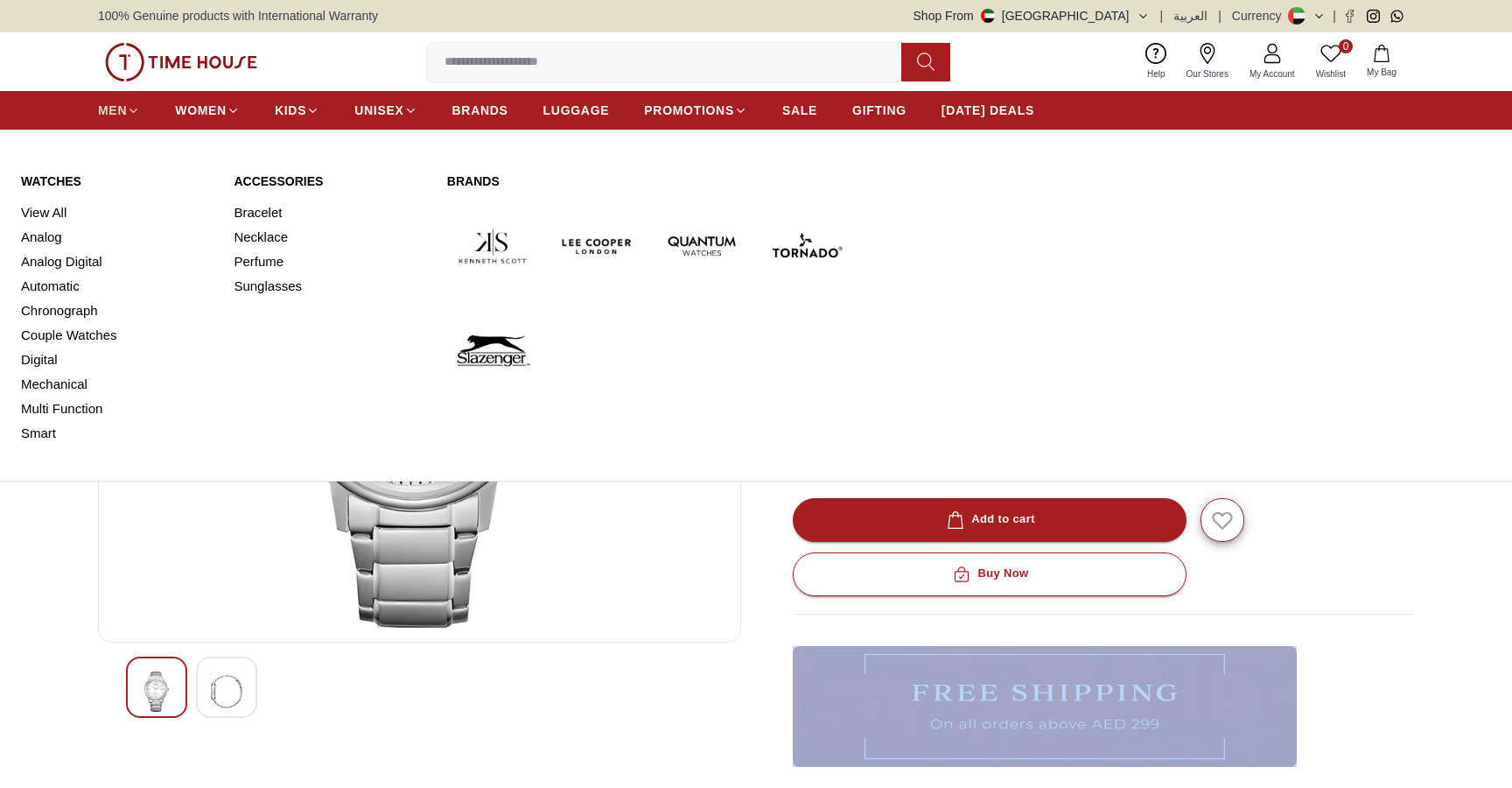
click at [107, 108] on span "MEN" at bounding box center [112, 110] width 29 height 17
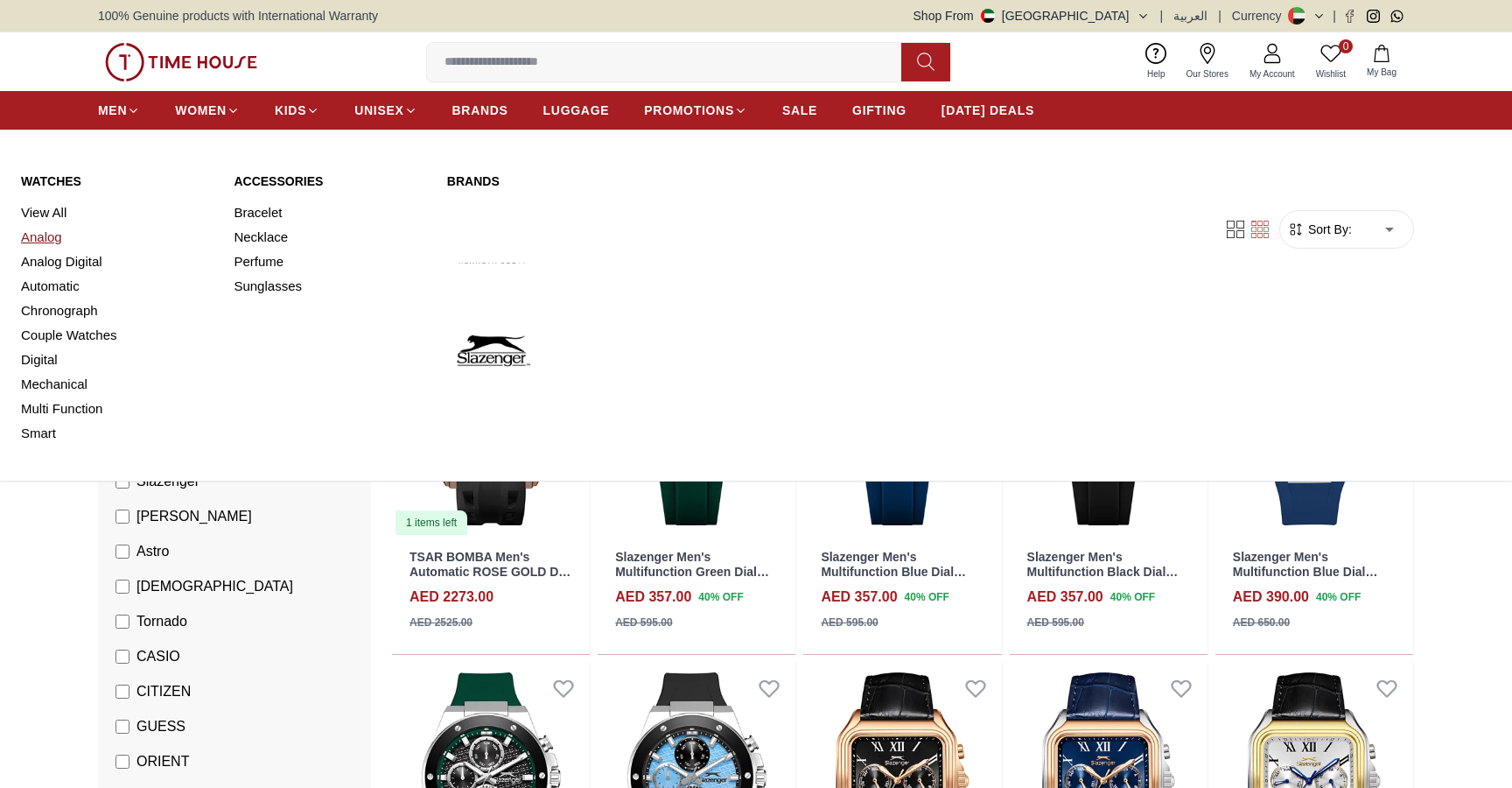
click at [50, 242] on link "Analog" at bounding box center [116, 237] width 192 height 24
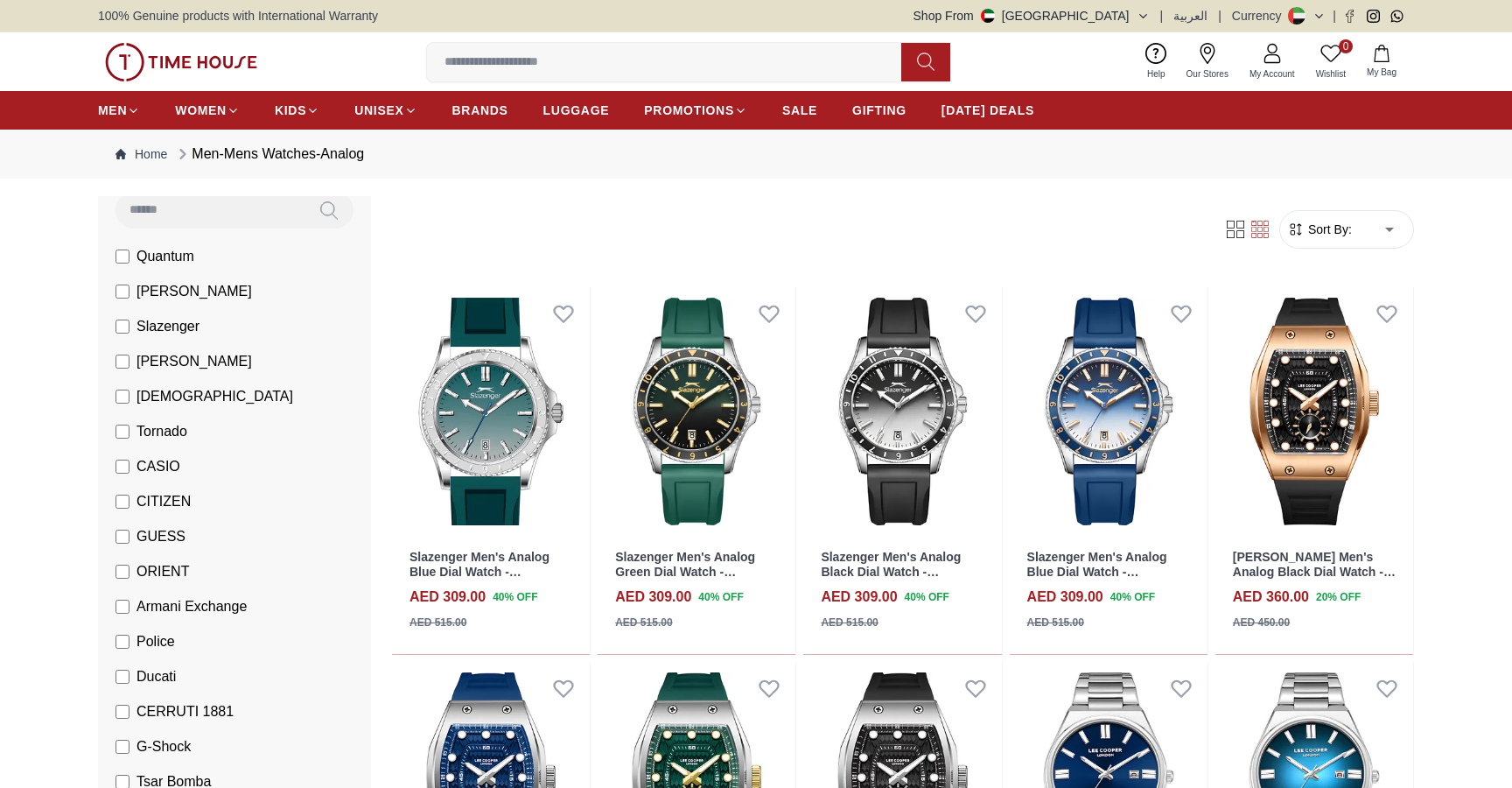
scroll to position [175, 0]
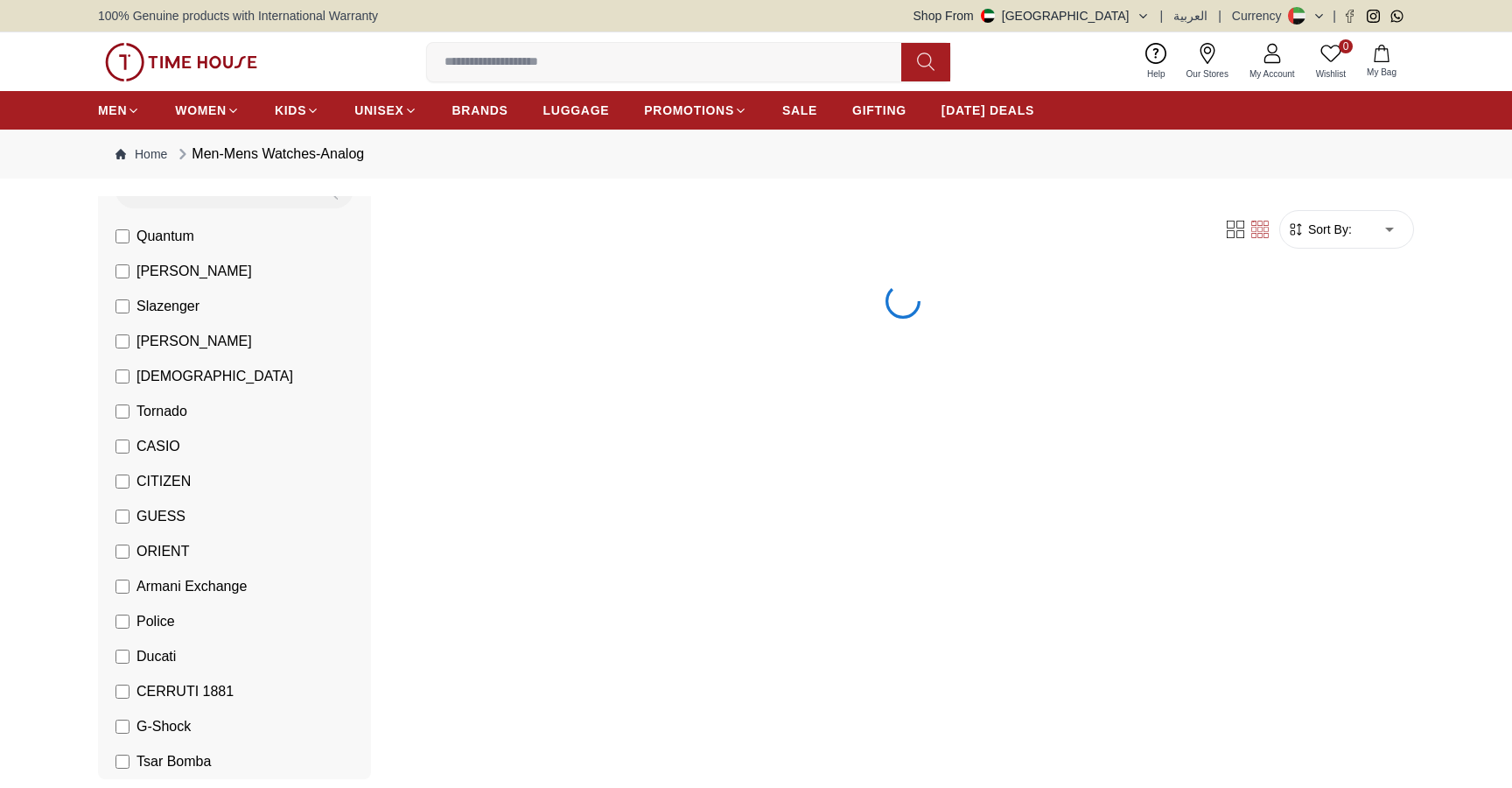
scroll to position [207, 0]
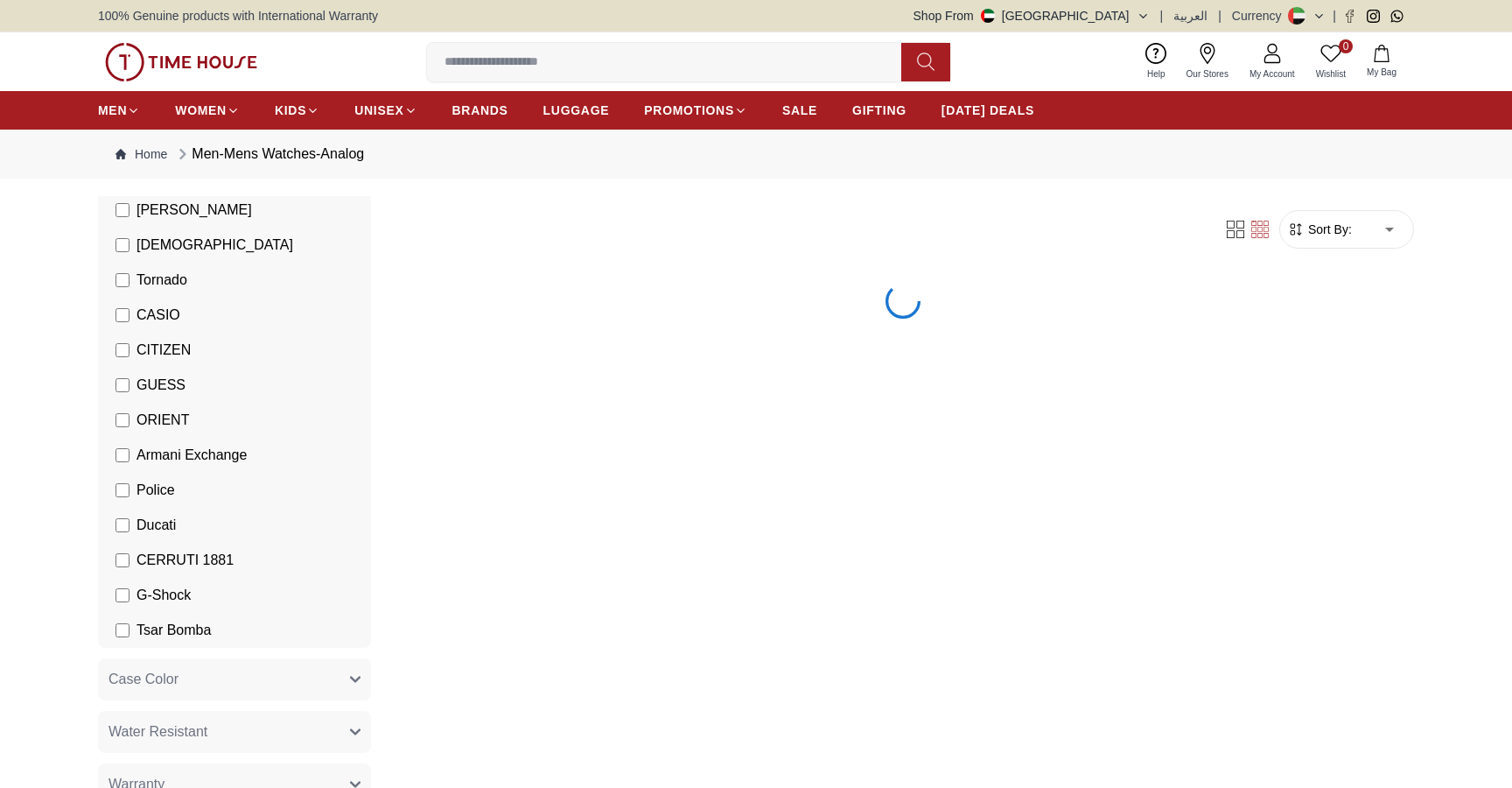
scroll to position [322, 0]
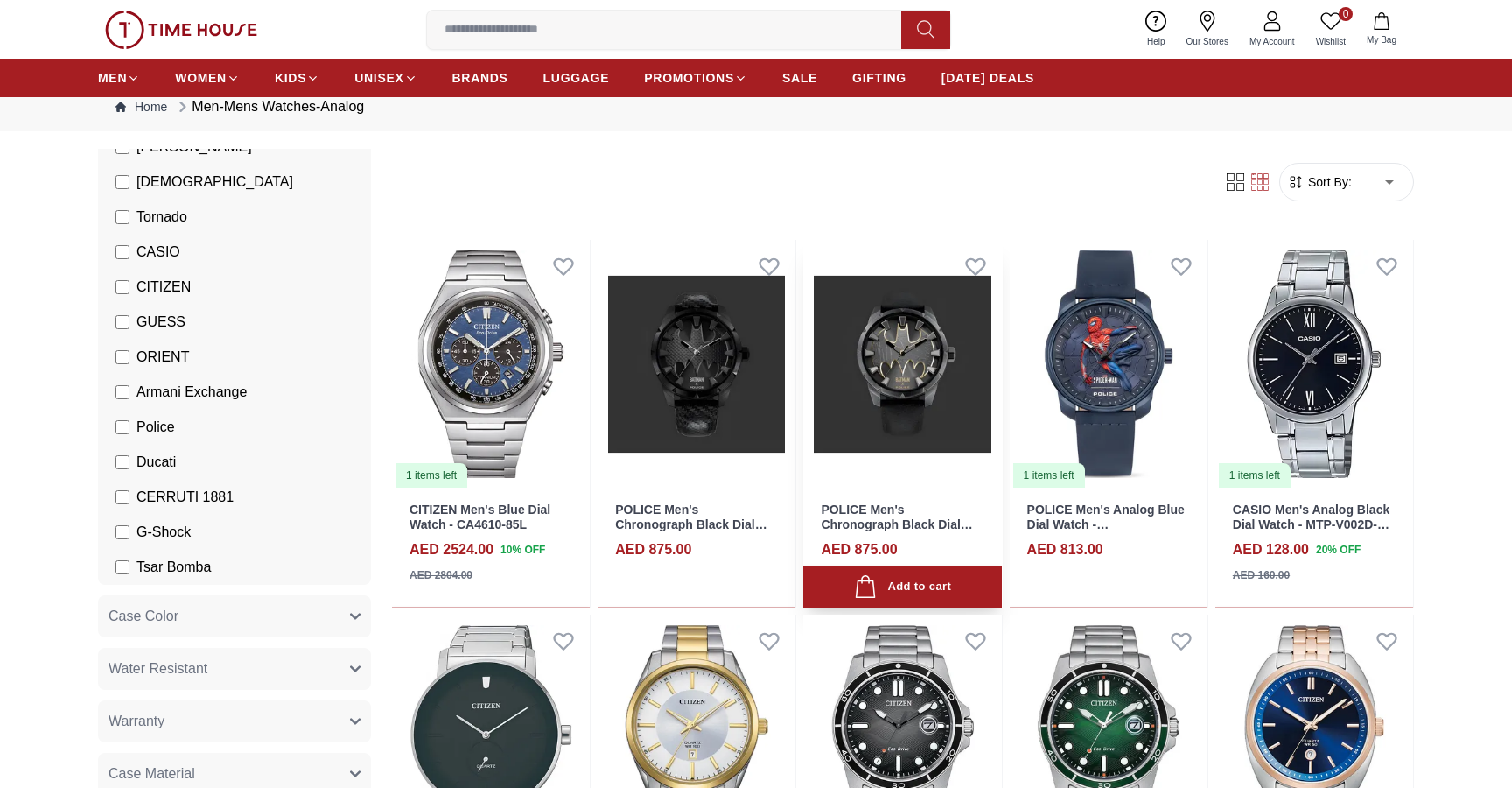
scroll to position [47, 0]
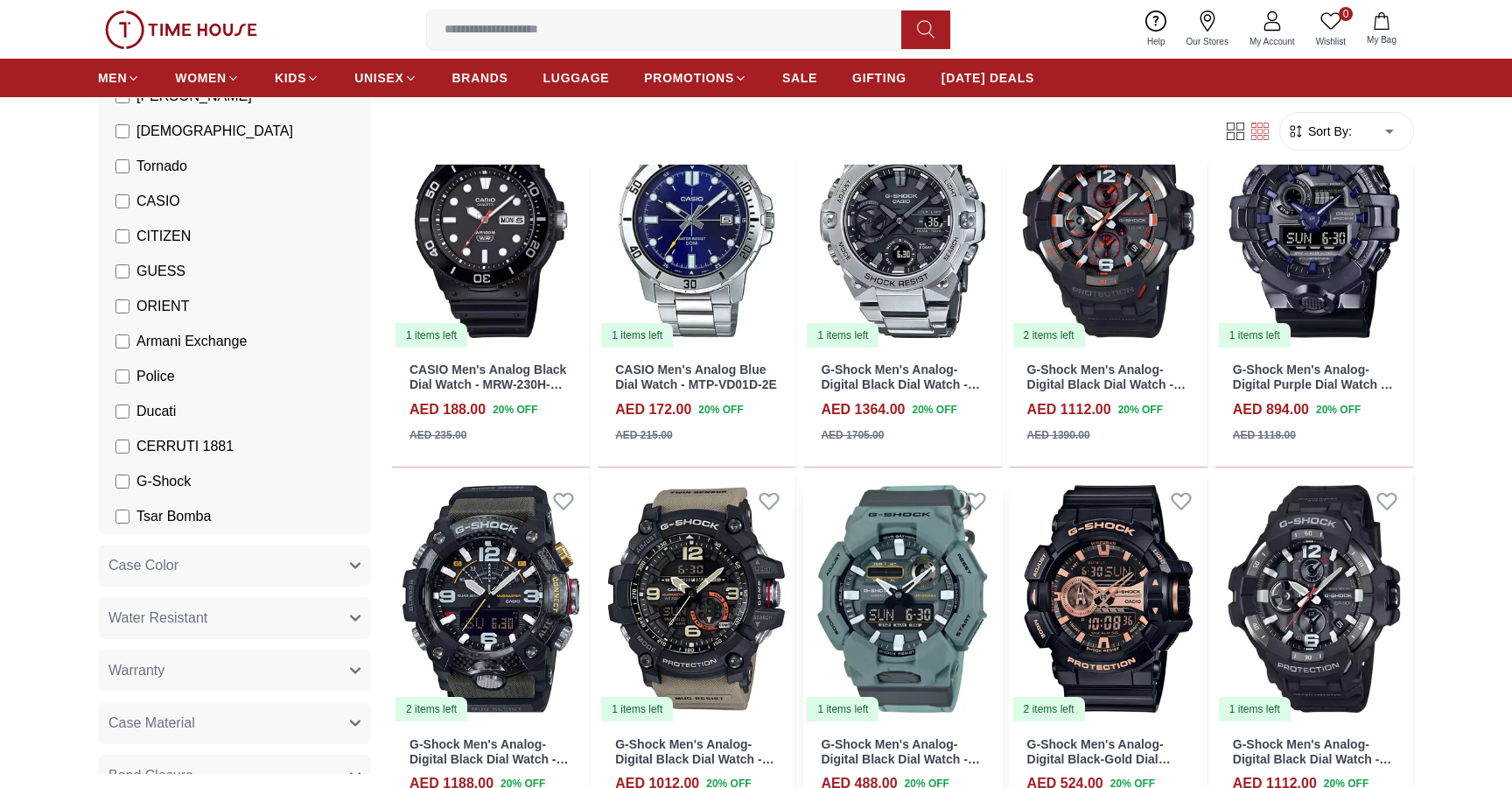
scroll to position [1705, 1]
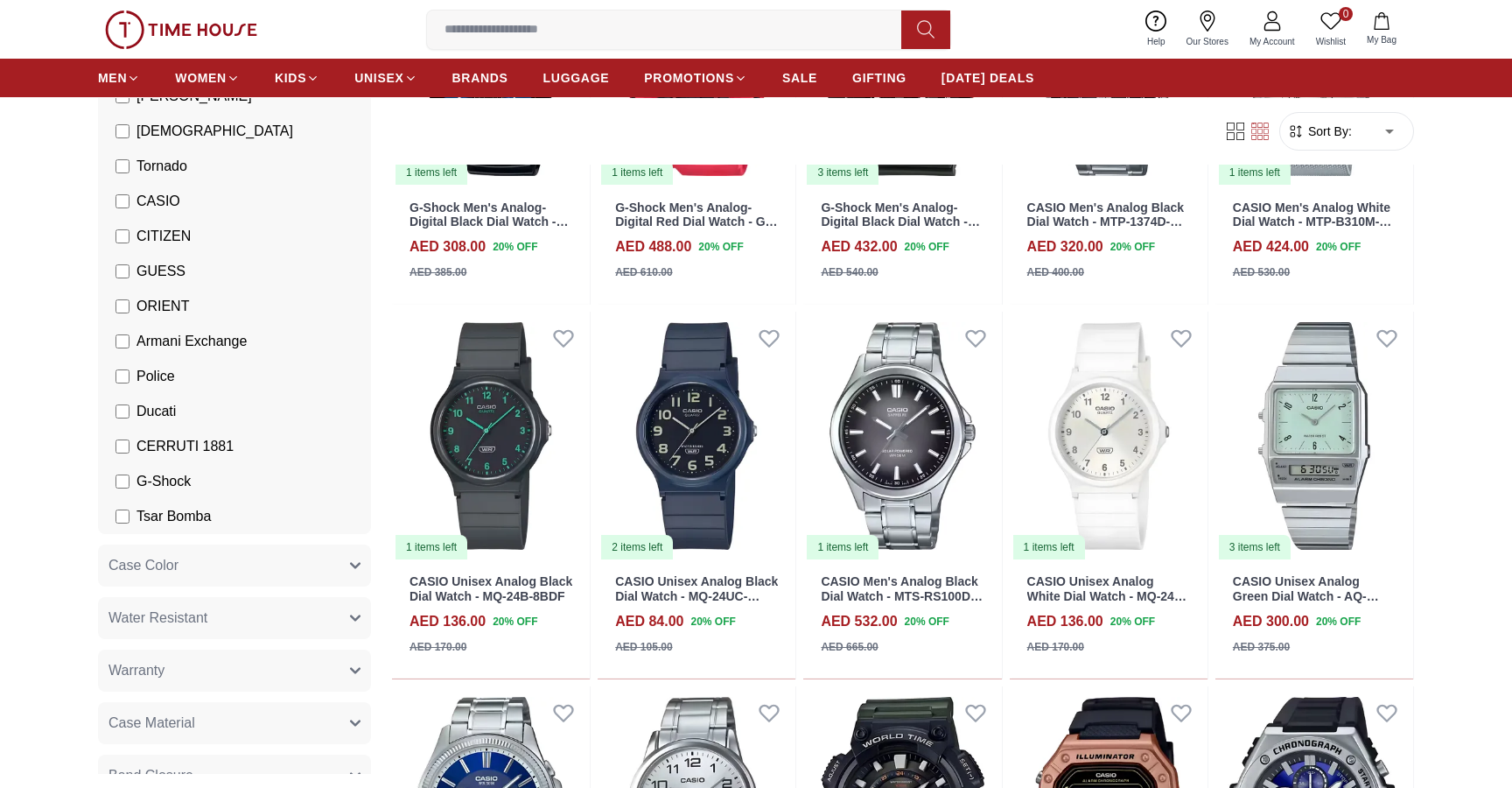
scroll to position [2598, 0]
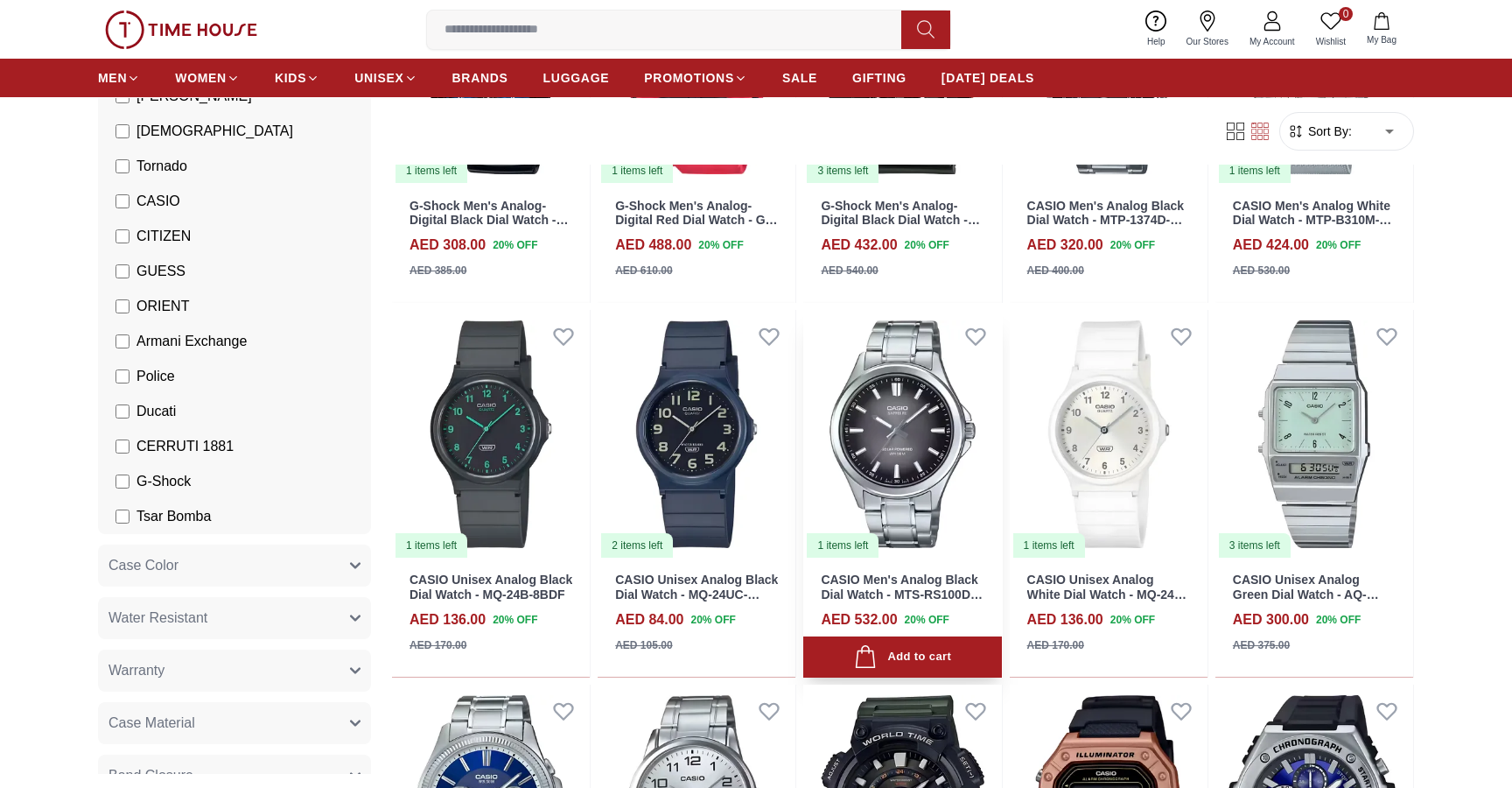
click at [910, 426] on img at bounding box center [902, 434] width 198 height 249
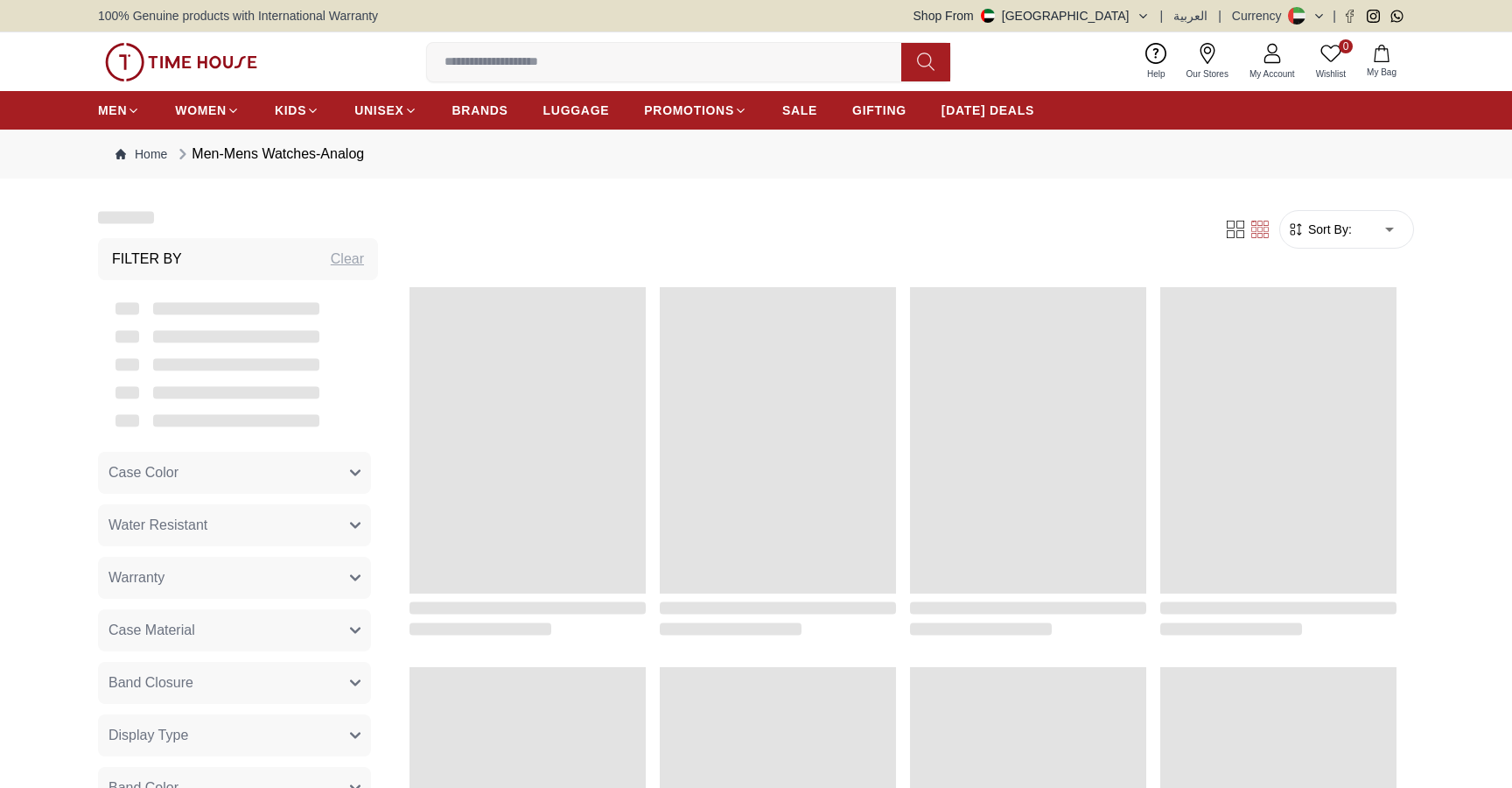
scroll to position [1692, 0]
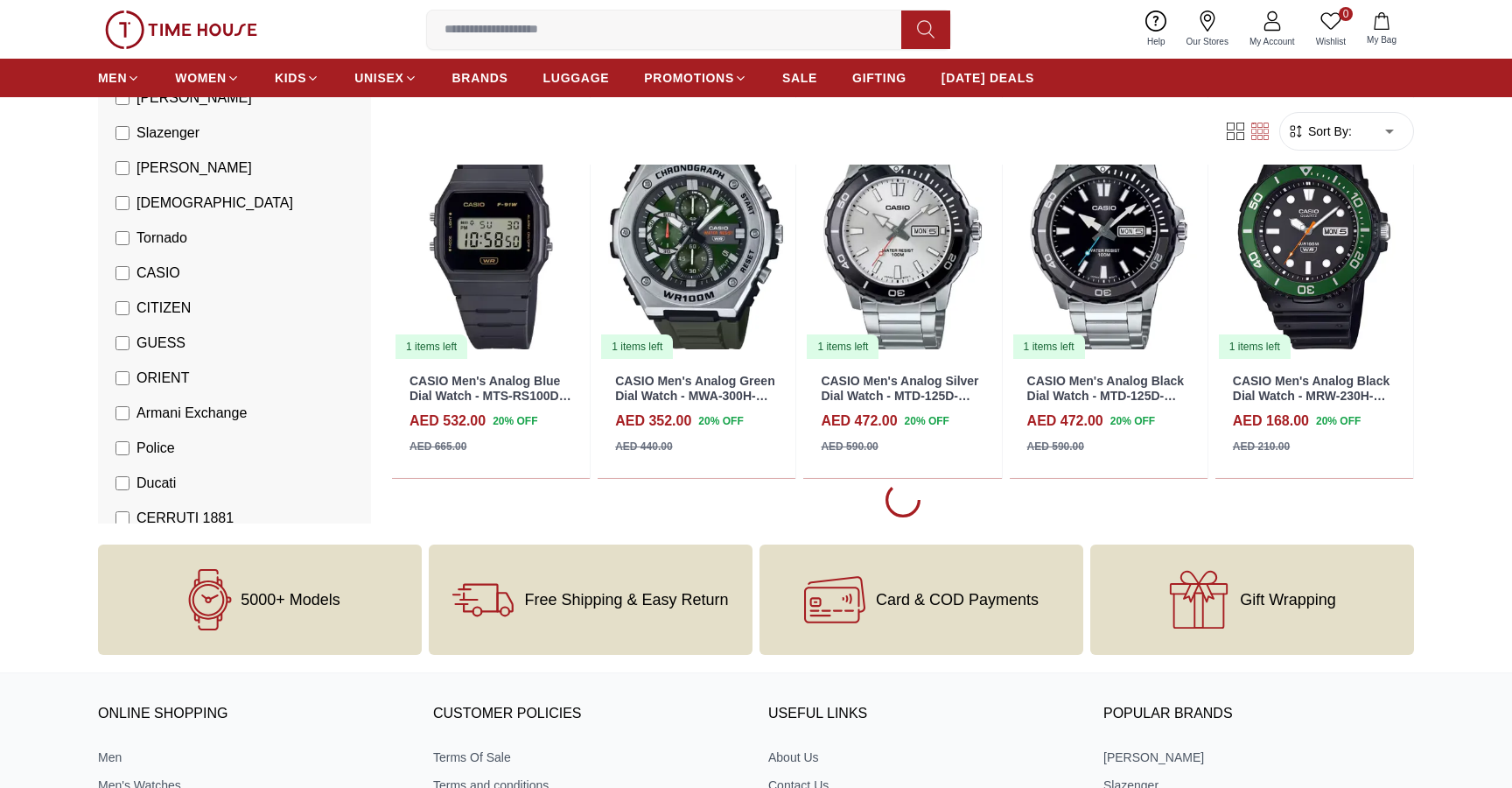
scroll to position [1258, 0]
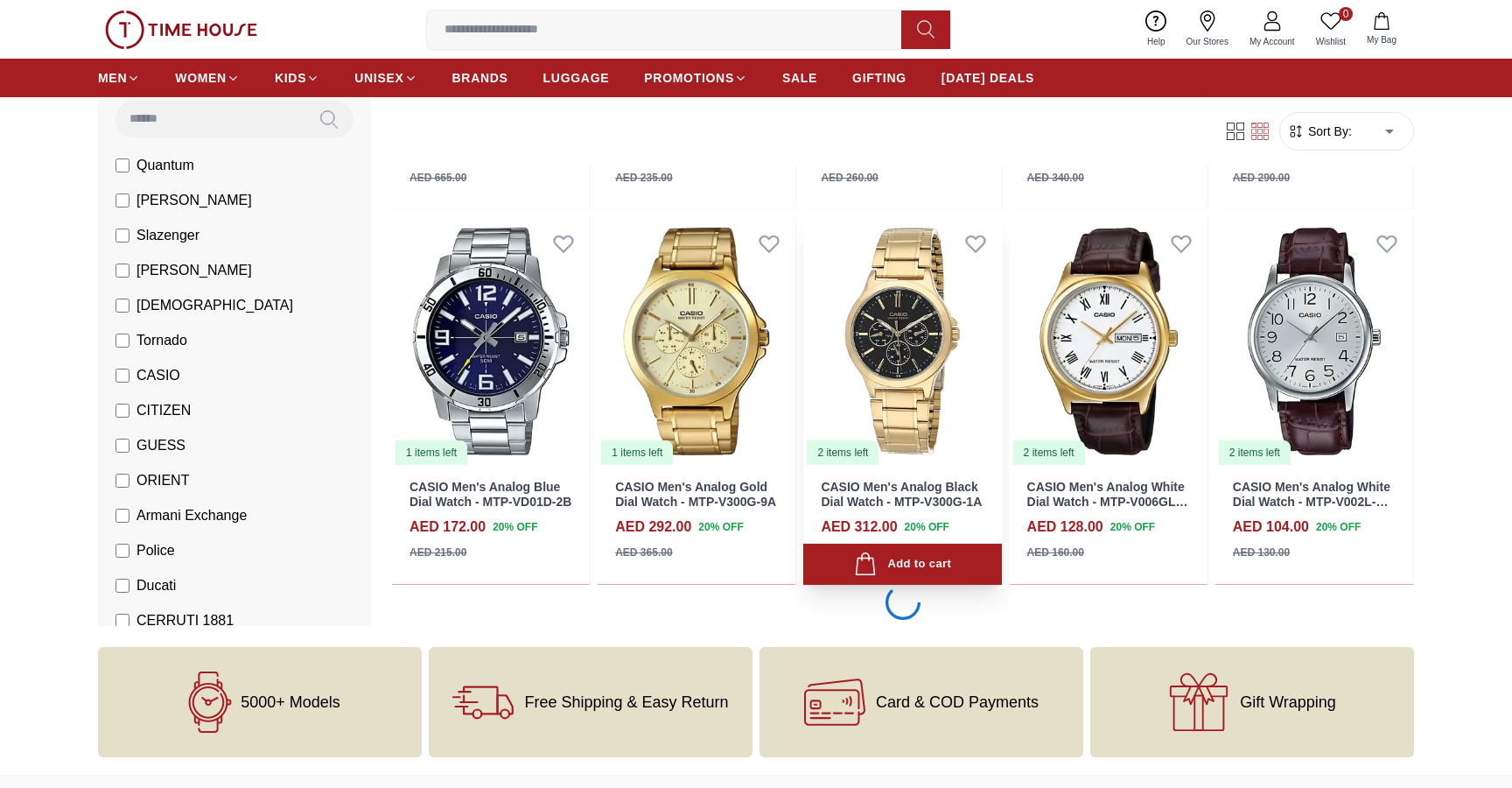
scroll to position [4191, 0]
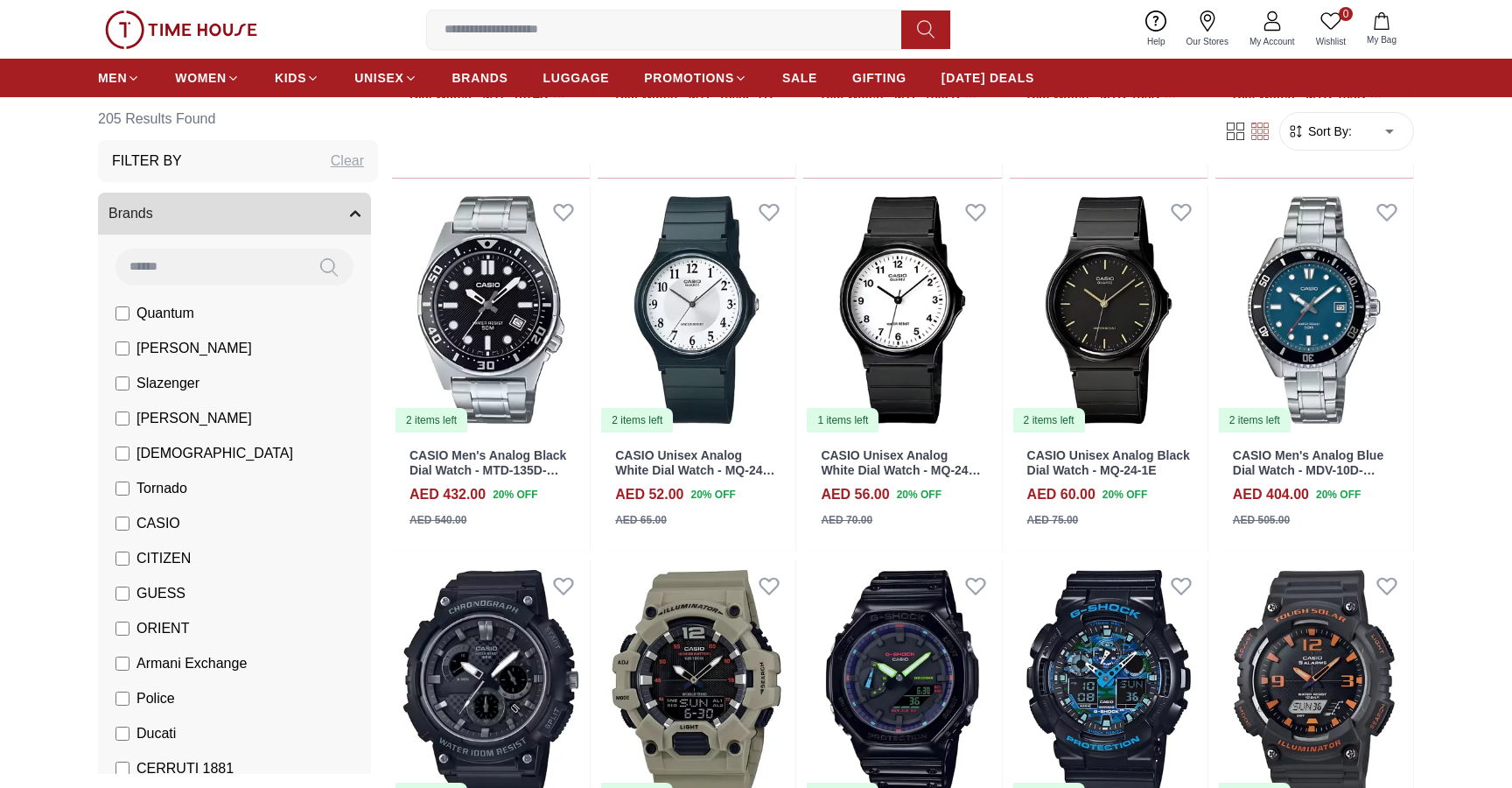
scroll to position [4969, 1]
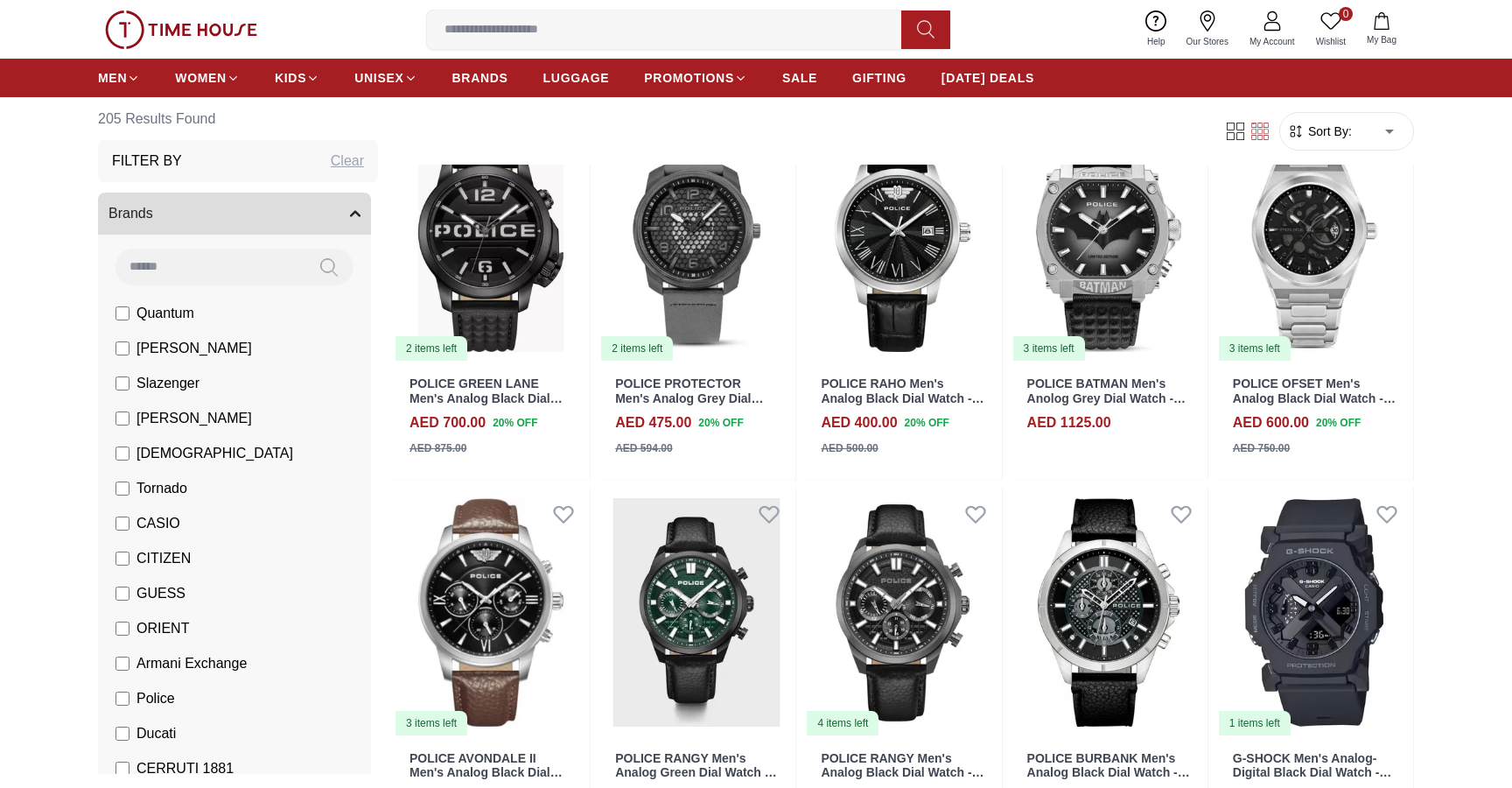
scroll to position [8057, 1]
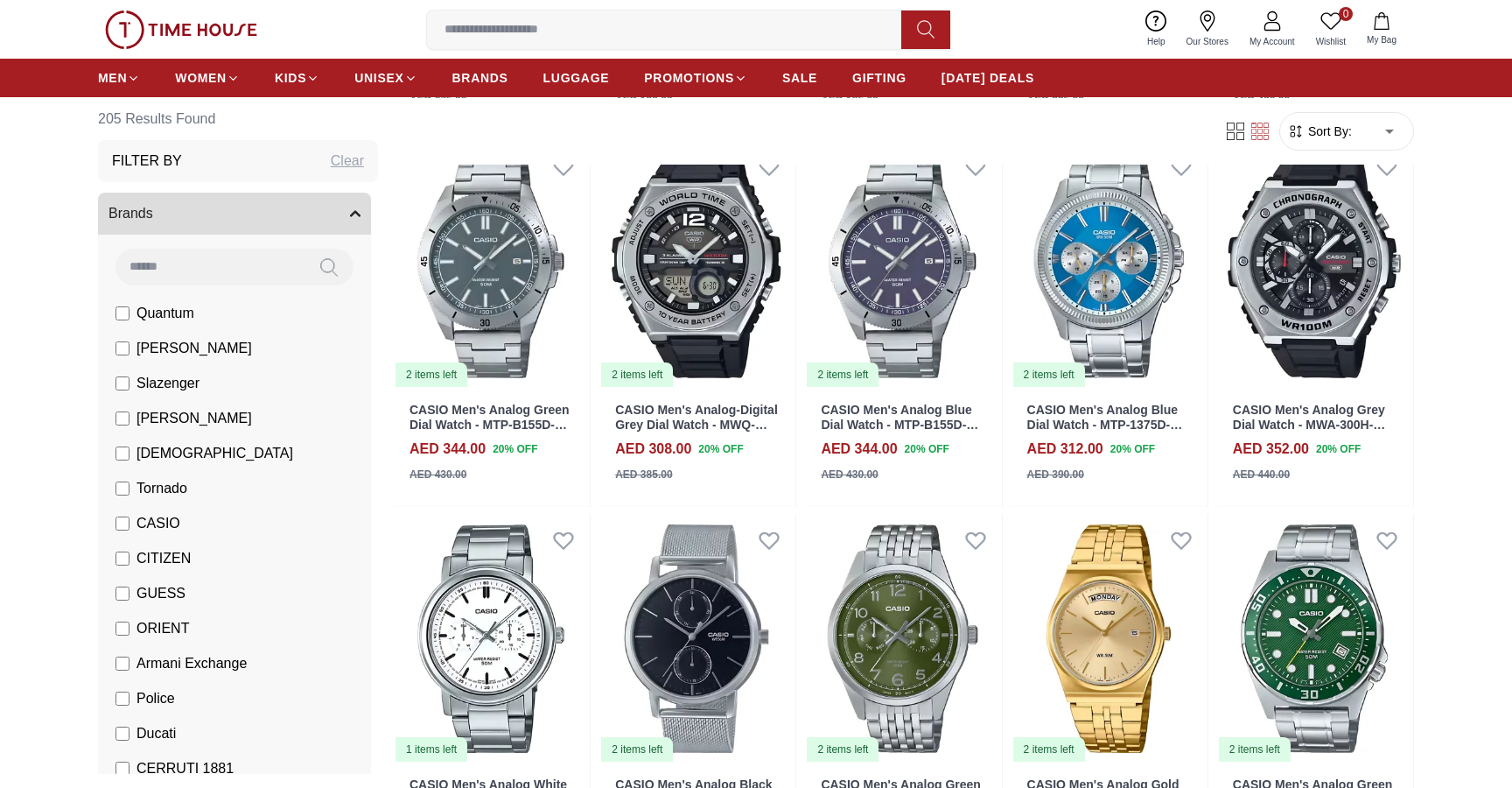
scroll to position [9508, 0]
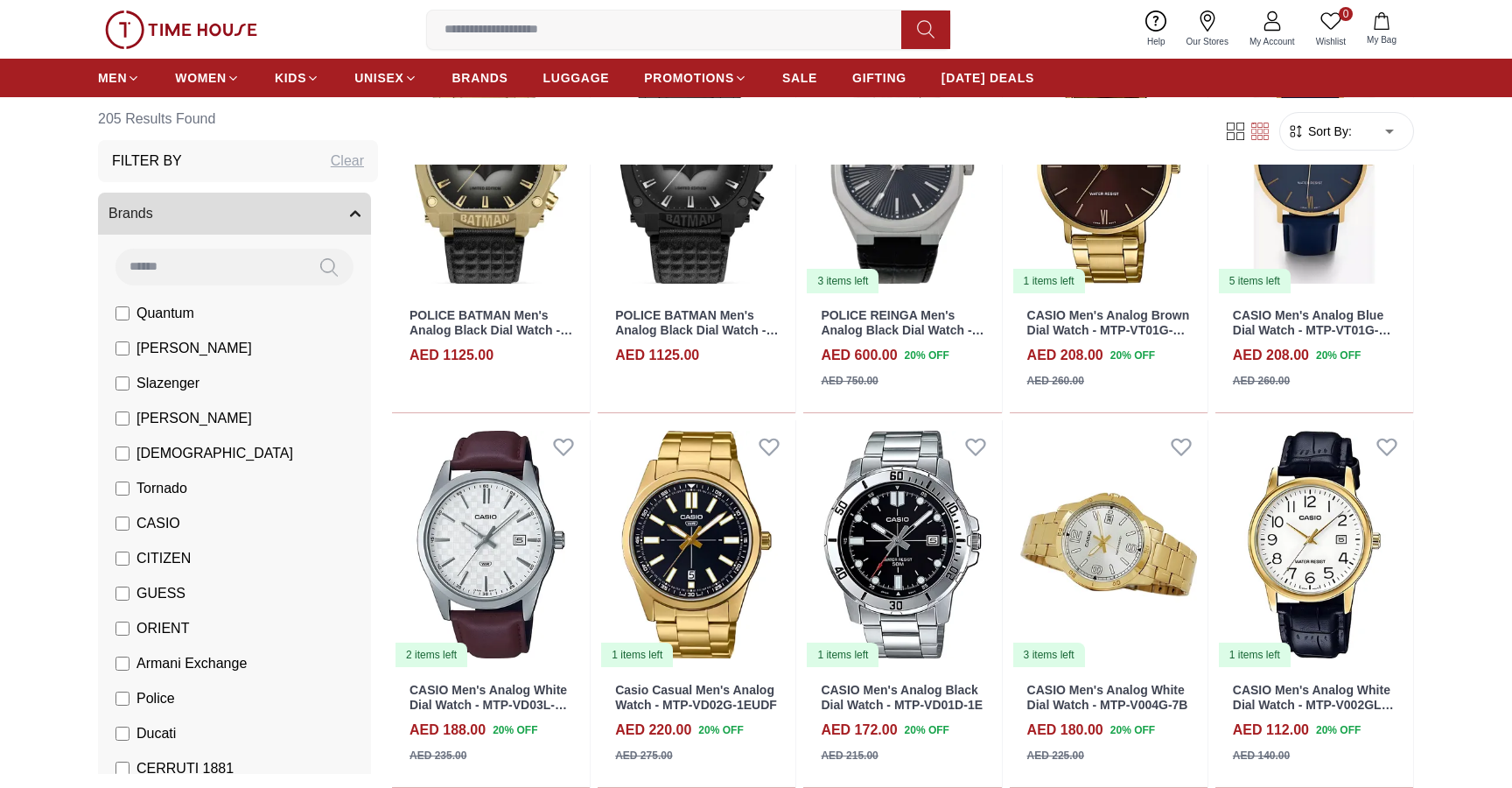
scroll to position [11543, 0]
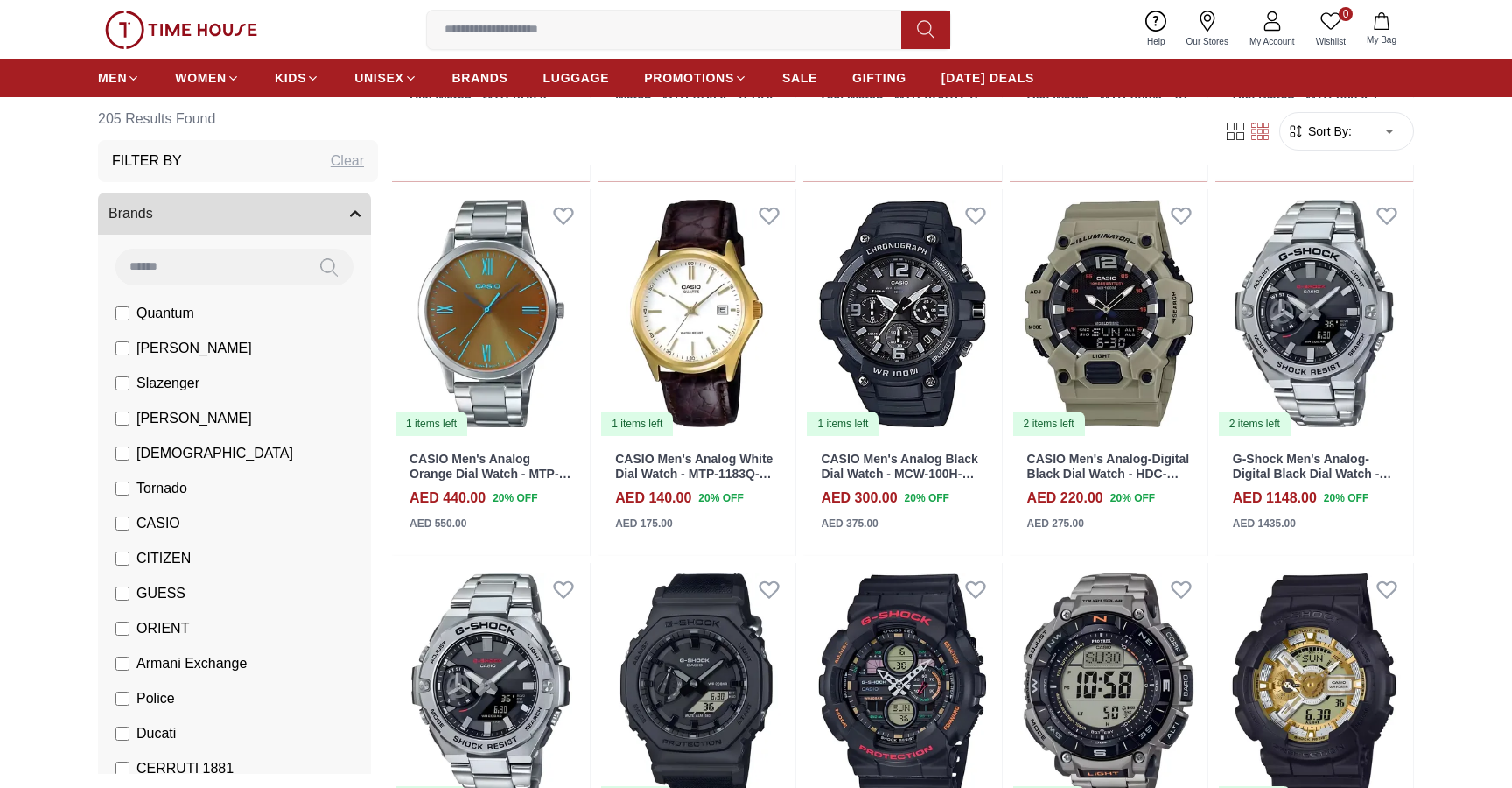
scroll to position [12081, 1]
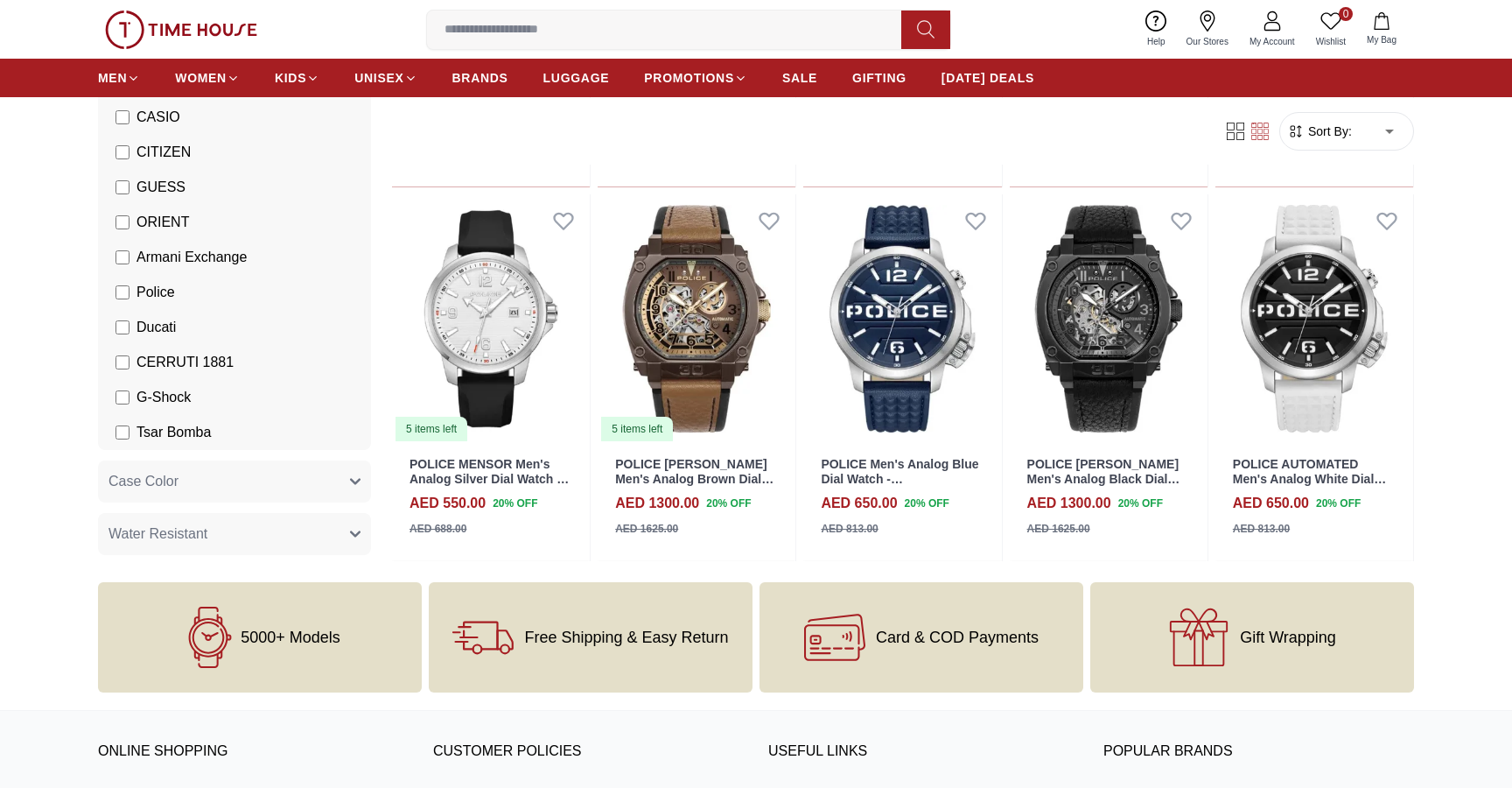
scroll to position [213, 0]
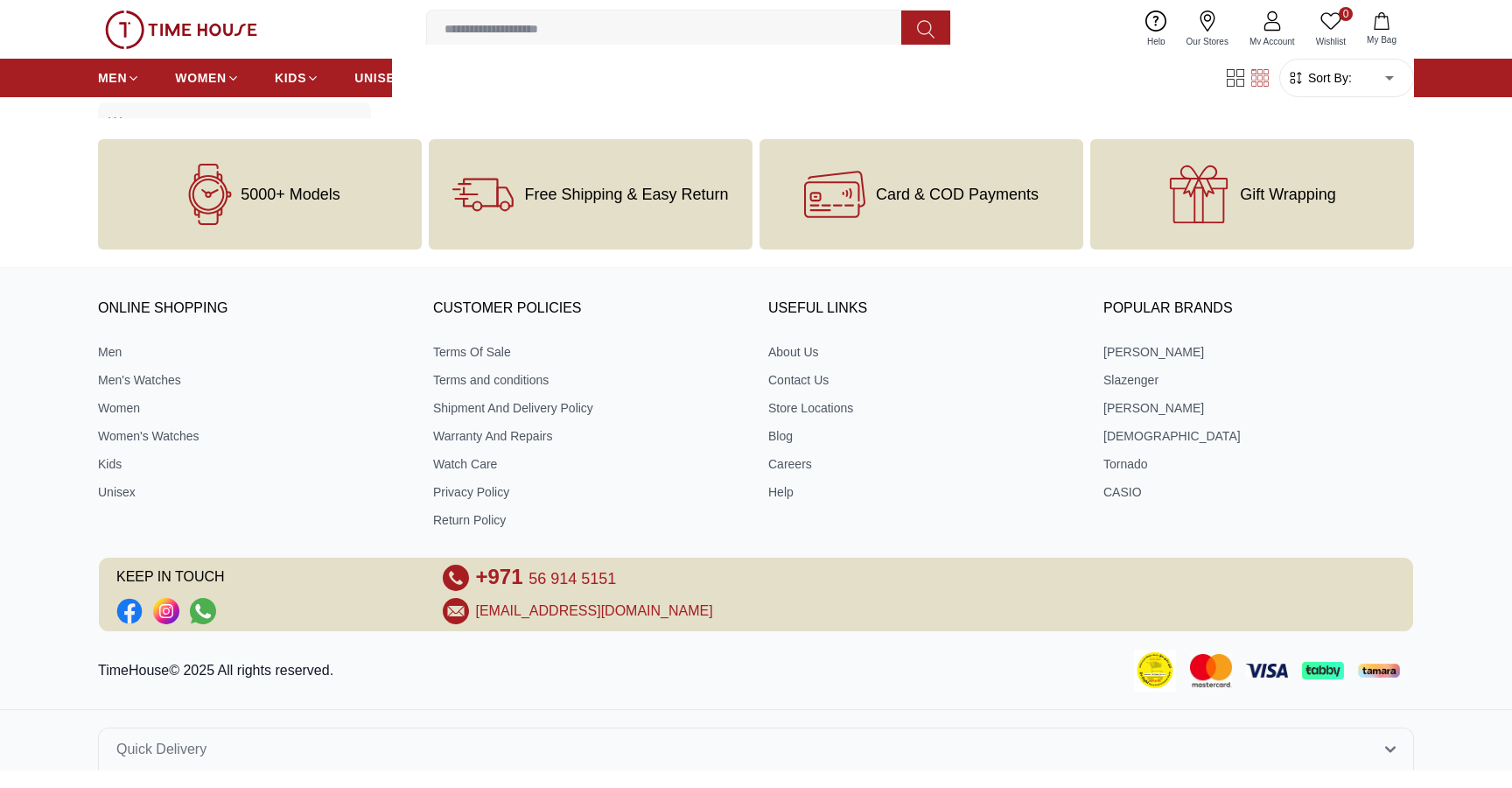
scroll to position [754, 0]
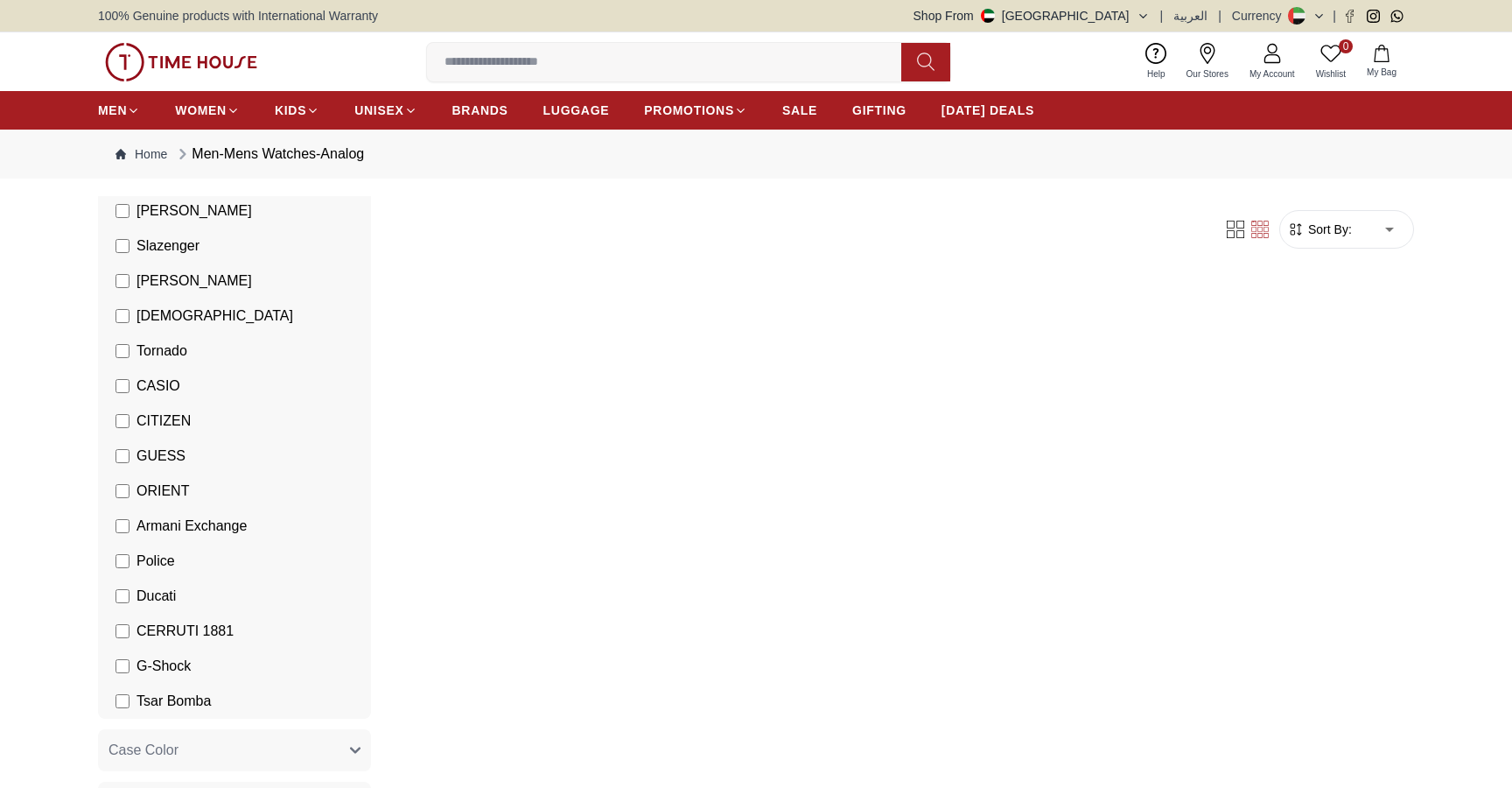
scroll to position [245, 0]
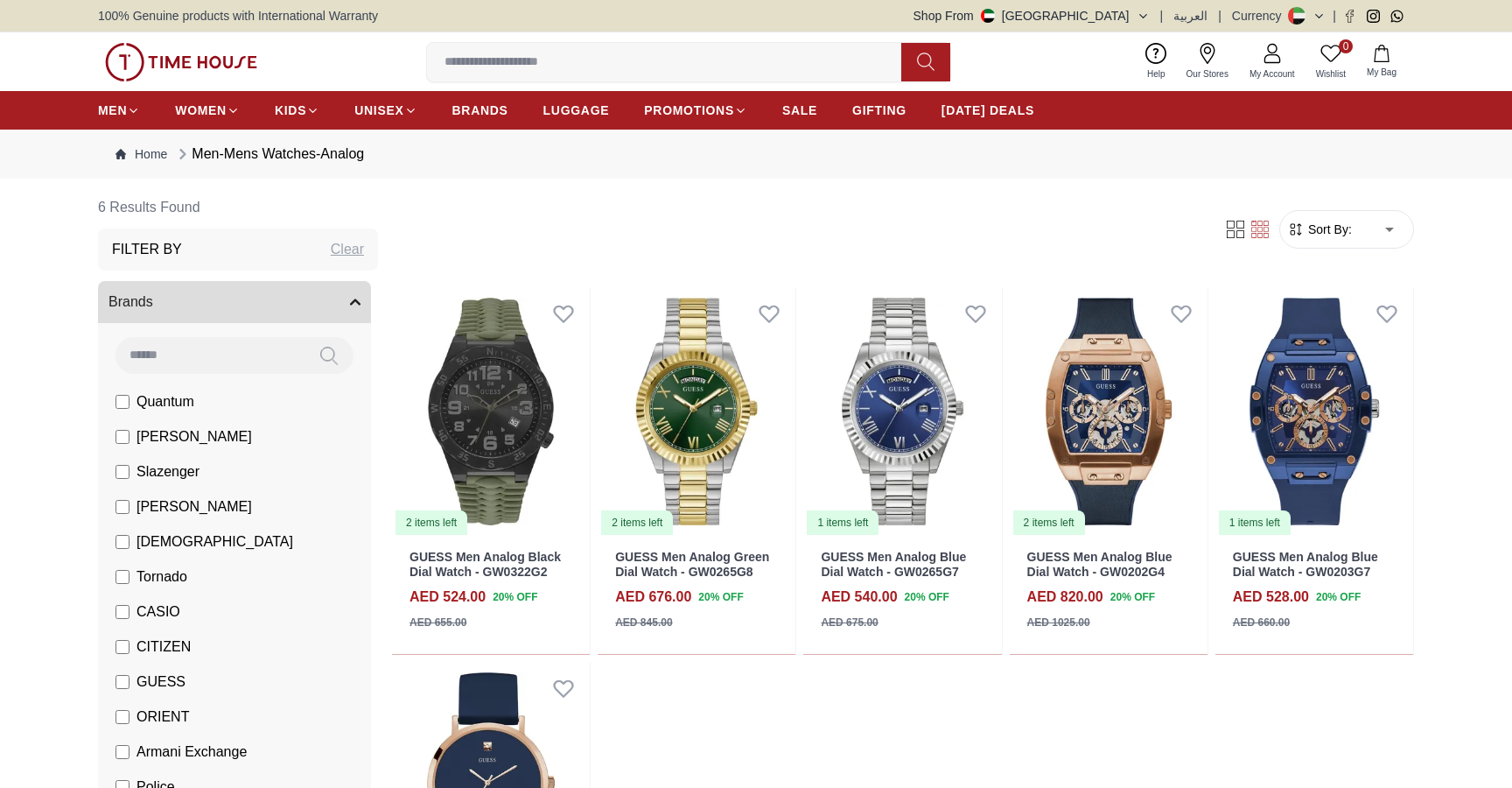
scroll to position [5, 0]
